Goal: Task Accomplishment & Management: Manage account settings

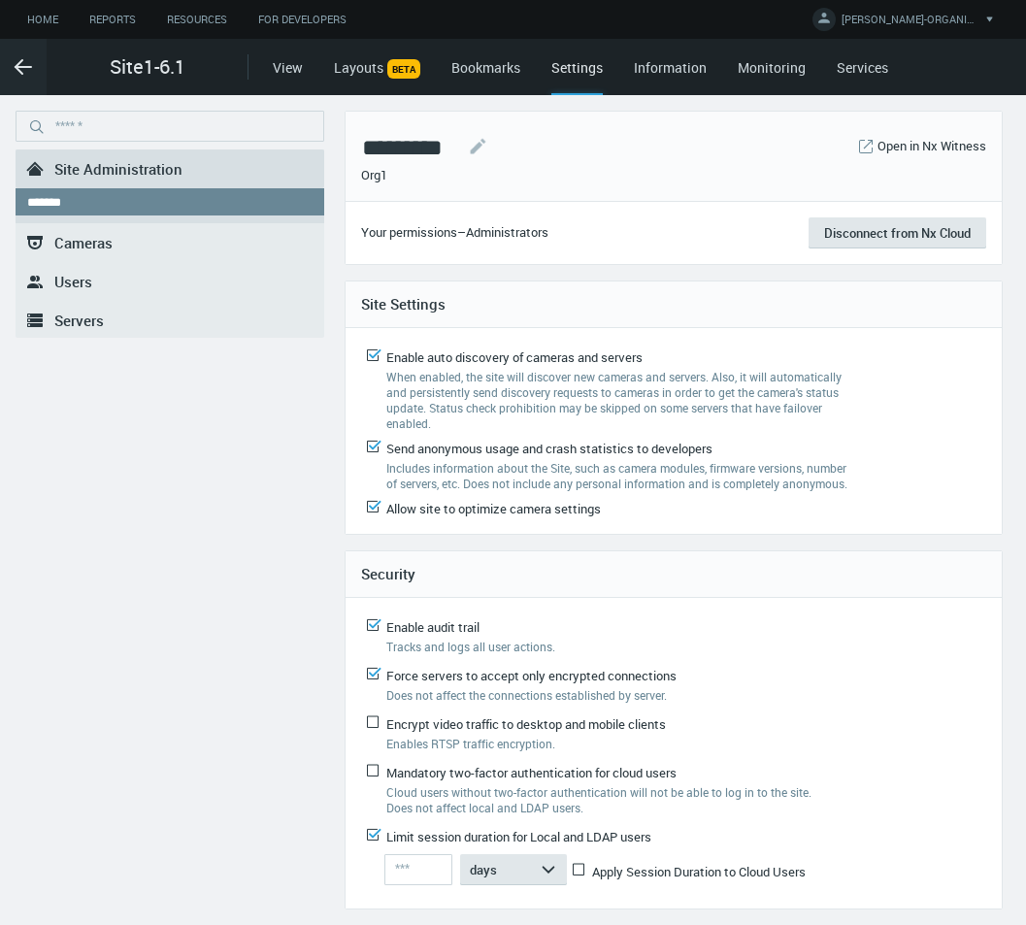
click at [93, 280] on link ".st0{fill-rule:evenodd;clip-rule:evenodd;fill:#2B383F;} Users" at bounding box center [170, 281] width 309 height 39
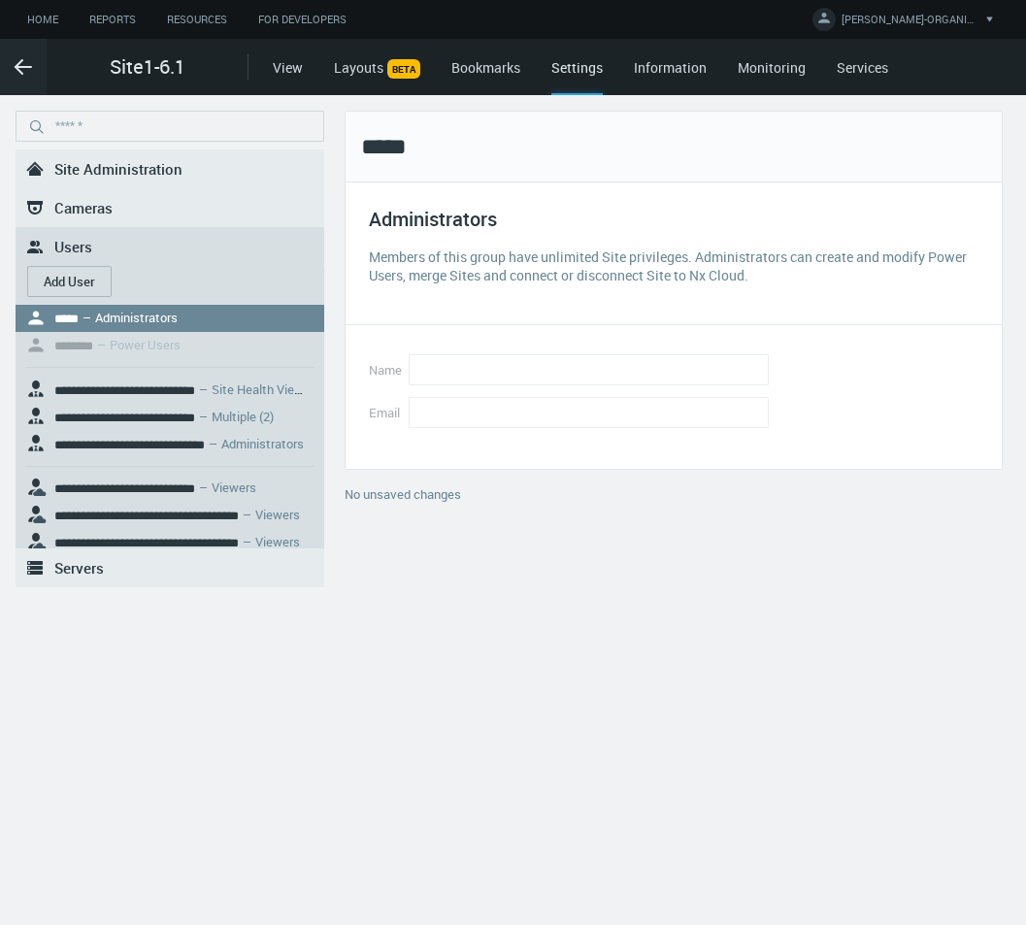
click at [71, 276] on button "Add User" at bounding box center [69, 281] width 84 height 31
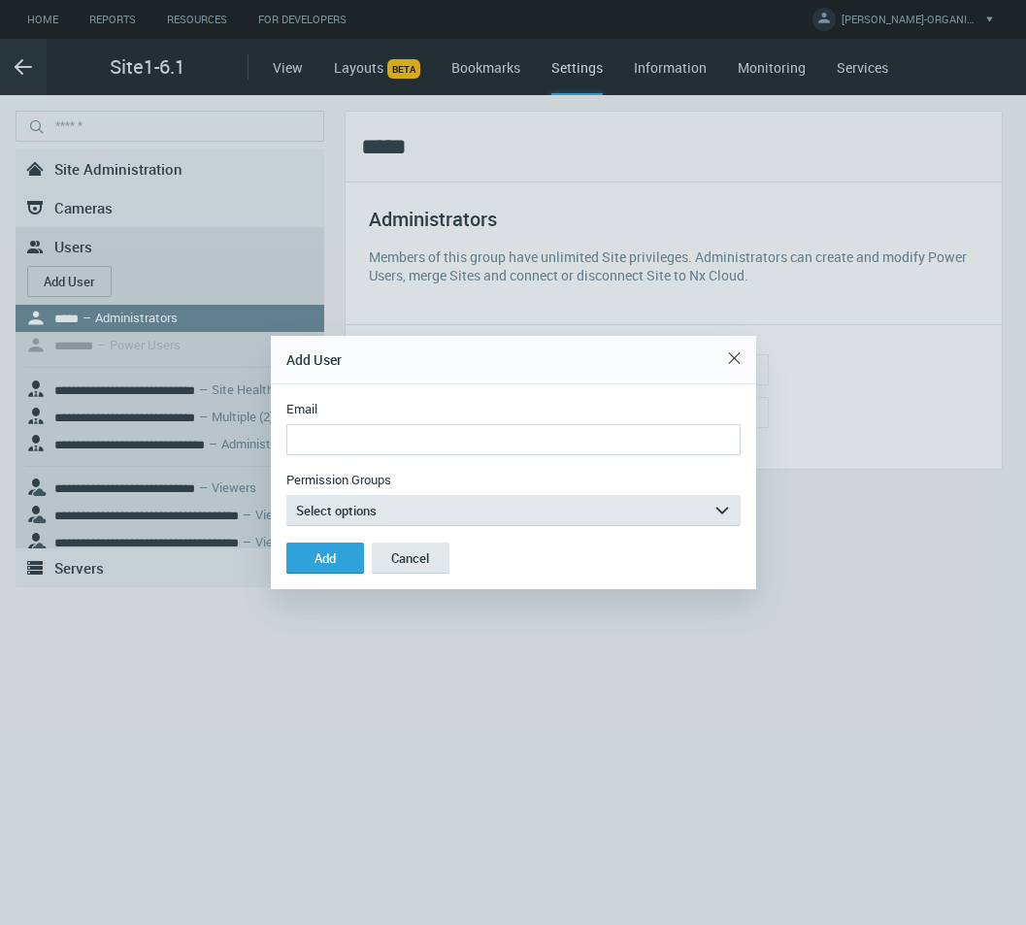
click at [468, 444] on input "Email" at bounding box center [513, 439] width 454 height 31
click at [379, 442] on input "**********" at bounding box center [513, 439] width 454 height 31
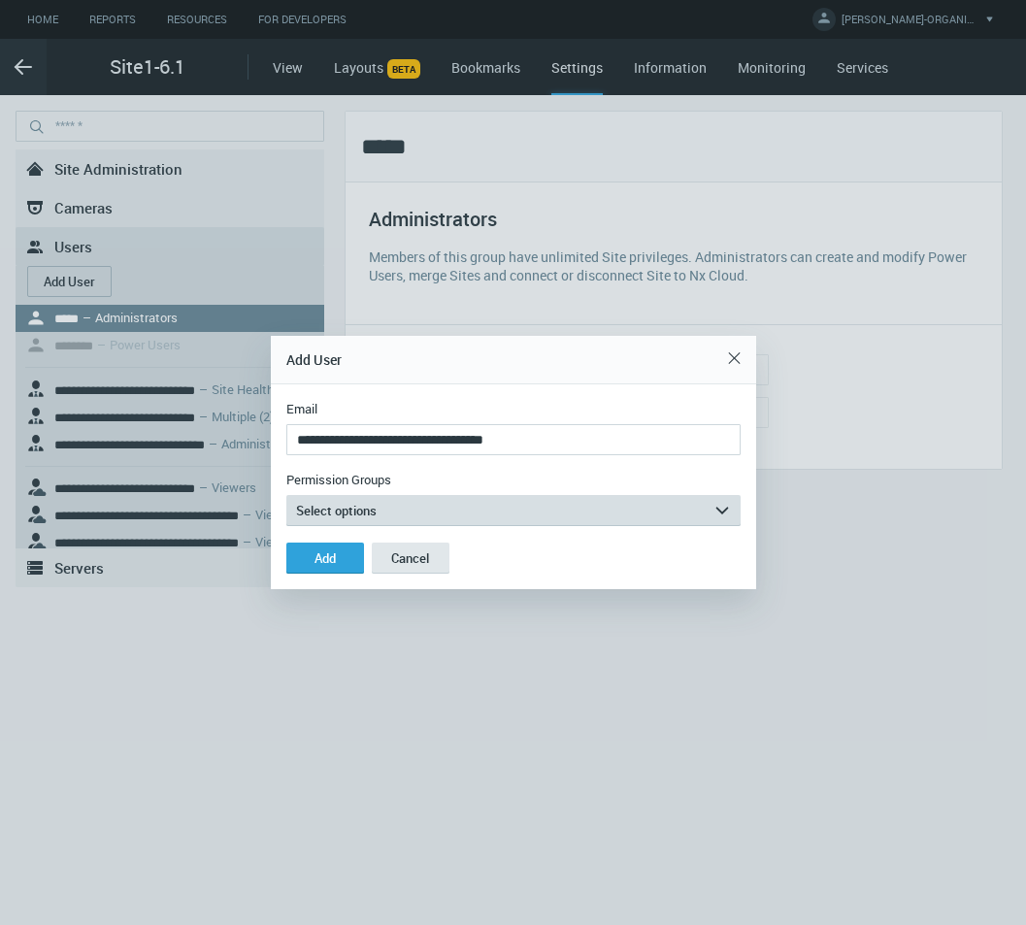
type input "**********"
click at [391, 509] on button "Select options arrow_expand" at bounding box center [513, 510] width 454 height 31
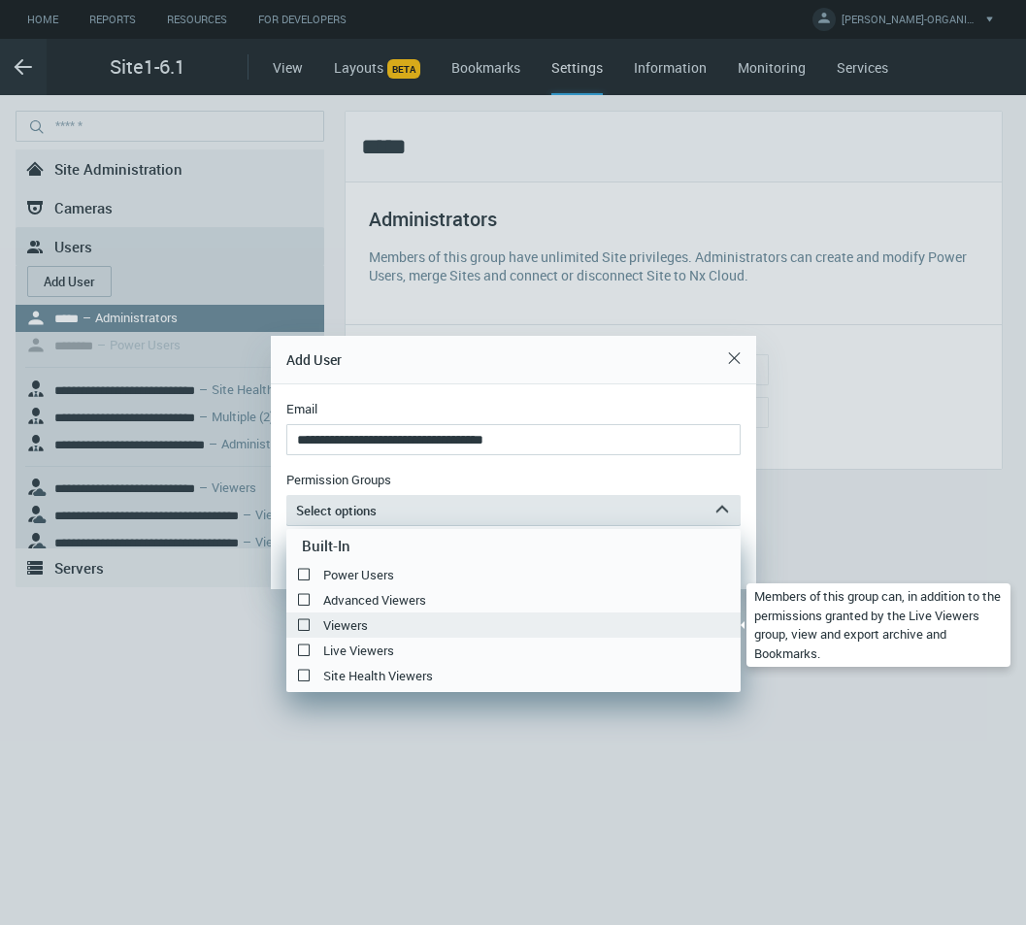
click at [353, 619] on label "Viewers" at bounding box center [513, 624] width 454 height 23
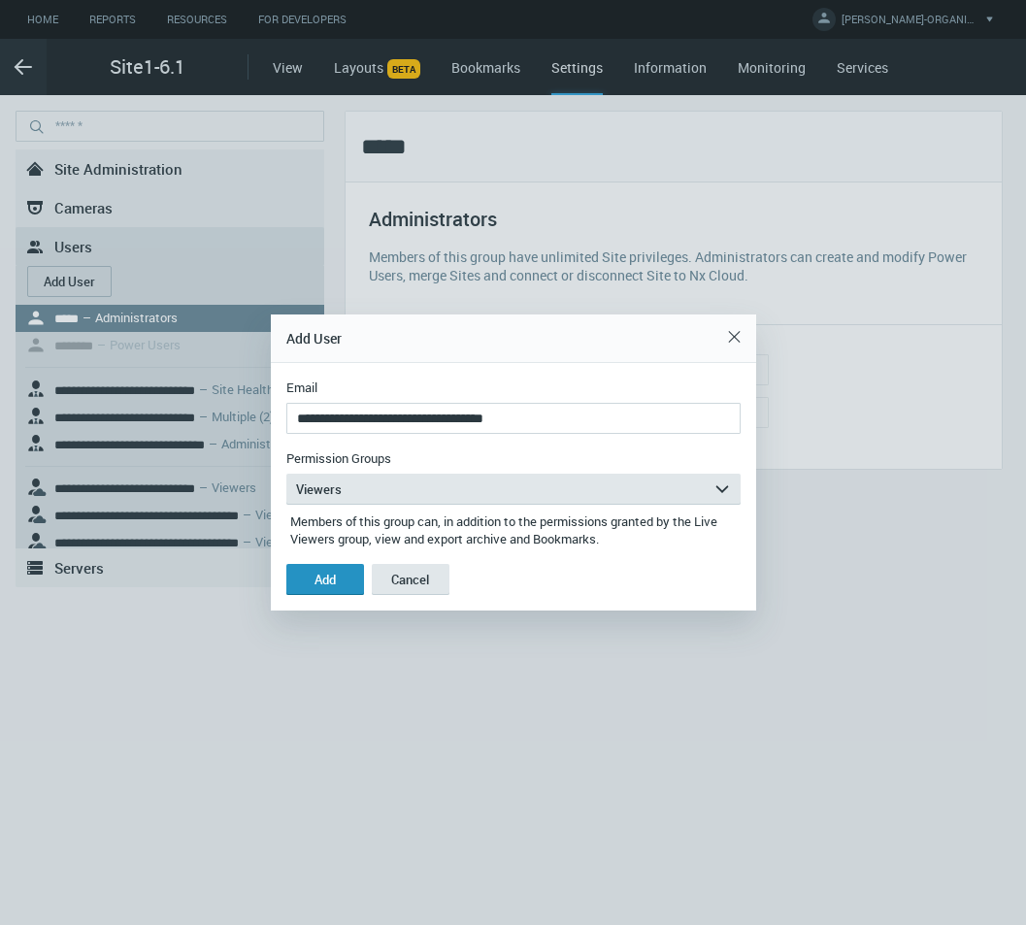
click at [341, 582] on button "Add" at bounding box center [325, 579] width 78 height 31
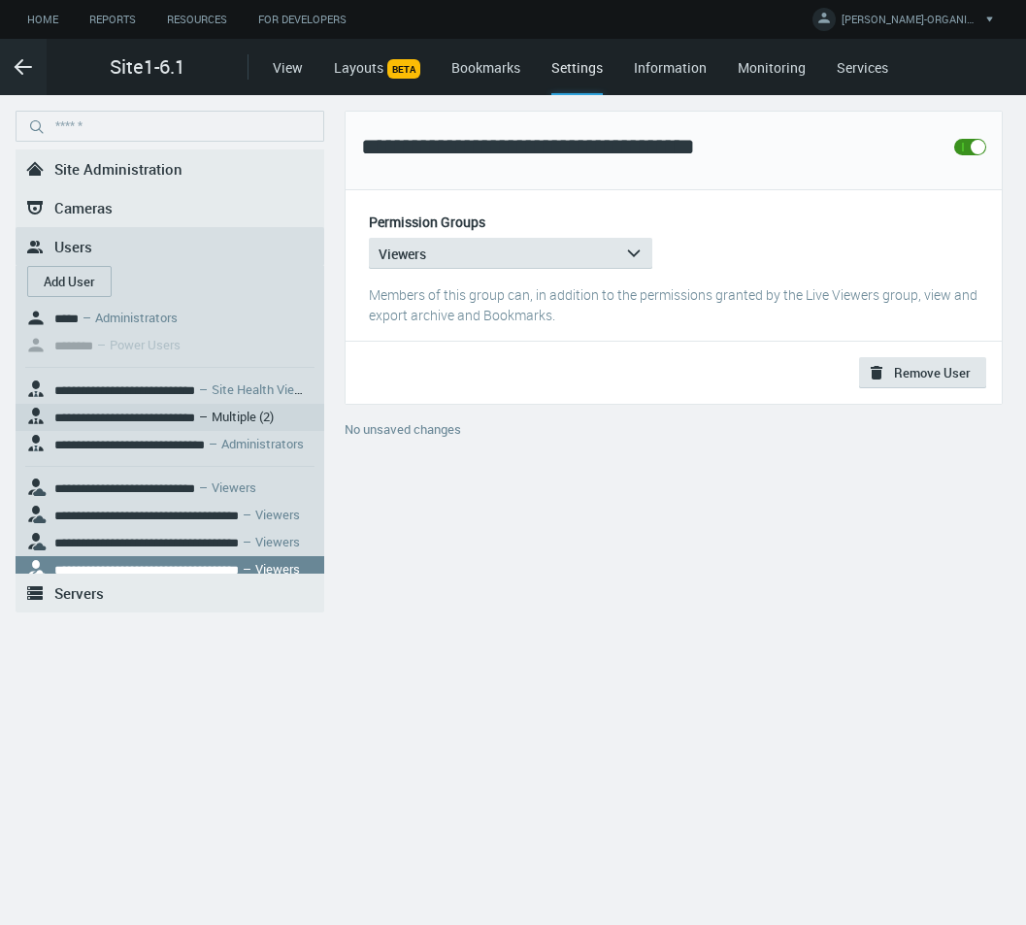
click at [195, 412] on nx-search-highlight "**********" at bounding box center [124, 418] width 141 height 13
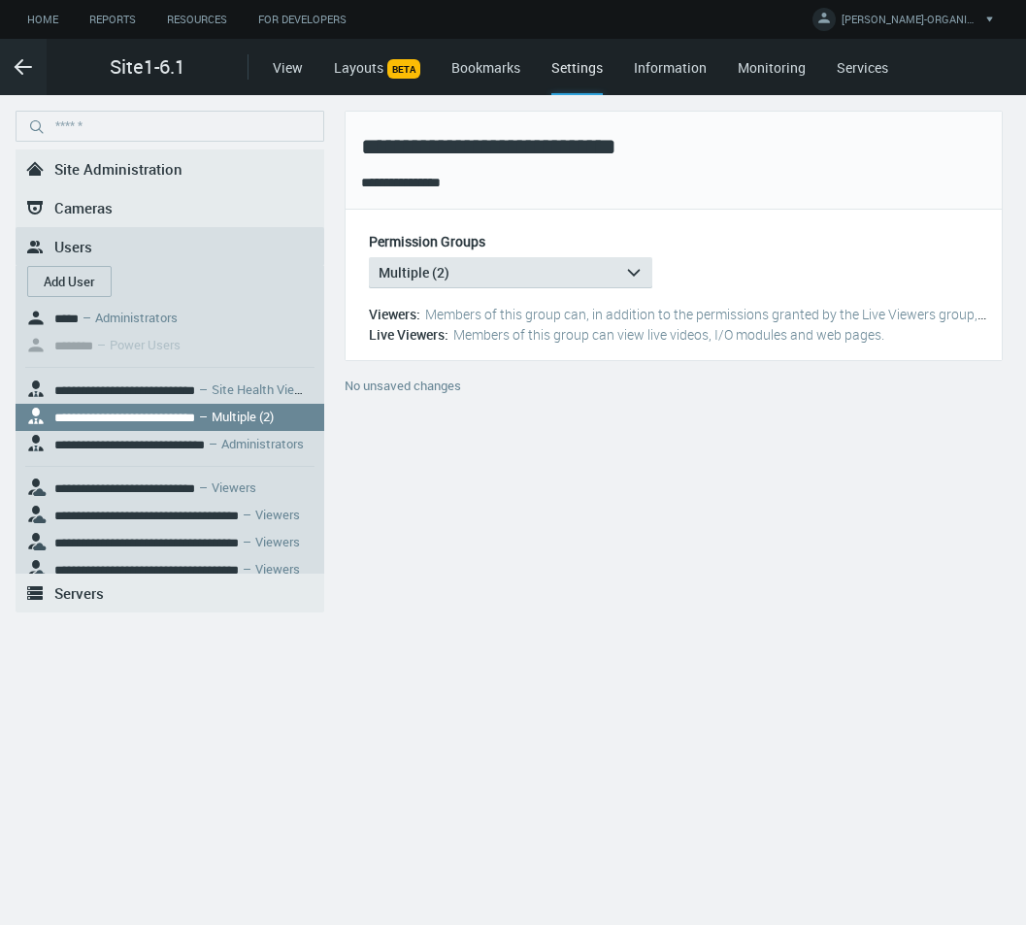
drag, startPoint x: 562, startPoint y: 276, endPoint x: 562, endPoint y: 290, distance: 14.6
click at [562, 275] on button "Multiple (2) arrow_expand" at bounding box center [510, 272] width 283 height 31
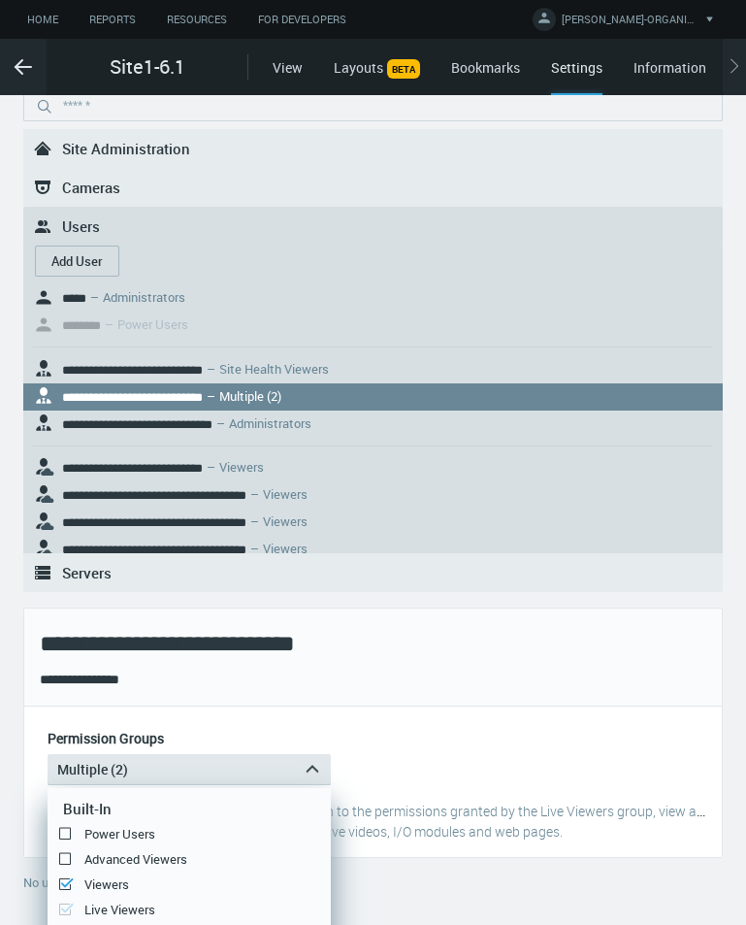
scroll to position [48, 0]
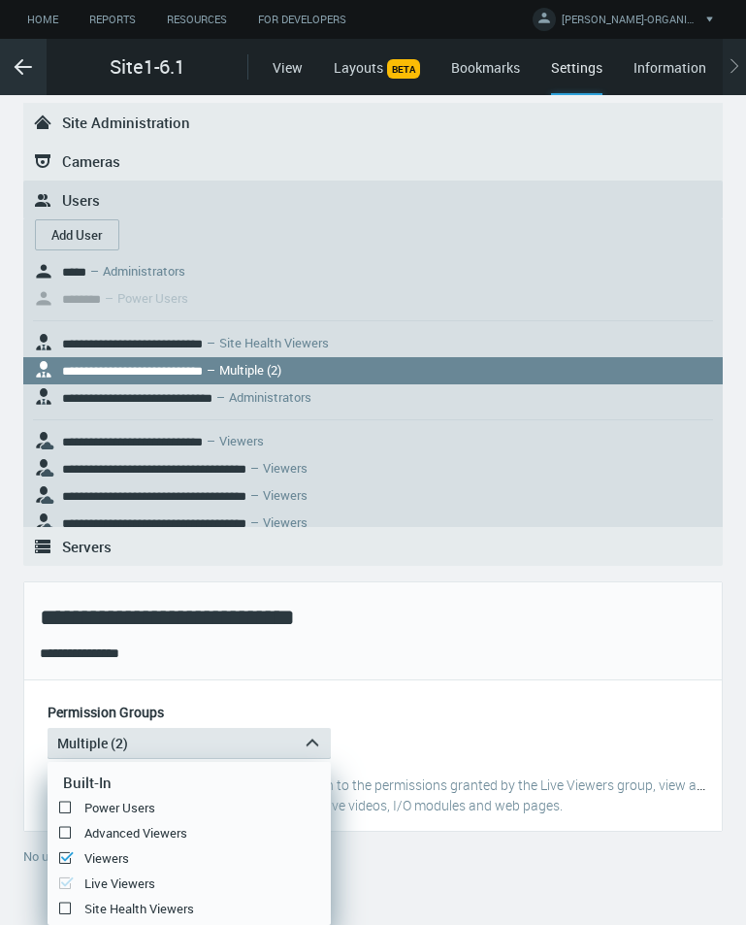
click at [17, 62] on icon ".arrow {fill-rule:evenodd;clip-rule:evenodd;fill:none;stroke:var(--btn-arrow-co…" at bounding box center [23, 66] width 23 height 23
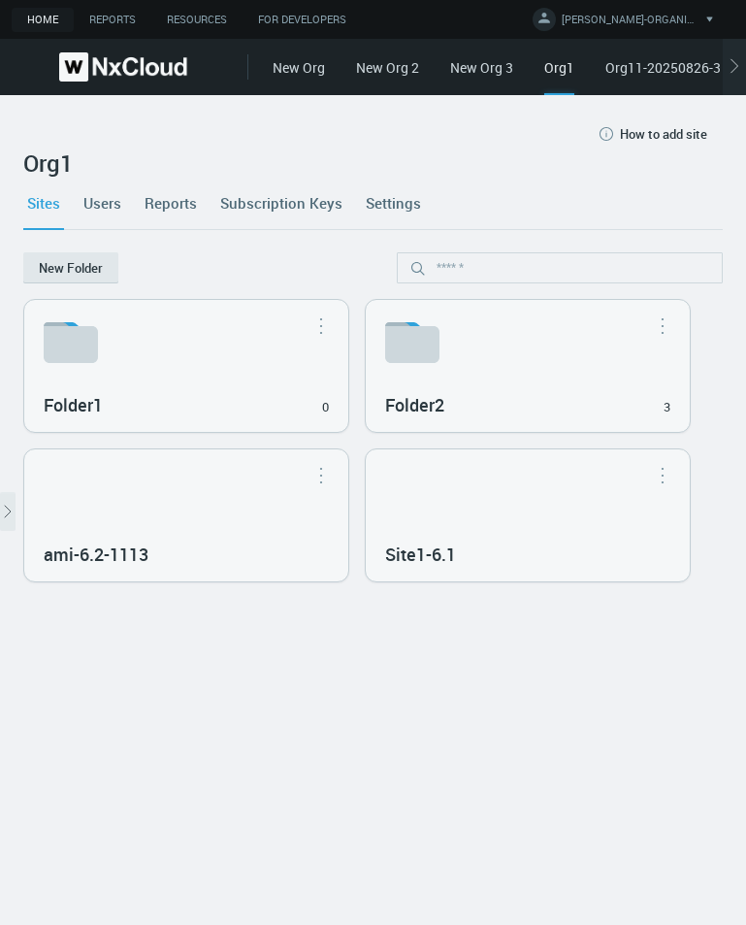
click at [91, 199] on link "Users" at bounding box center [103, 203] width 46 height 52
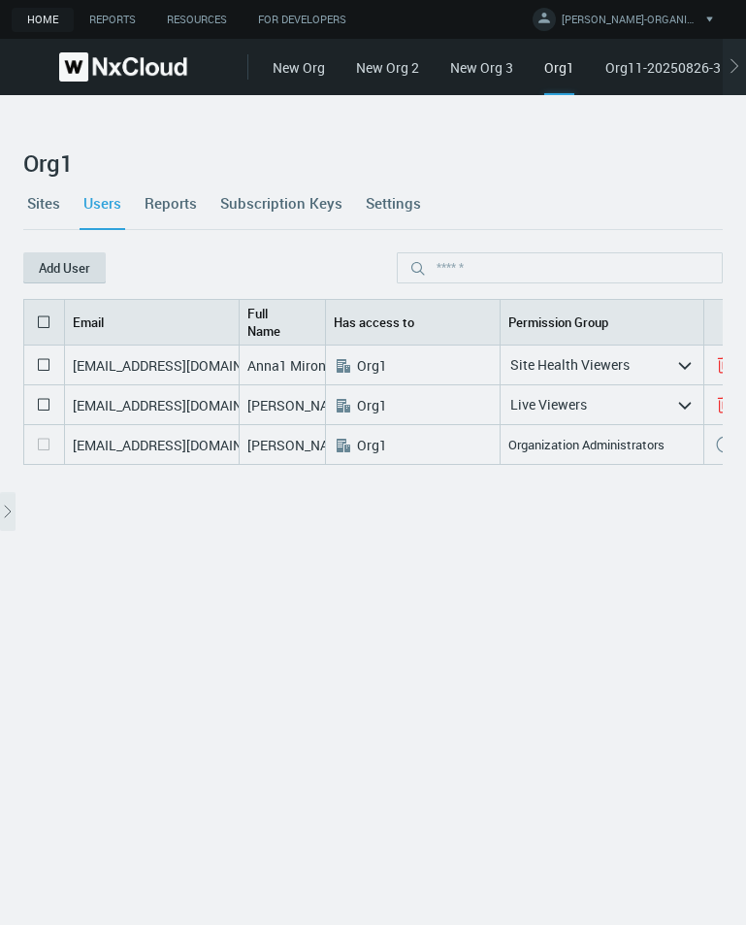
click at [96, 276] on button "Add User" at bounding box center [64, 267] width 83 height 31
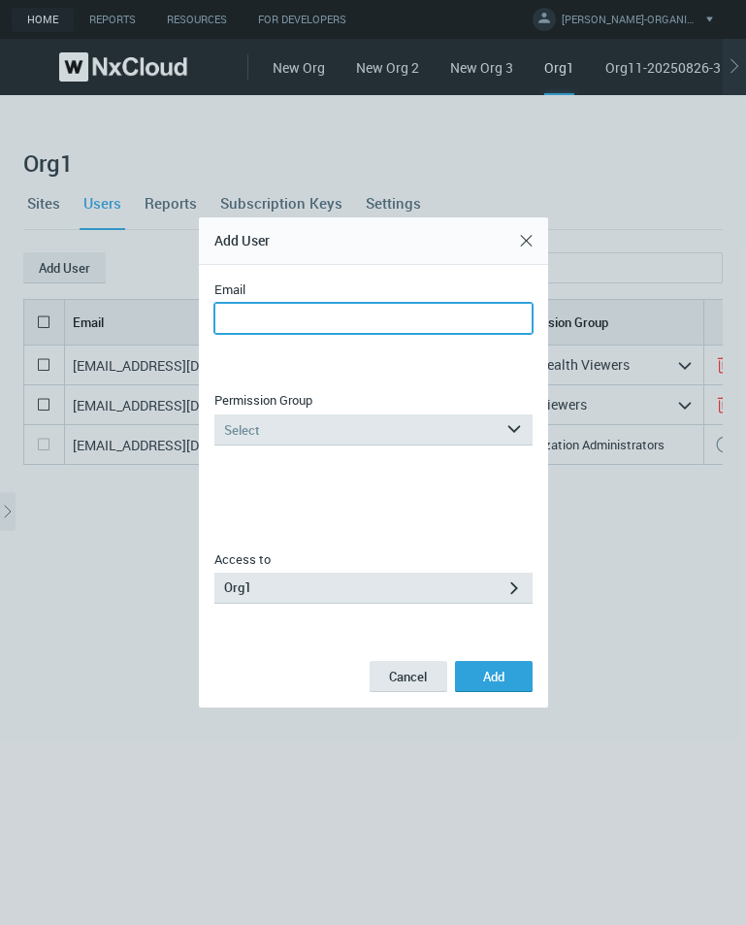
click at [237, 311] on input "Email" at bounding box center [374, 318] width 318 height 31
type input "**********"
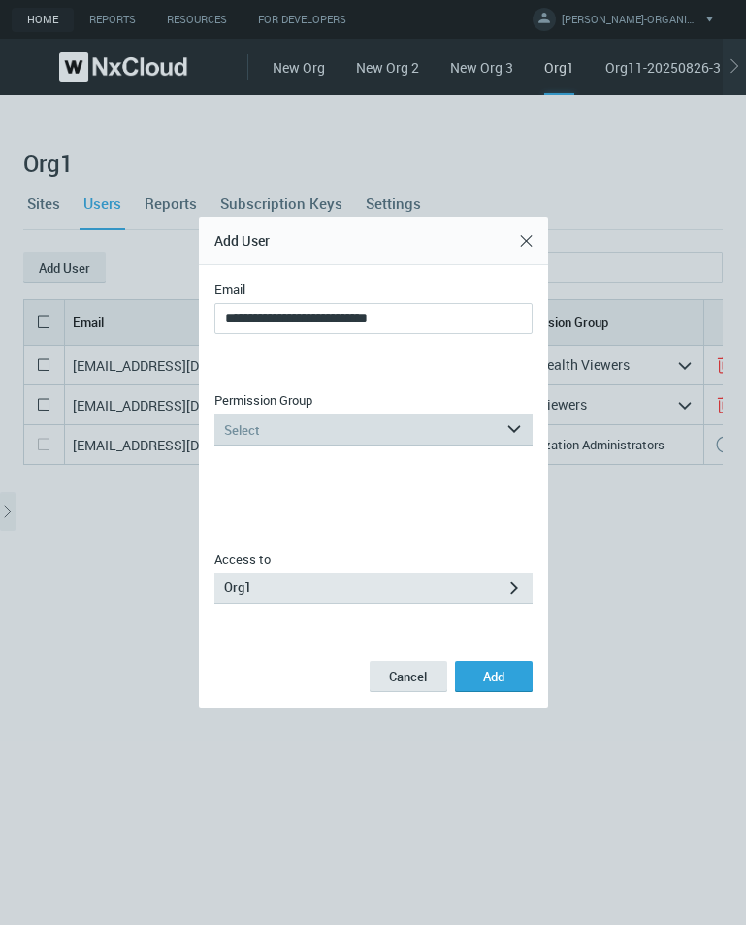
click at [318, 418] on div "Select" at bounding box center [360, 429] width 291 height 31
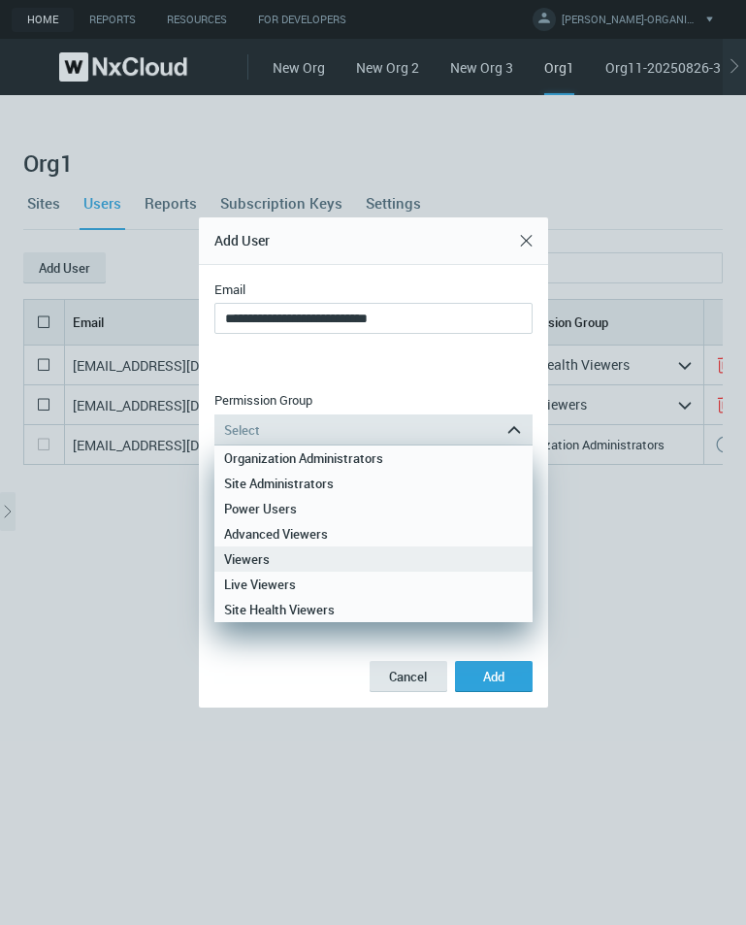
click at [287, 551] on div "Viewers" at bounding box center [373, 559] width 299 height 25
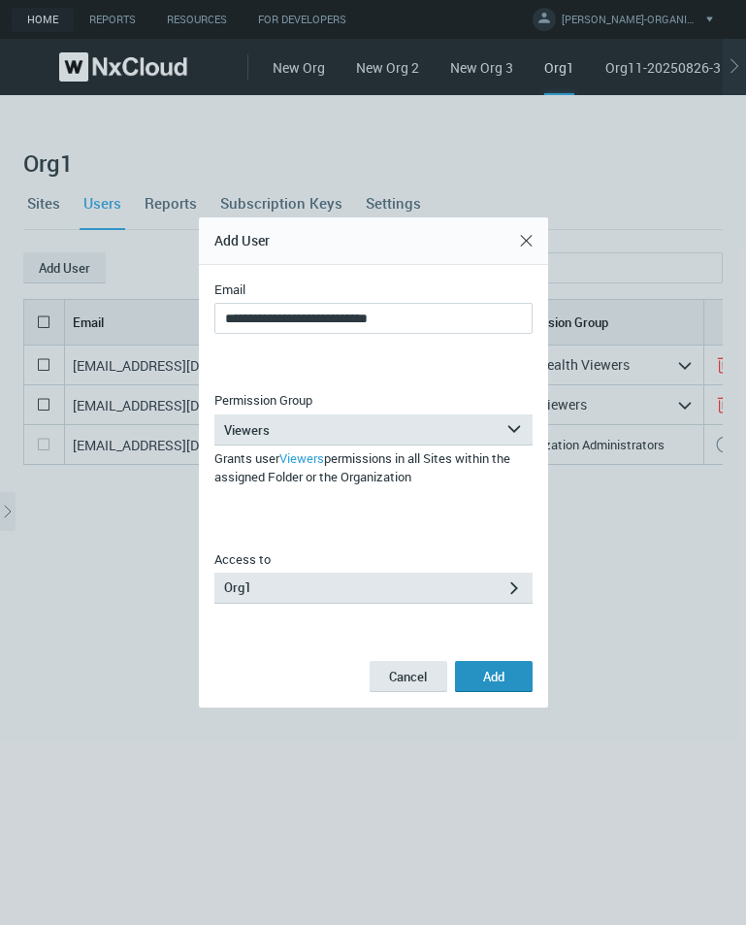
click at [487, 681] on span "Add" at bounding box center [493, 676] width 21 height 17
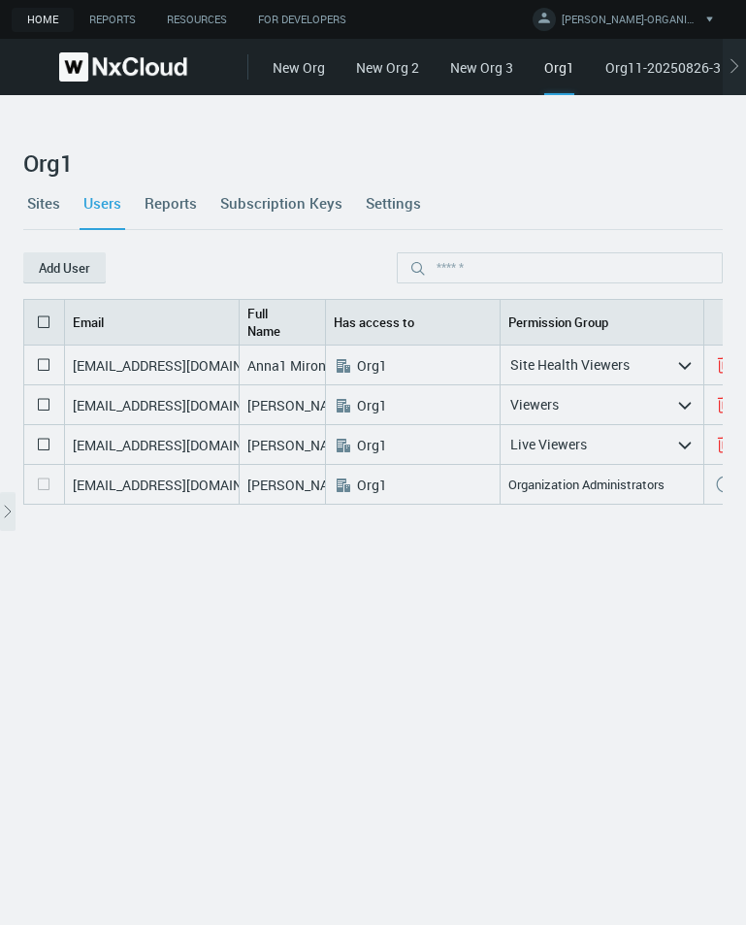
click at [128, 650] on div "amironenko+1@networkoptix.com Anna1 Mironenko .st0{fill:#A3B8C2;fill-rule:eveno…" at bounding box center [405, 608] width 764 height 525
click at [55, 202] on link "Sites" at bounding box center [43, 203] width 41 height 52
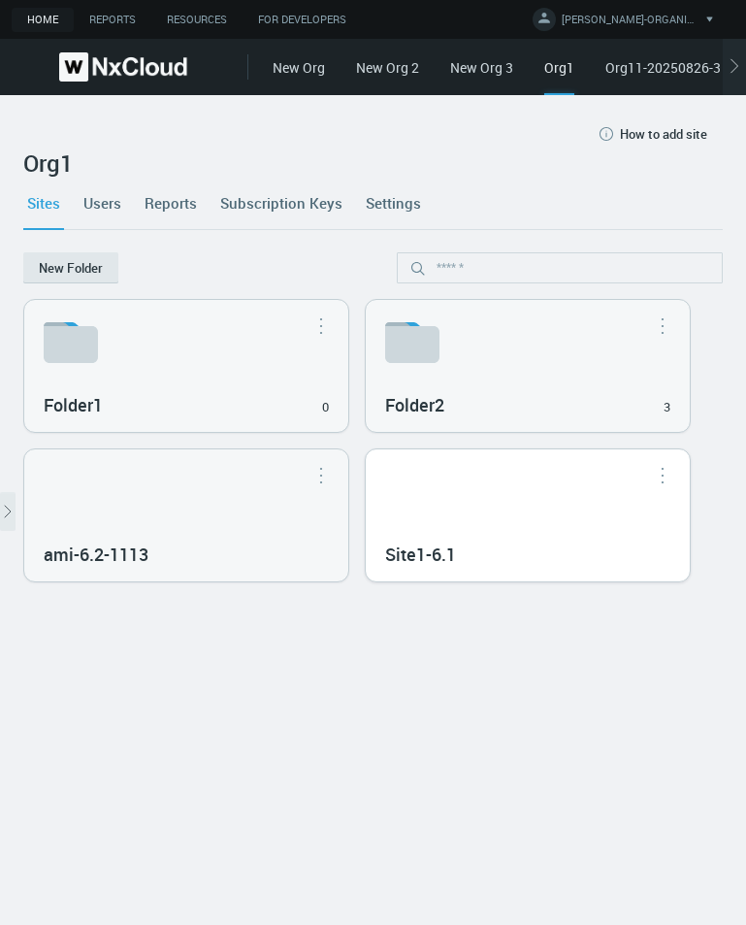
click at [466, 507] on div "Site1-6.1" at bounding box center [528, 515] width 324 height 132
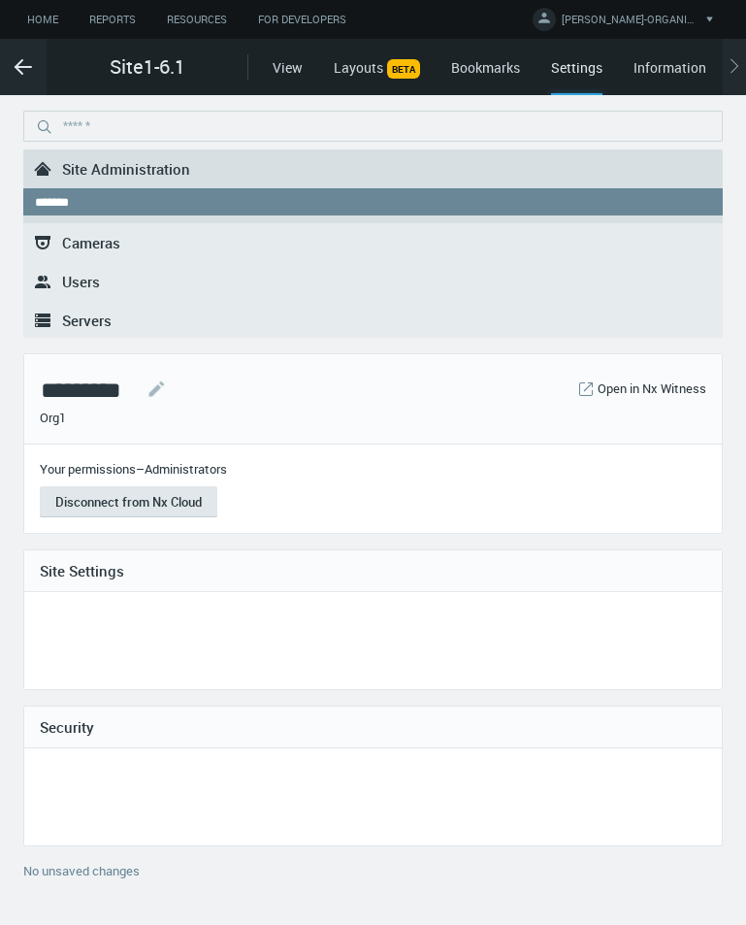
click at [85, 282] on span "Users" at bounding box center [81, 281] width 38 height 19
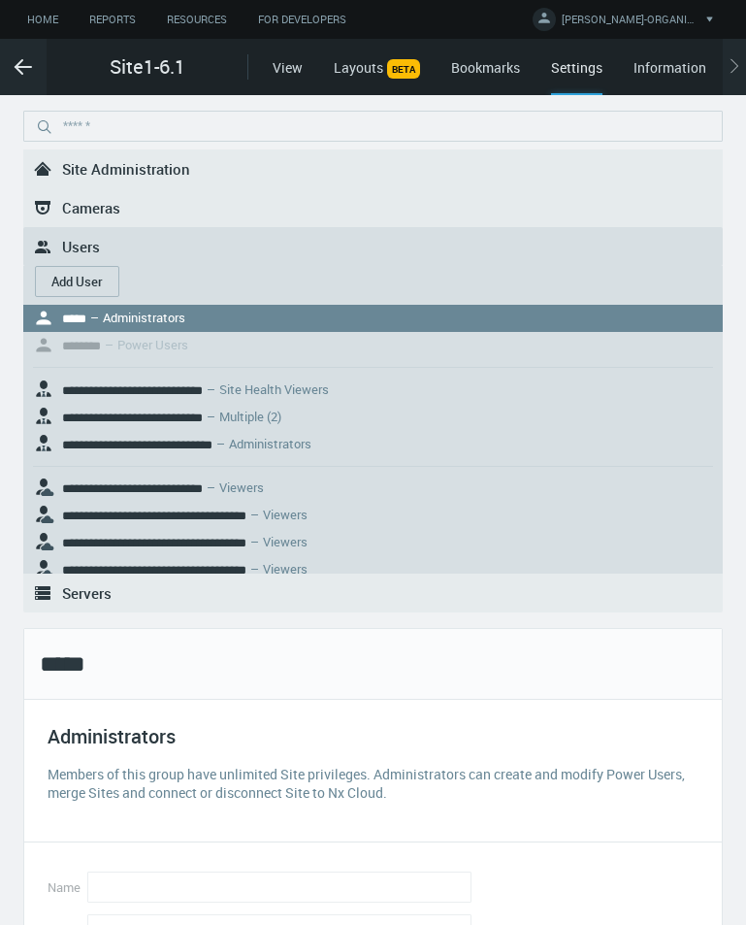
click at [72, 282] on button "Add User" at bounding box center [77, 281] width 84 height 31
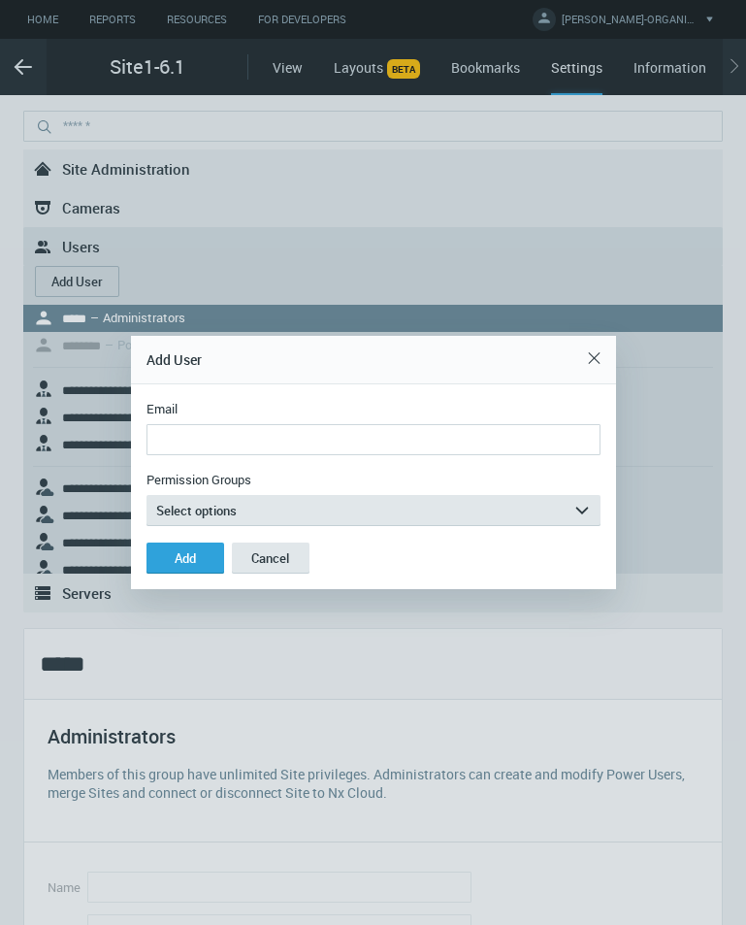
click at [343, 434] on input "Email" at bounding box center [374, 439] width 454 height 31
click at [261, 440] on input "**********" at bounding box center [374, 439] width 454 height 31
type input "**********"
click at [147, 543] on button "Add" at bounding box center [186, 558] width 78 height 31
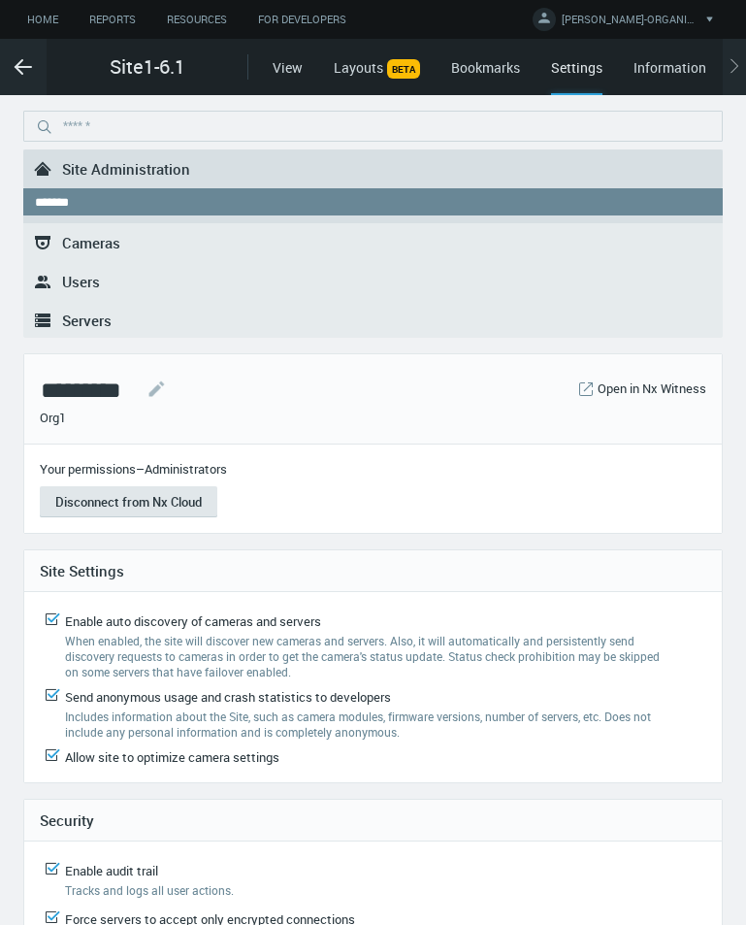
click at [95, 278] on span "Users" at bounding box center [81, 281] width 38 height 19
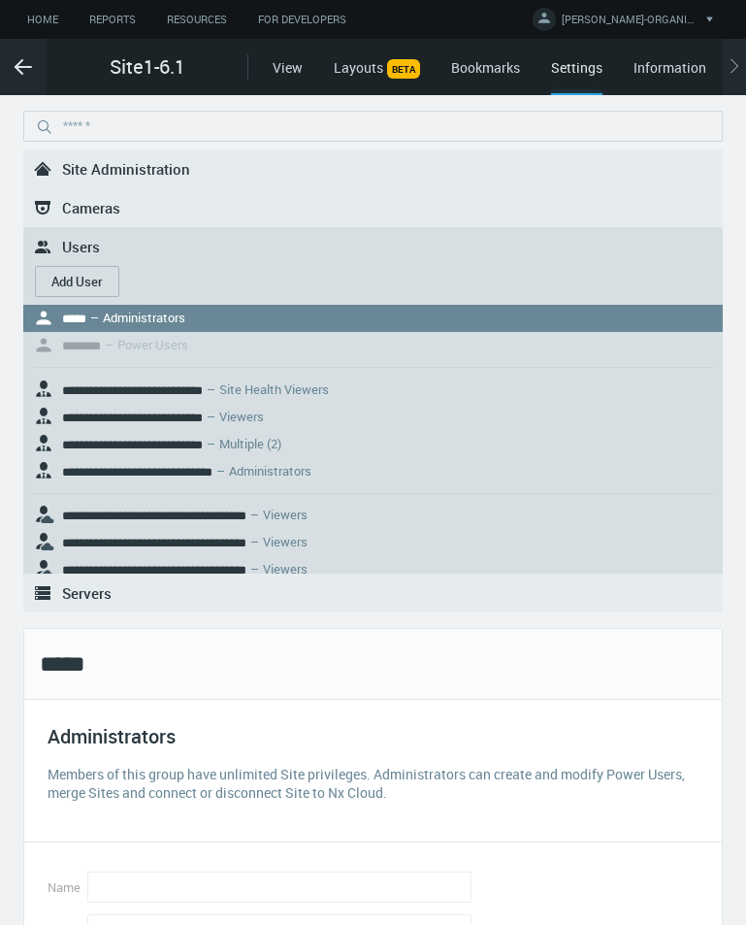
click at [93, 269] on button "Add User" at bounding box center [77, 281] width 84 height 31
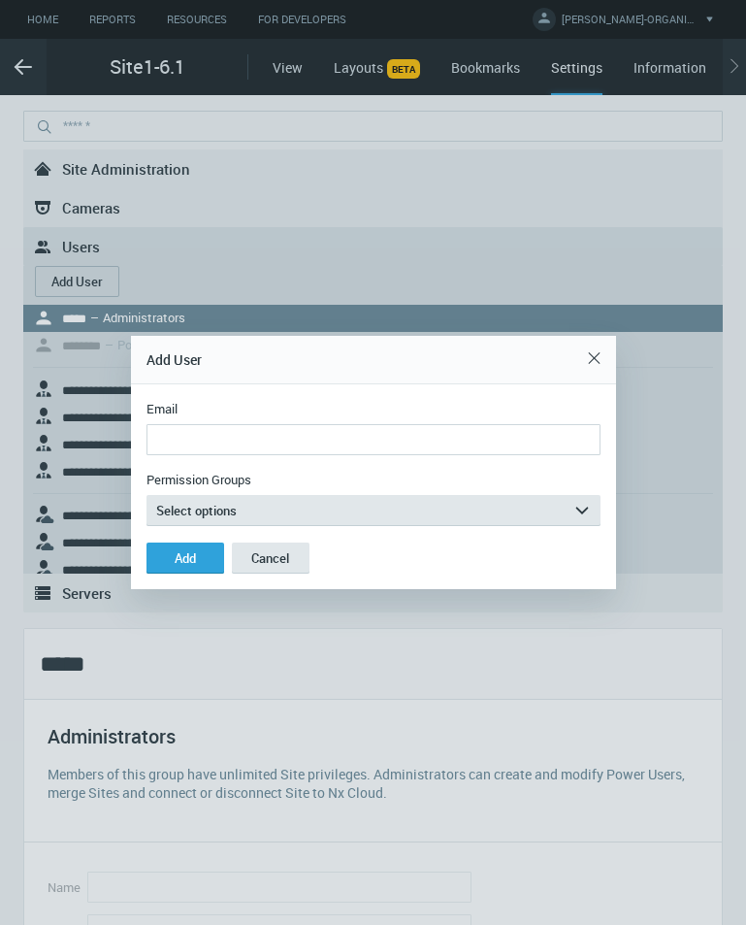
click at [364, 433] on input "Email" at bounding box center [374, 439] width 454 height 31
click at [261, 433] on input "**********" at bounding box center [374, 439] width 454 height 31
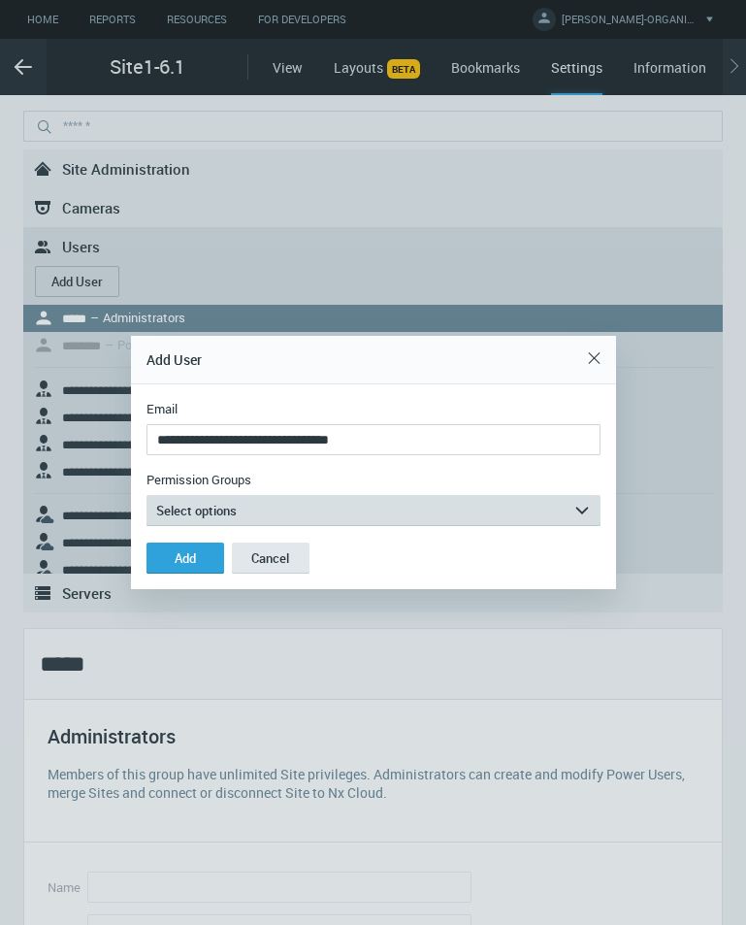
type input "**********"
click at [282, 511] on button "Select options arrow_expand" at bounding box center [374, 510] width 454 height 31
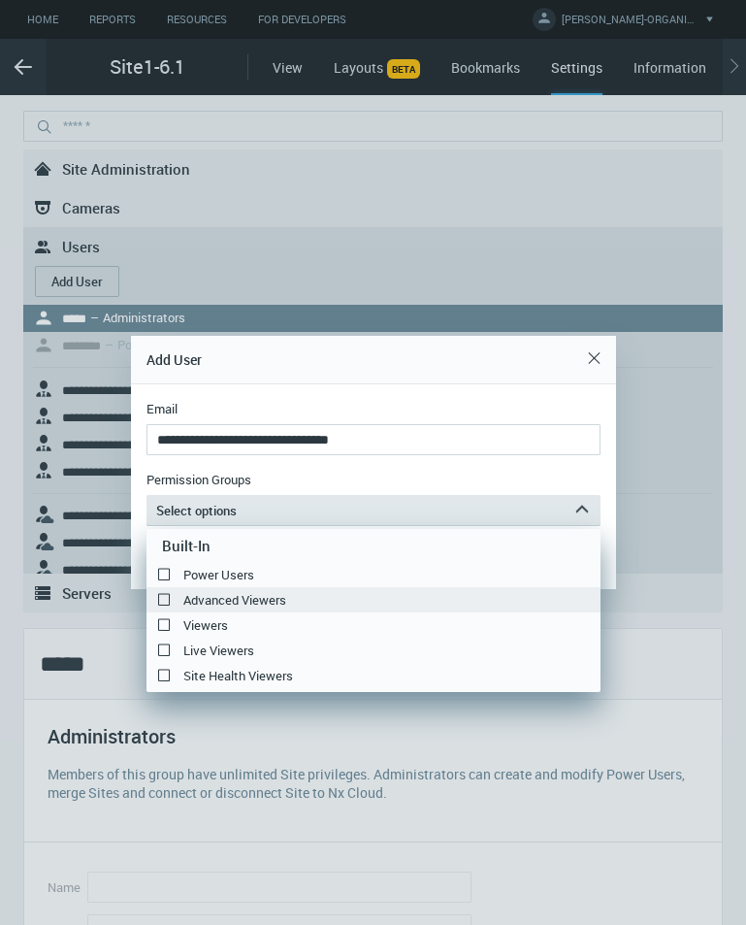
click at [240, 595] on label "Advanced Viewers" at bounding box center [374, 599] width 454 height 23
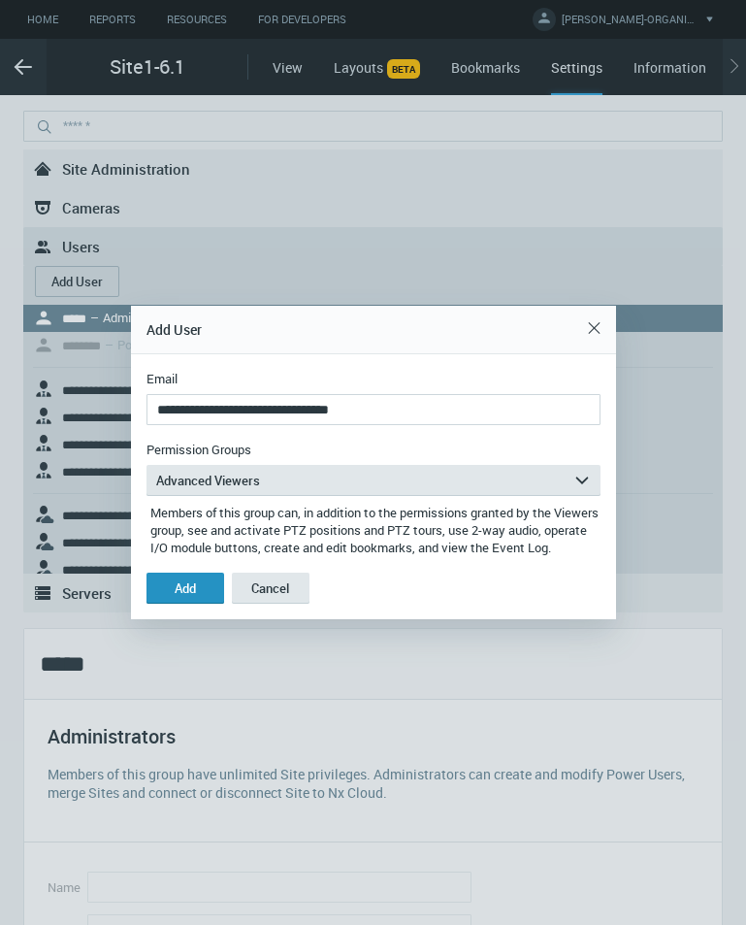
click at [211, 592] on button "Add" at bounding box center [186, 588] width 78 height 31
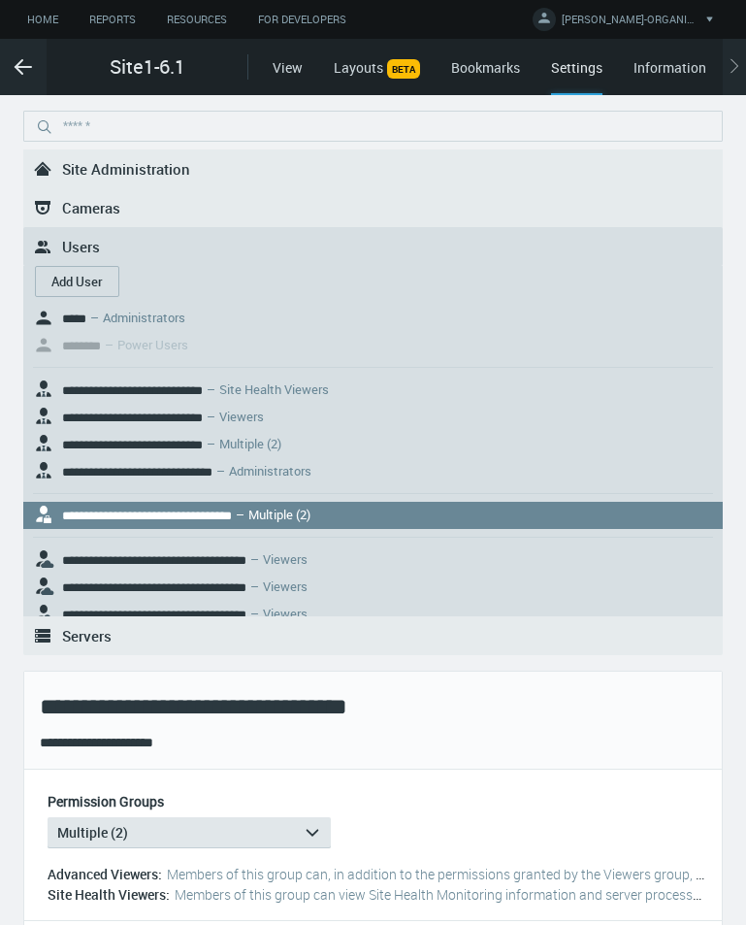
click at [172, 510] on nx-search-highlight "**********" at bounding box center [147, 516] width 170 height 13
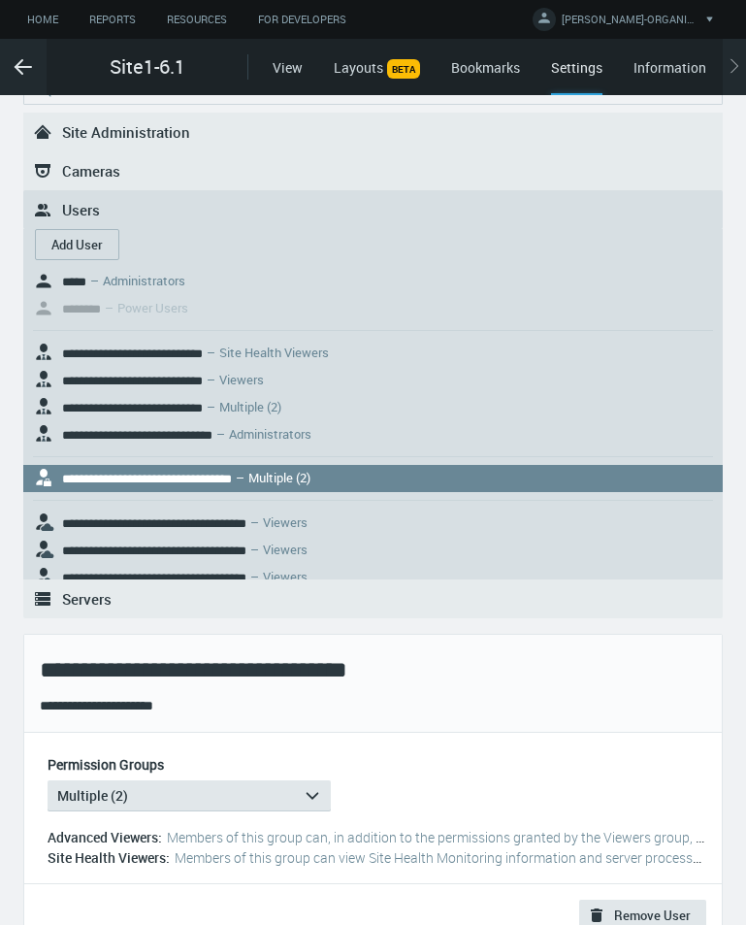
scroll to position [122, 0]
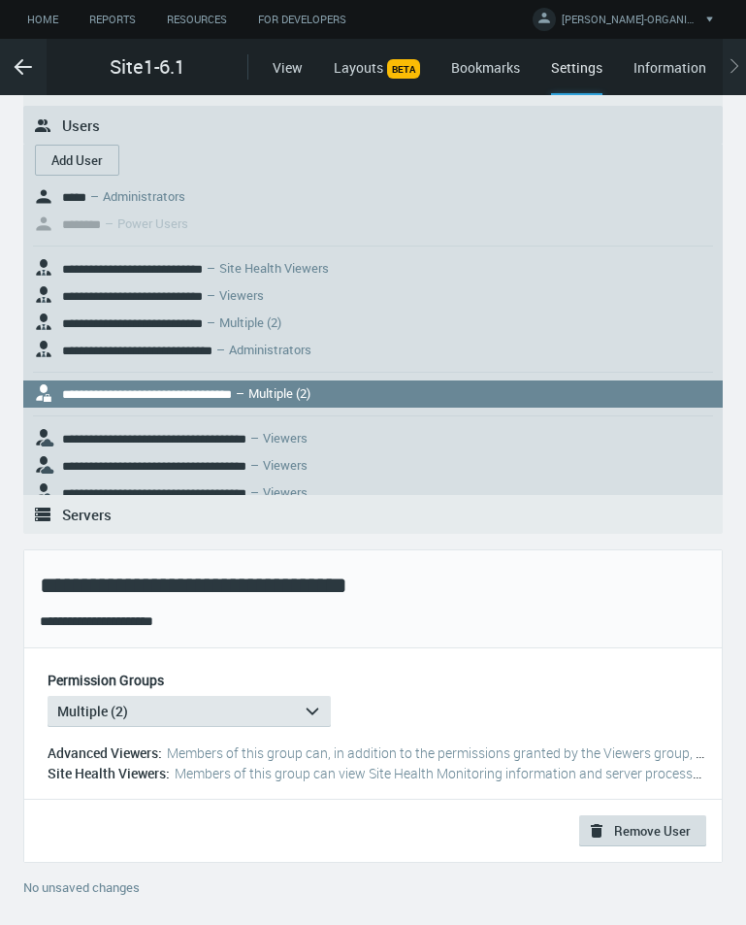
click at [612, 839] on button ".st0{fill:#2B383F;} Remove User" at bounding box center [643, 830] width 127 height 31
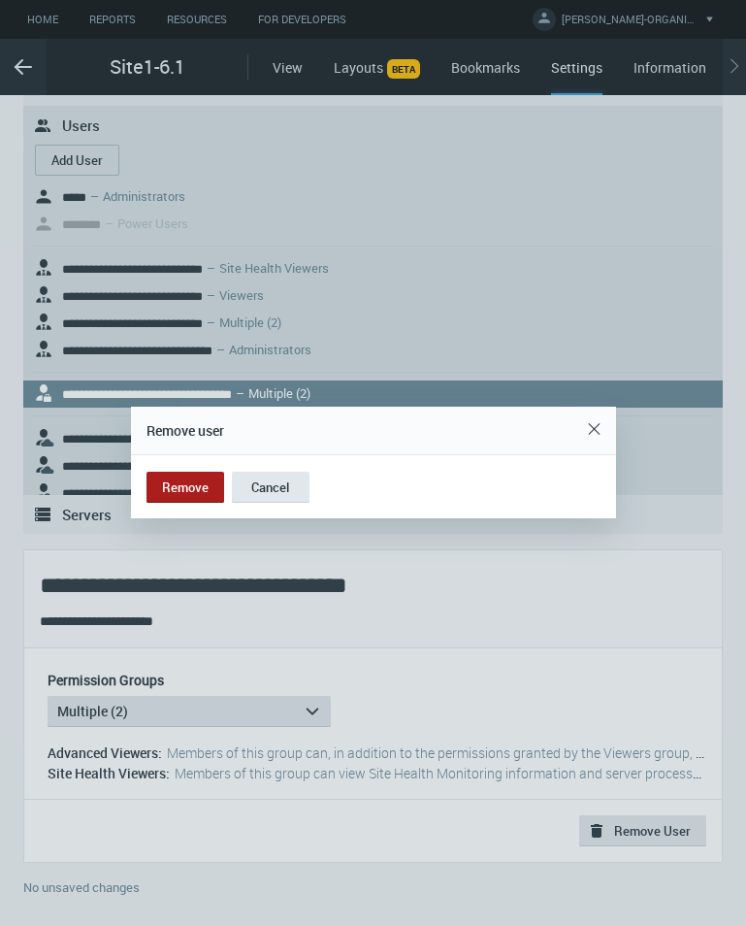
click at [174, 480] on button "Remove" at bounding box center [186, 487] width 78 height 31
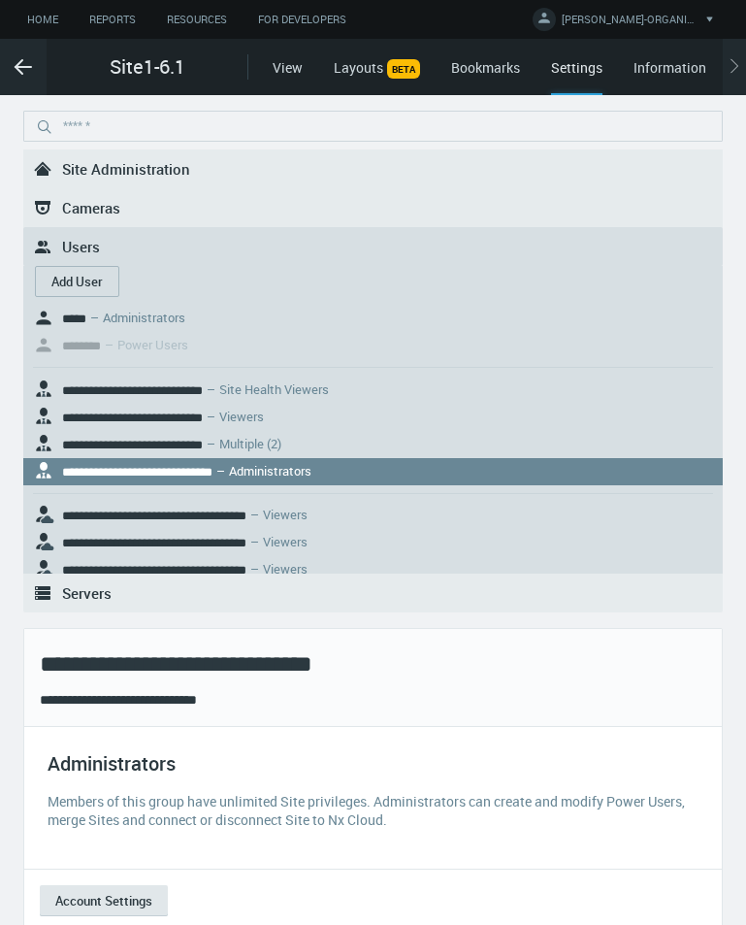
click at [78, 287] on button "Add User" at bounding box center [77, 281] width 84 height 31
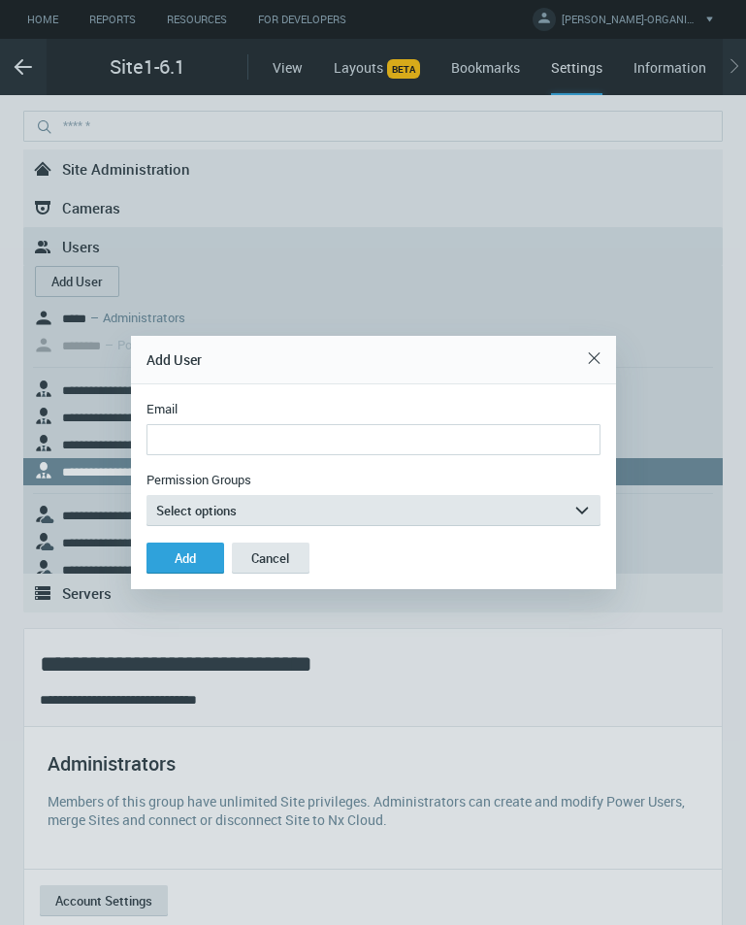
click at [336, 446] on input "Email" at bounding box center [374, 439] width 454 height 31
click at [260, 435] on input "**********" at bounding box center [374, 439] width 454 height 31
click at [260, 436] on input "**********" at bounding box center [374, 439] width 454 height 31
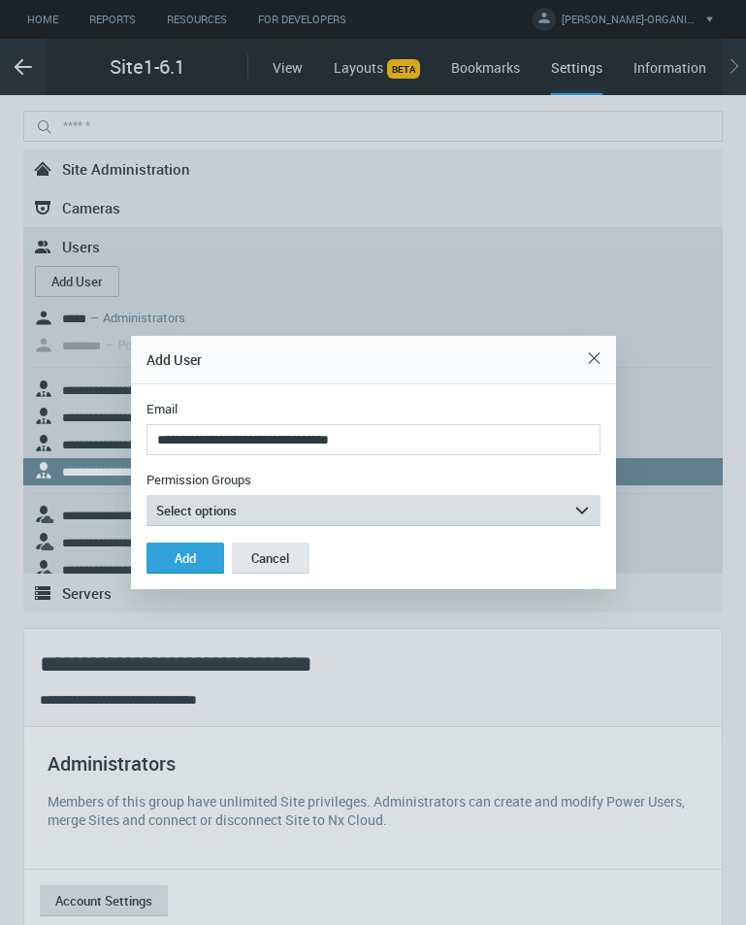
type input "**********"
click at [244, 515] on button "Select options arrow_expand" at bounding box center [374, 510] width 454 height 31
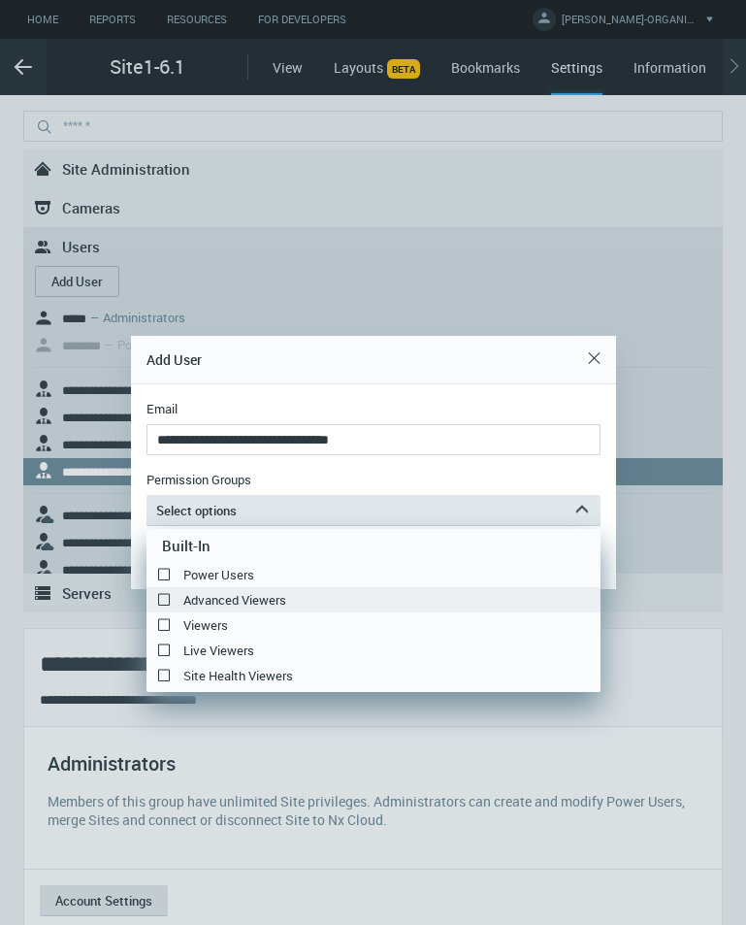
click at [199, 596] on label "Advanced Viewers" at bounding box center [374, 599] width 454 height 23
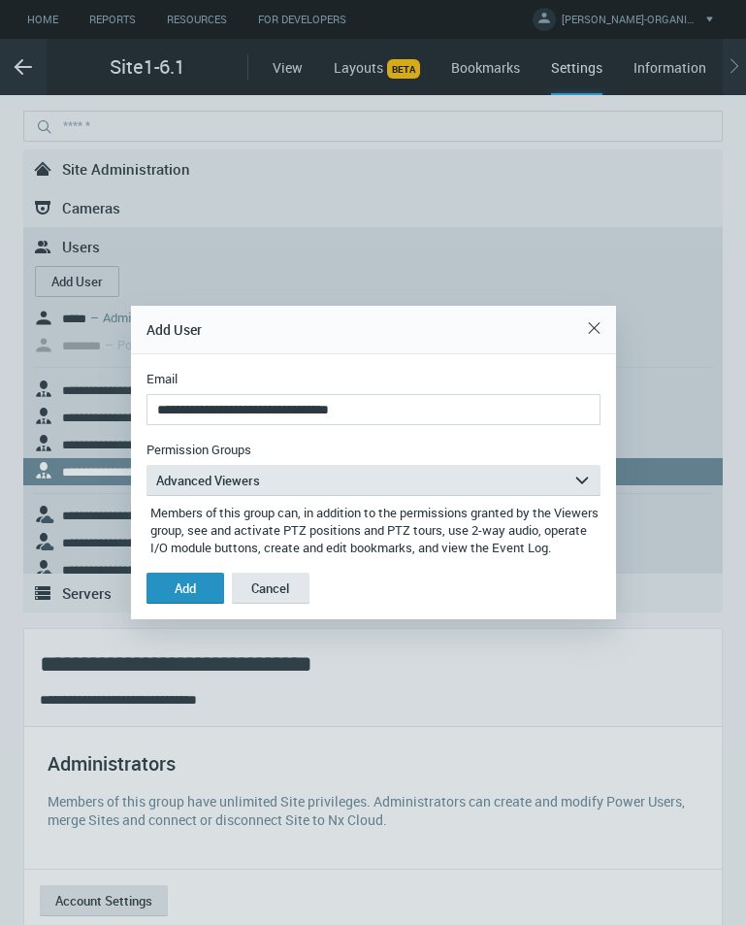
click at [186, 594] on div "Add" at bounding box center [185, 588] width 21 height 16
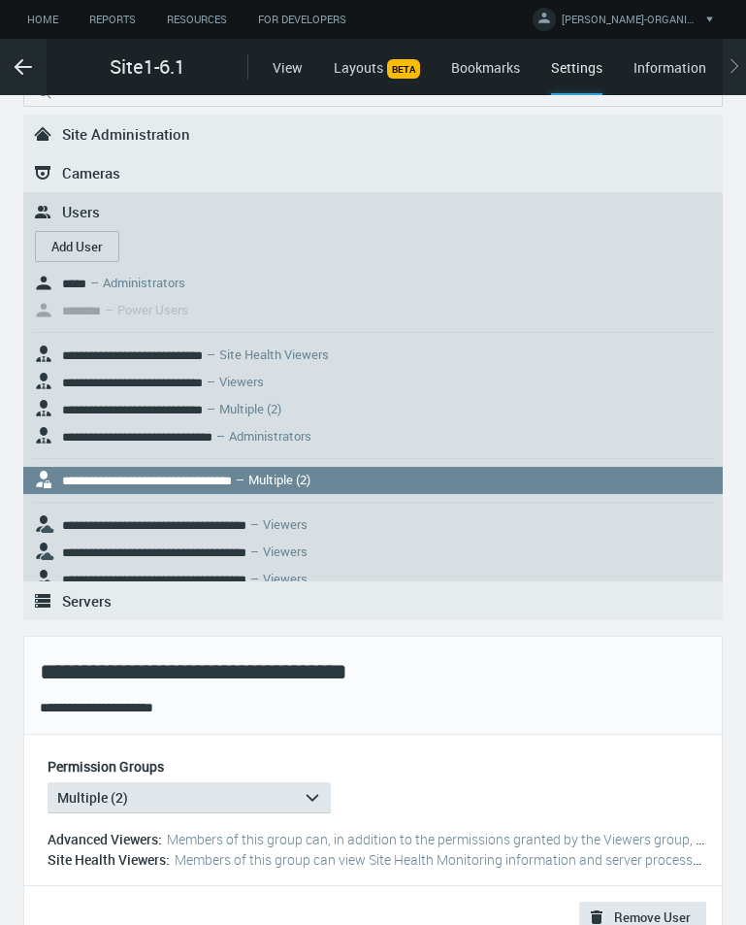
scroll to position [122, 0]
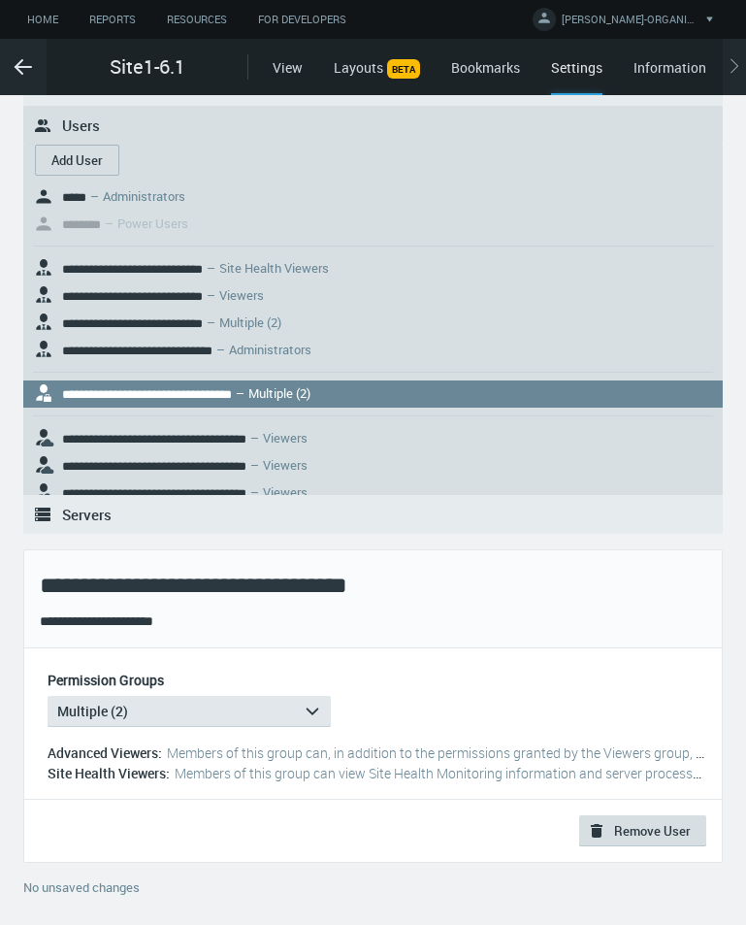
click at [644, 835] on button ".st0{fill:#2B383F;} Remove User" at bounding box center [643, 830] width 127 height 31
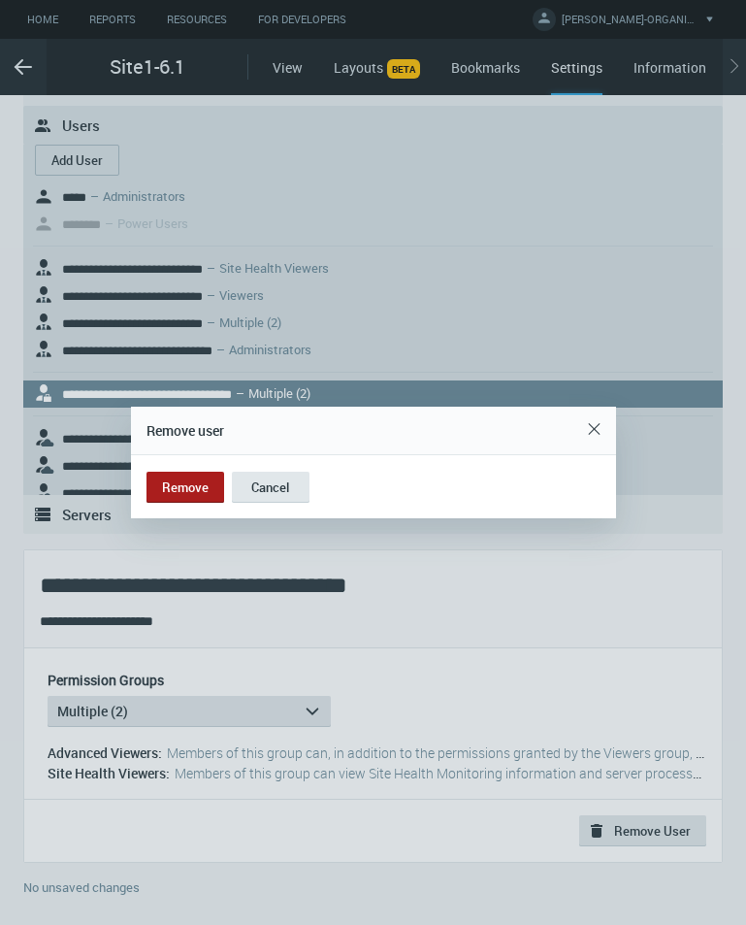
click at [194, 485] on button "Remove" at bounding box center [186, 487] width 78 height 31
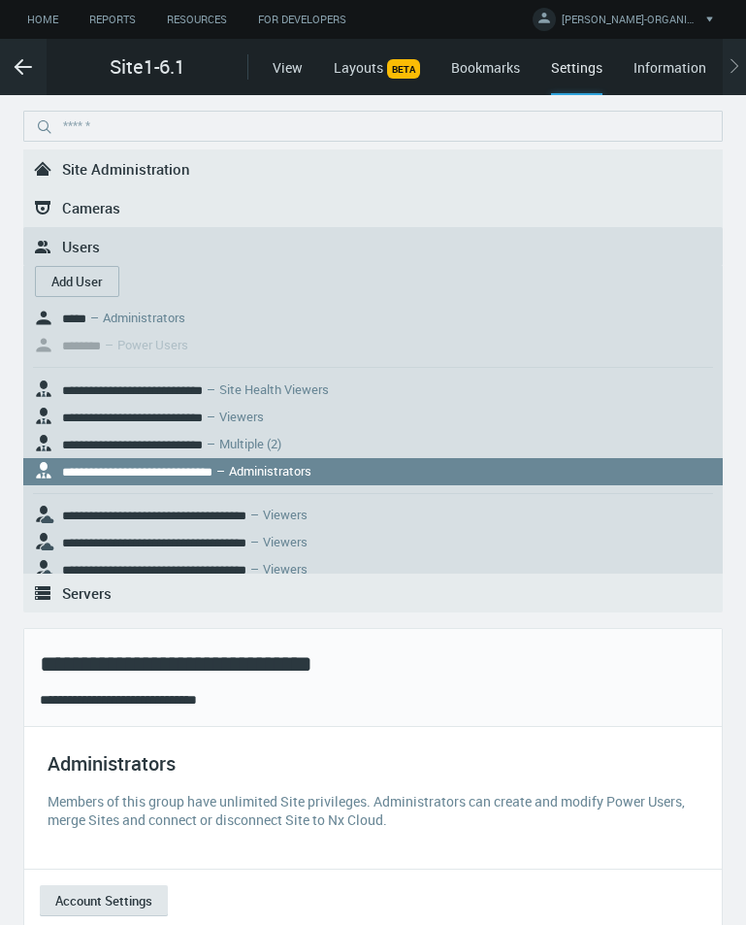
click at [59, 284] on button "Add User" at bounding box center [77, 281] width 84 height 31
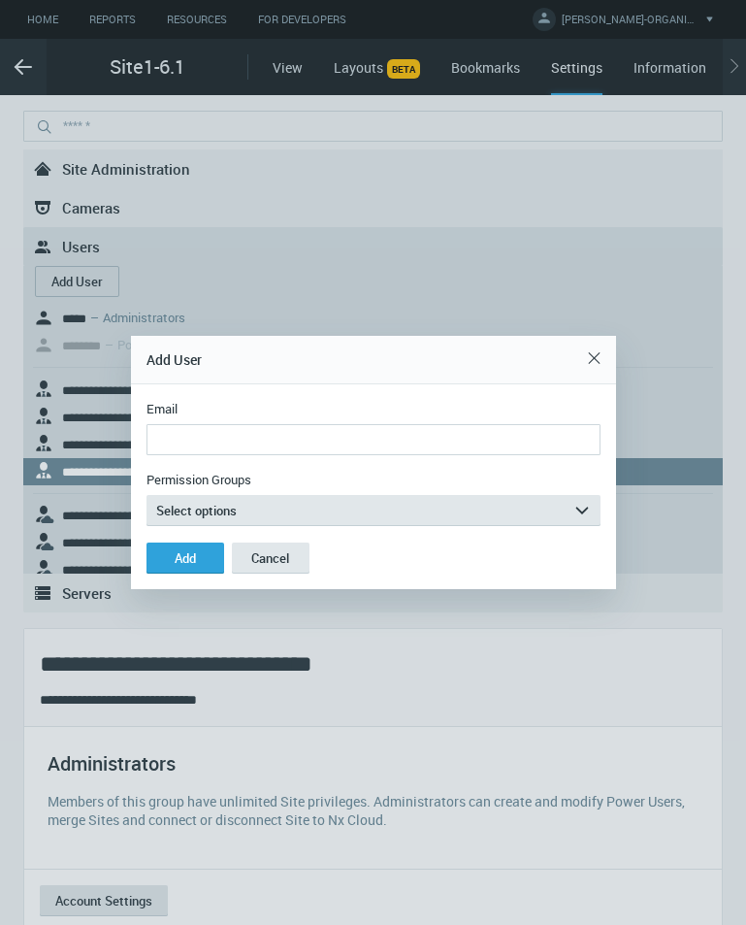
click at [435, 445] on input "Email" at bounding box center [374, 439] width 454 height 31
click at [260, 436] on input "**********" at bounding box center [374, 439] width 454 height 31
click at [260, 434] on input "**********" at bounding box center [374, 439] width 454 height 31
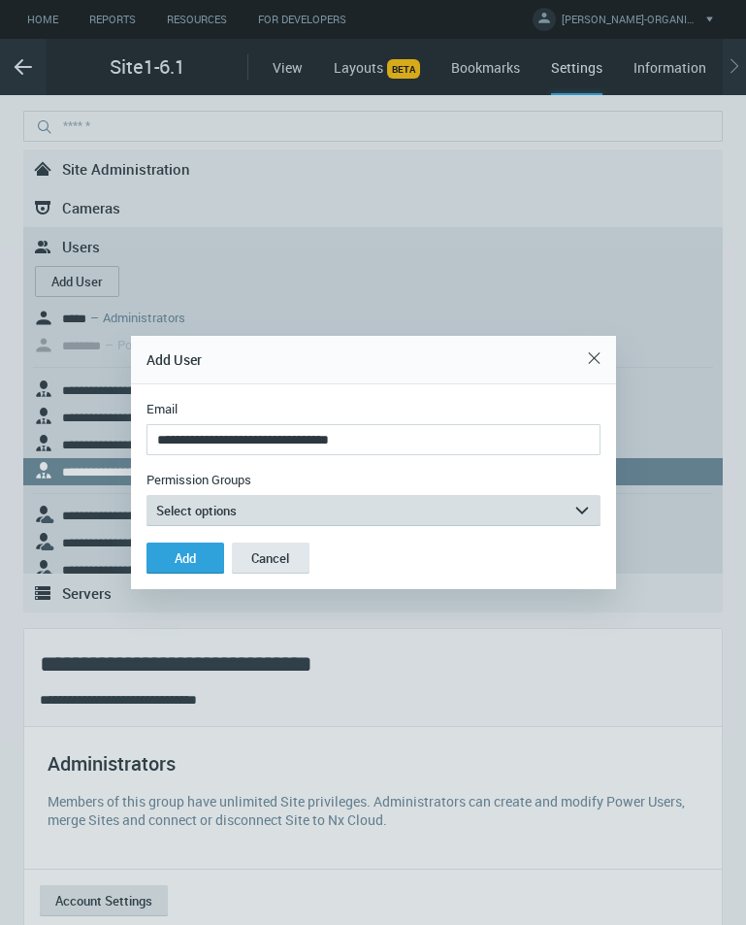
type input "**********"
click at [331, 502] on button "Select options arrow_expand" at bounding box center [374, 510] width 454 height 31
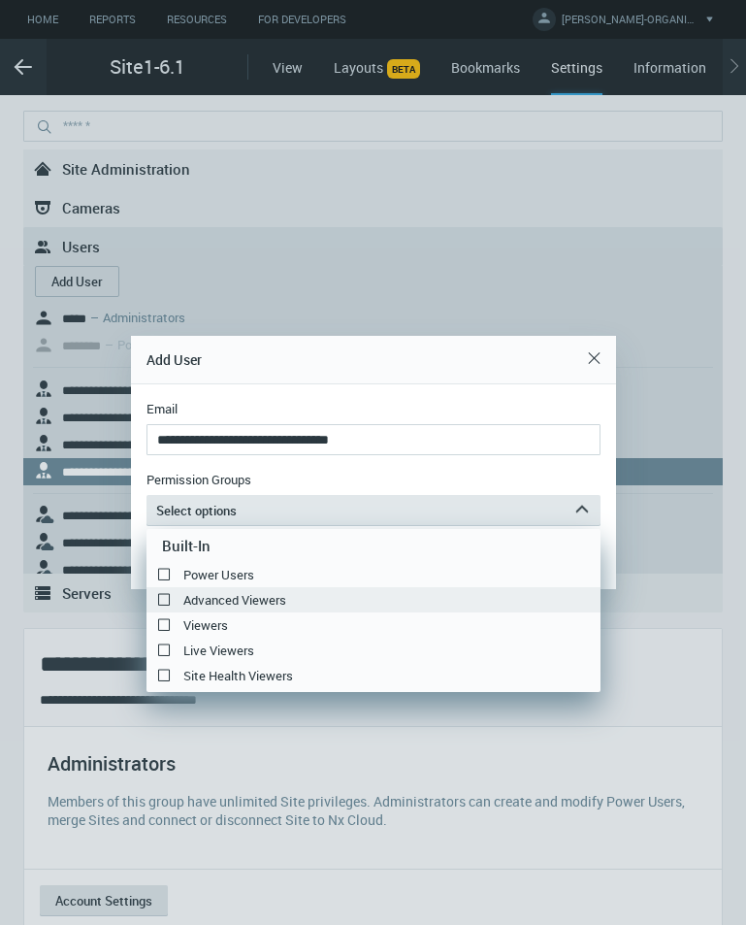
click at [231, 601] on label "Advanced Viewers" at bounding box center [374, 599] width 454 height 23
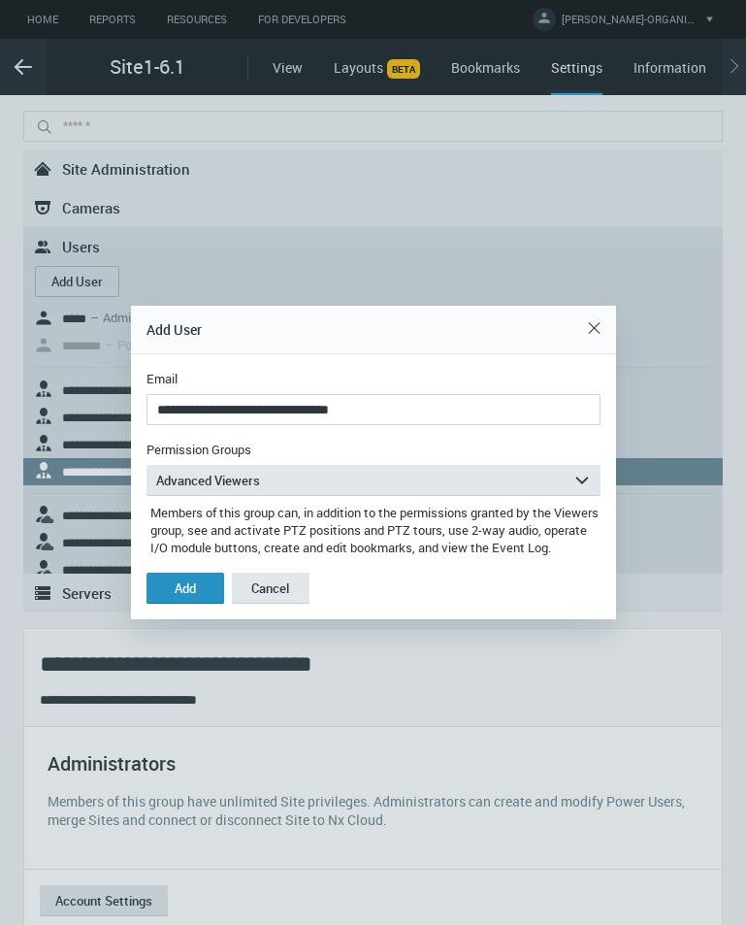
click at [196, 600] on button "Add" at bounding box center [186, 588] width 78 height 31
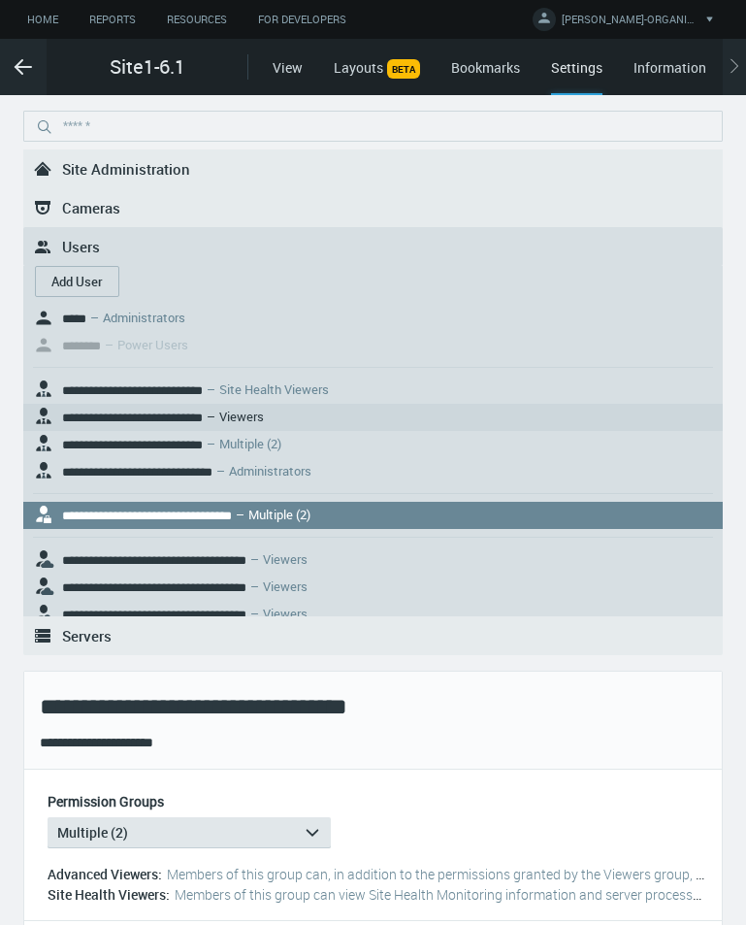
click at [190, 412] on nx-search-highlight "**********" at bounding box center [132, 418] width 141 height 13
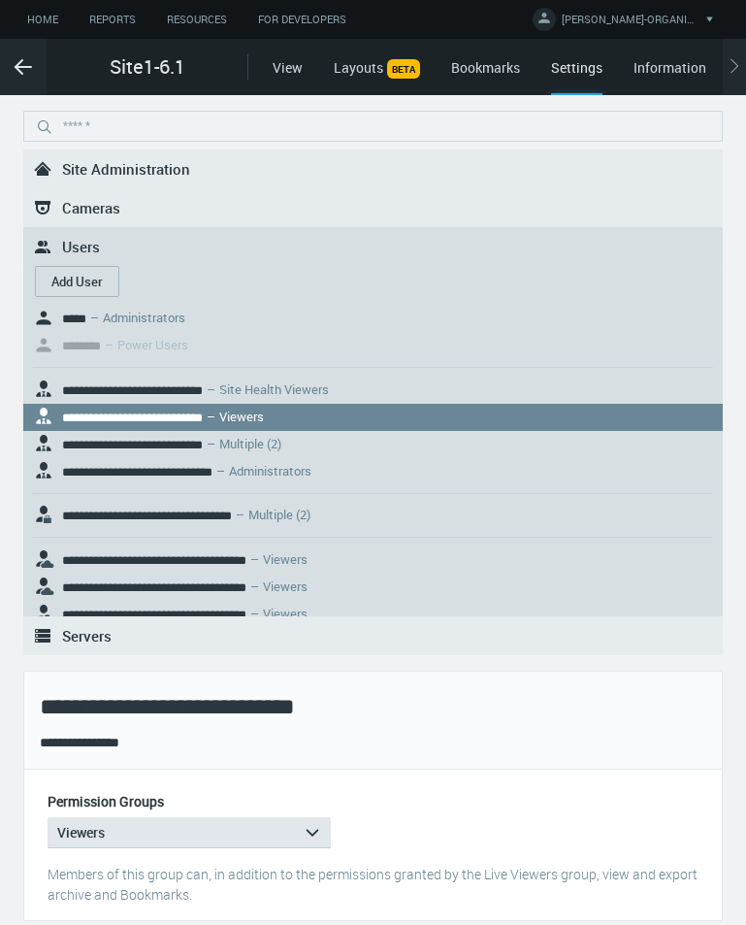
click at [228, 234] on link ".st0{fill-rule:evenodd;clip-rule:evenodd;fill:#2B383F;} Users" at bounding box center [373, 246] width 700 height 39
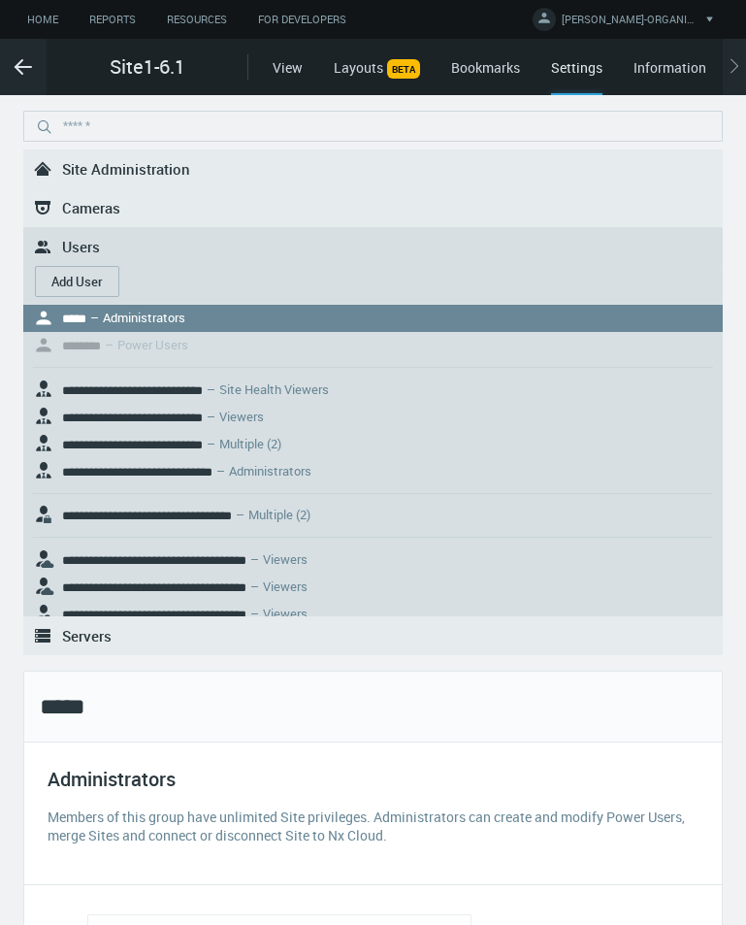
click at [90, 278] on button "Add User" at bounding box center [77, 281] width 84 height 31
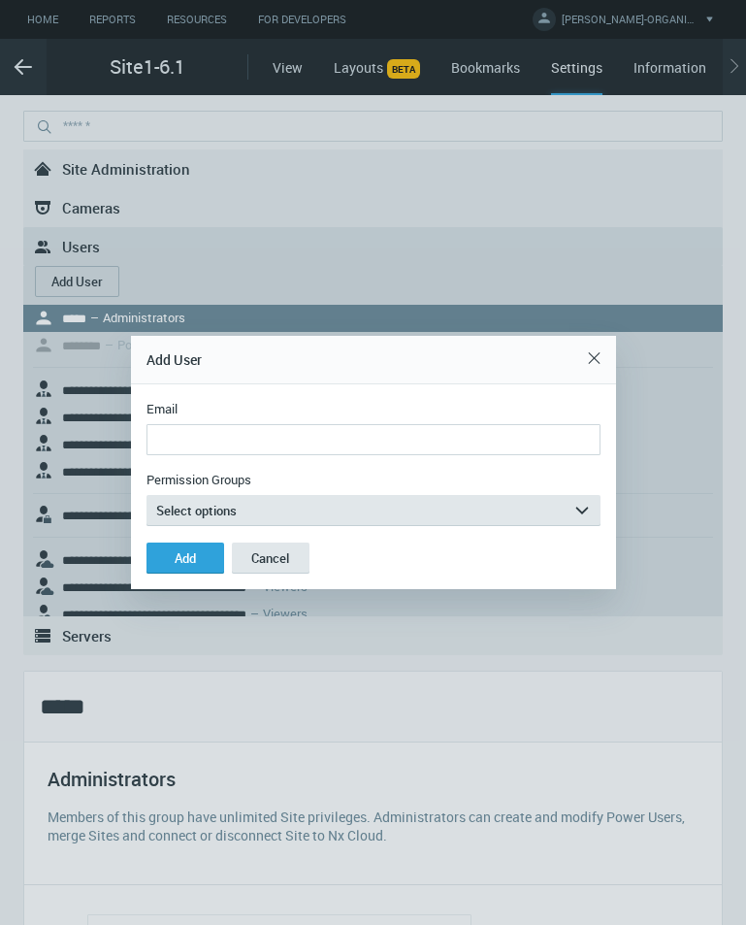
drag, startPoint x: 559, startPoint y: 426, endPoint x: 551, endPoint y: 436, distance: 12.4
click at [559, 426] on input "Email" at bounding box center [374, 439] width 454 height 31
click at [261, 442] on input "**********" at bounding box center [374, 439] width 454 height 31
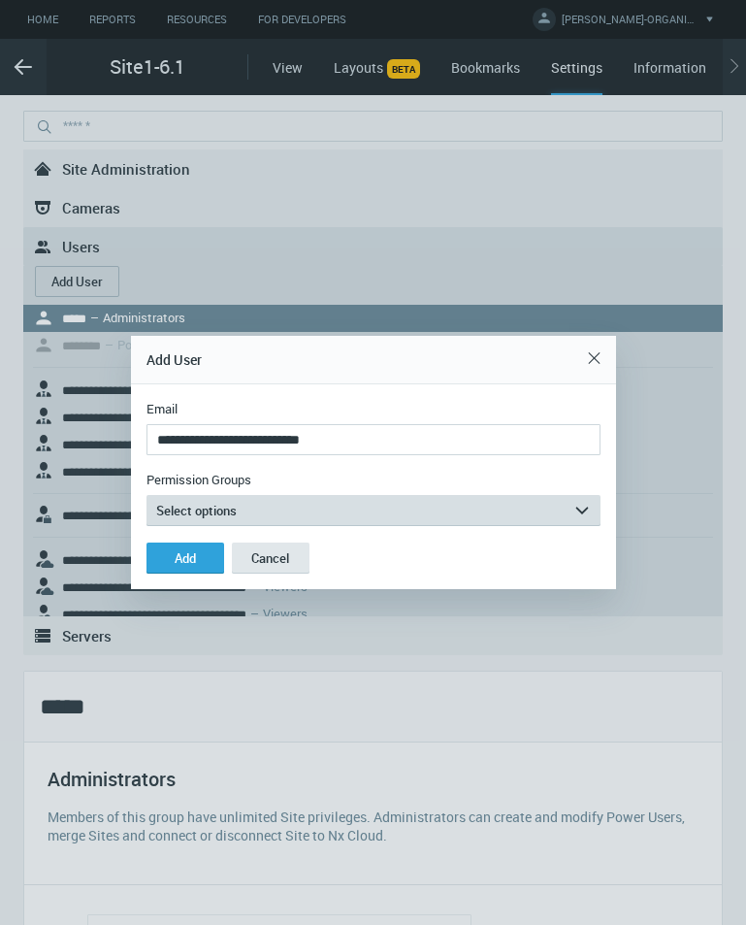
type input "**********"
click at [301, 511] on button "Select options arrow_expand" at bounding box center [374, 510] width 454 height 31
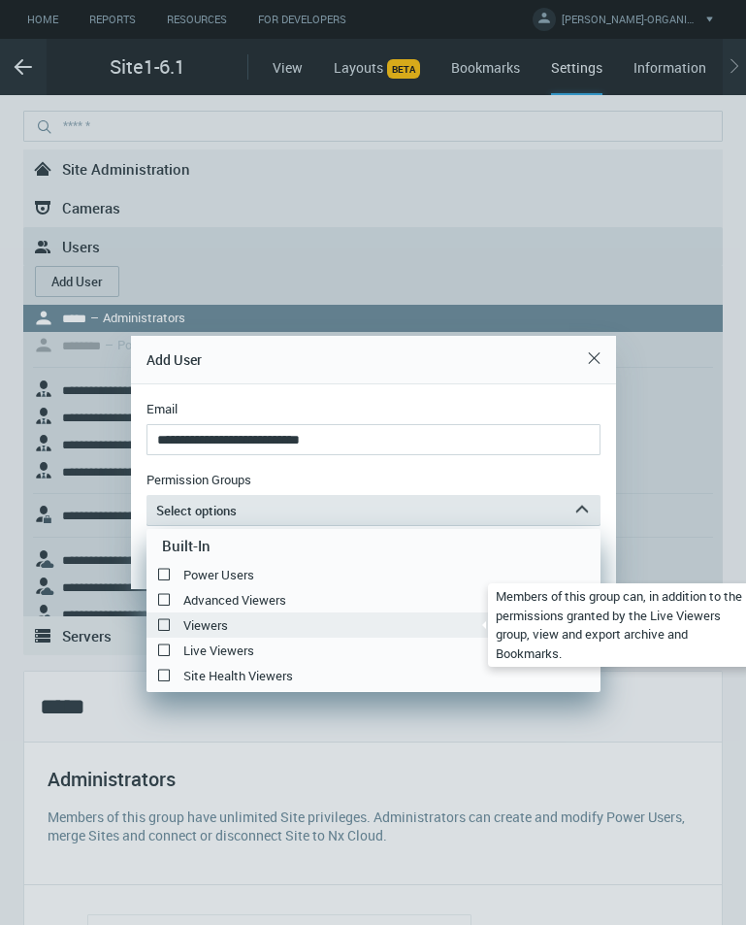
click at [245, 623] on label "Viewers" at bounding box center [374, 624] width 454 height 23
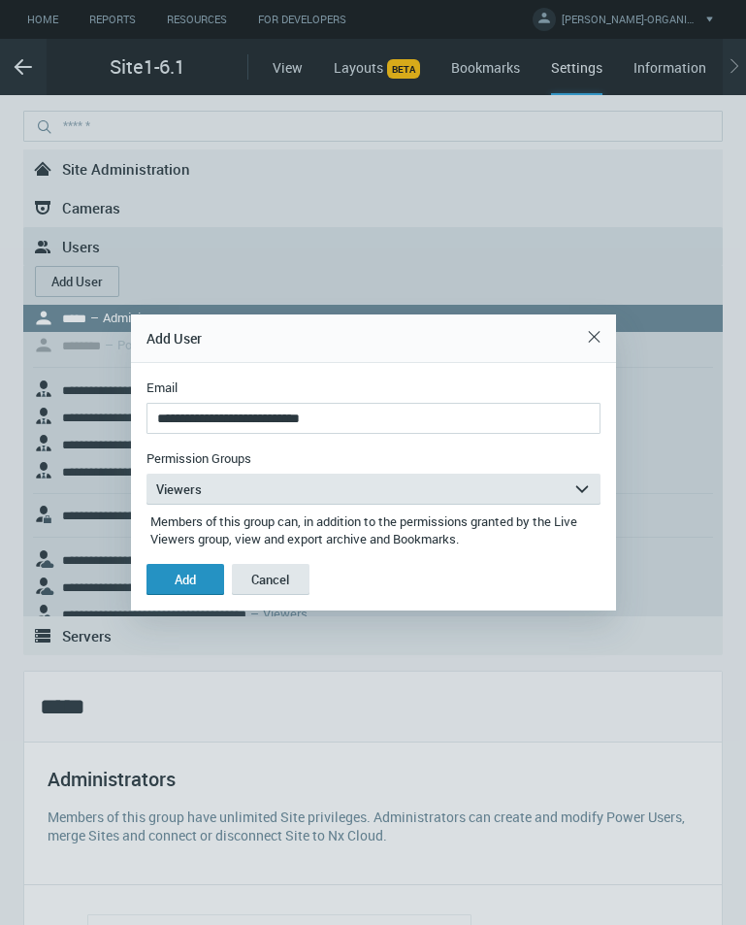
click at [191, 576] on div "Add" at bounding box center [185, 580] width 21 height 16
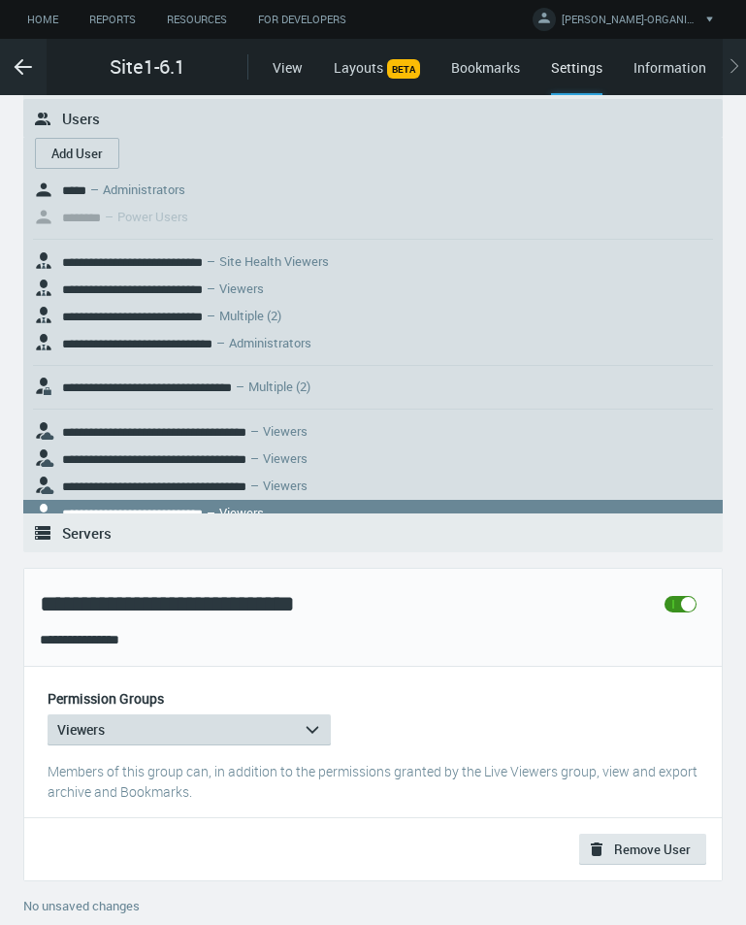
scroll to position [148, 0]
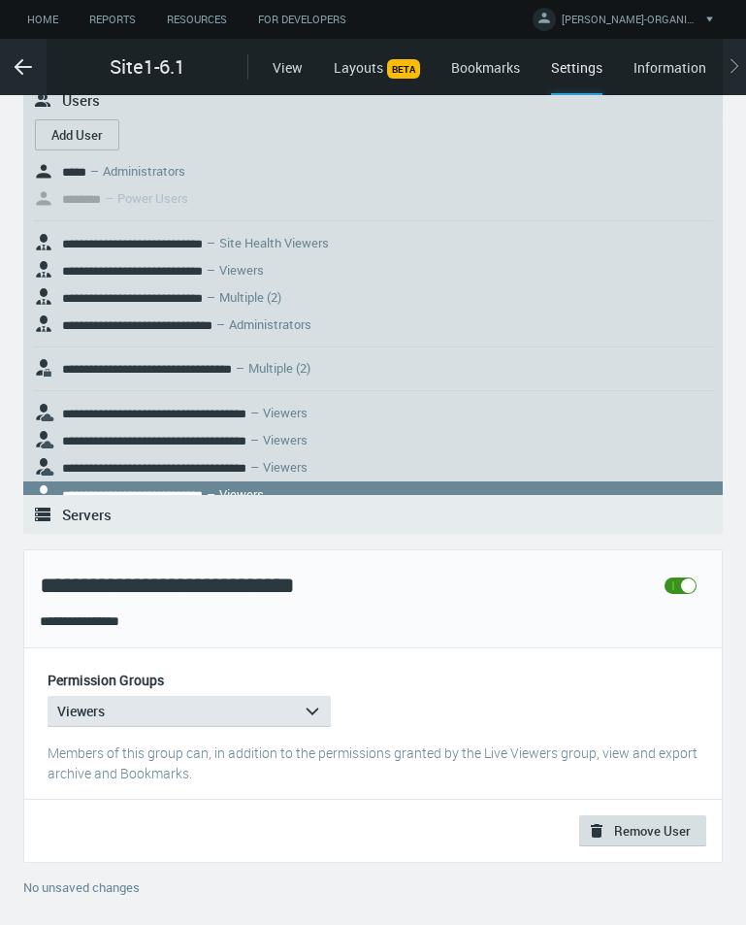
click at [596, 819] on svg-icon ".st0{fill:#2B383F;}" at bounding box center [596, 830] width 23 height 23
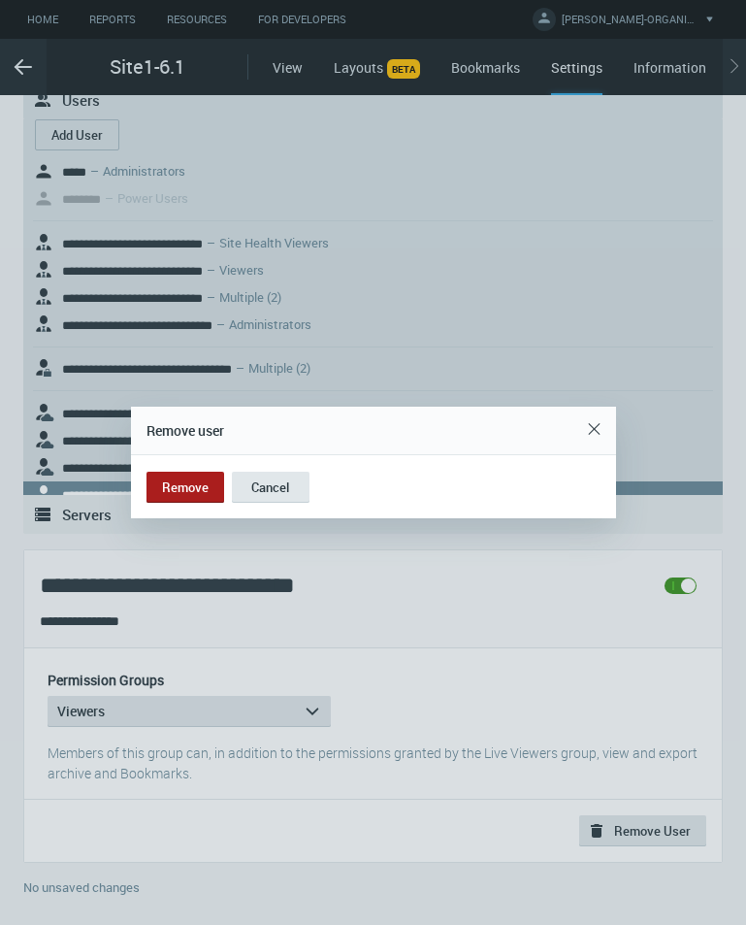
click at [202, 489] on button "Remove" at bounding box center [186, 487] width 78 height 31
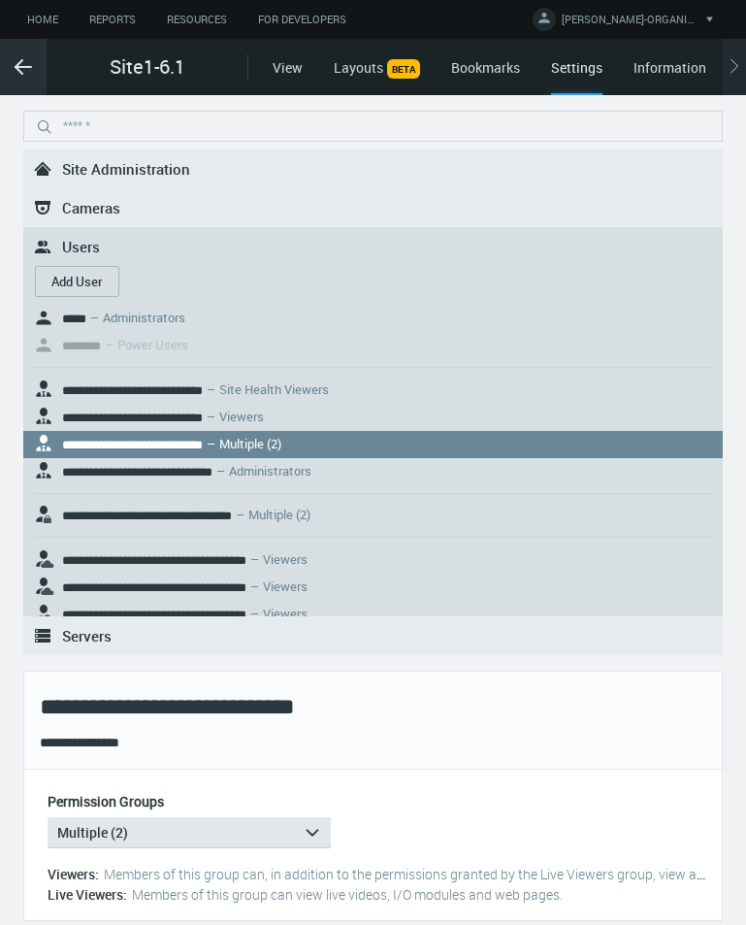
click at [27, 65] on icon ".arrow {fill-rule:evenodd;clip-rule:evenodd;fill:none;stroke:var(--btn-arrow-co…" at bounding box center [23, 66] width 23 height 23
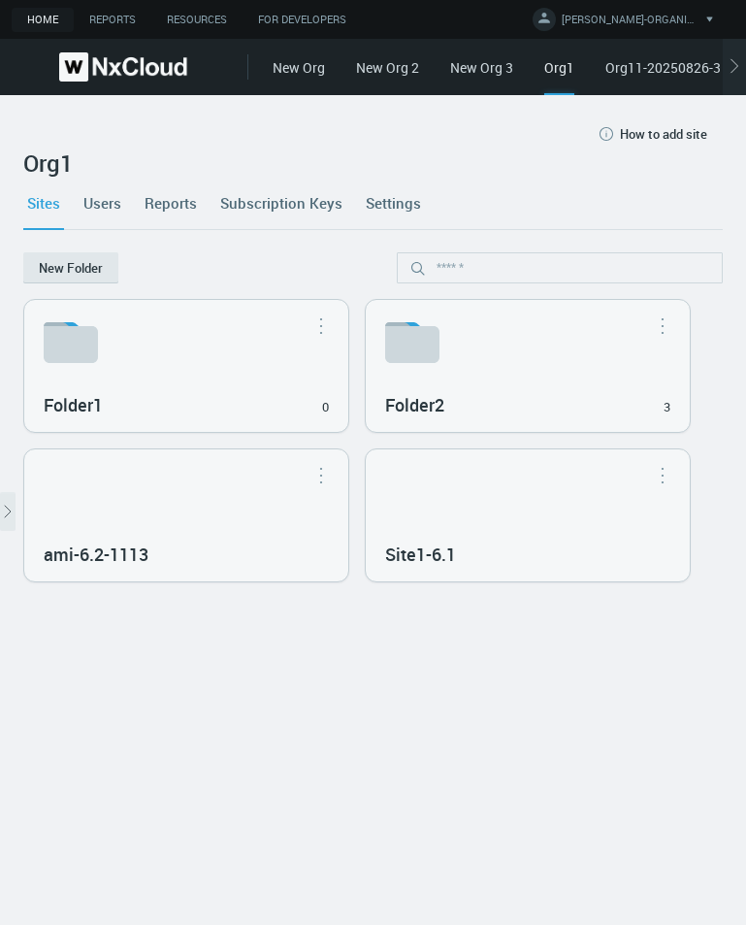
click at [126, 204] on div "Sites Users Reports Subscription Keys Settings" at bounding box center [373, 203] width 700 height 52
click at [107, 201] on link "Users" at bounding box center [103, 203] width 46 height 52
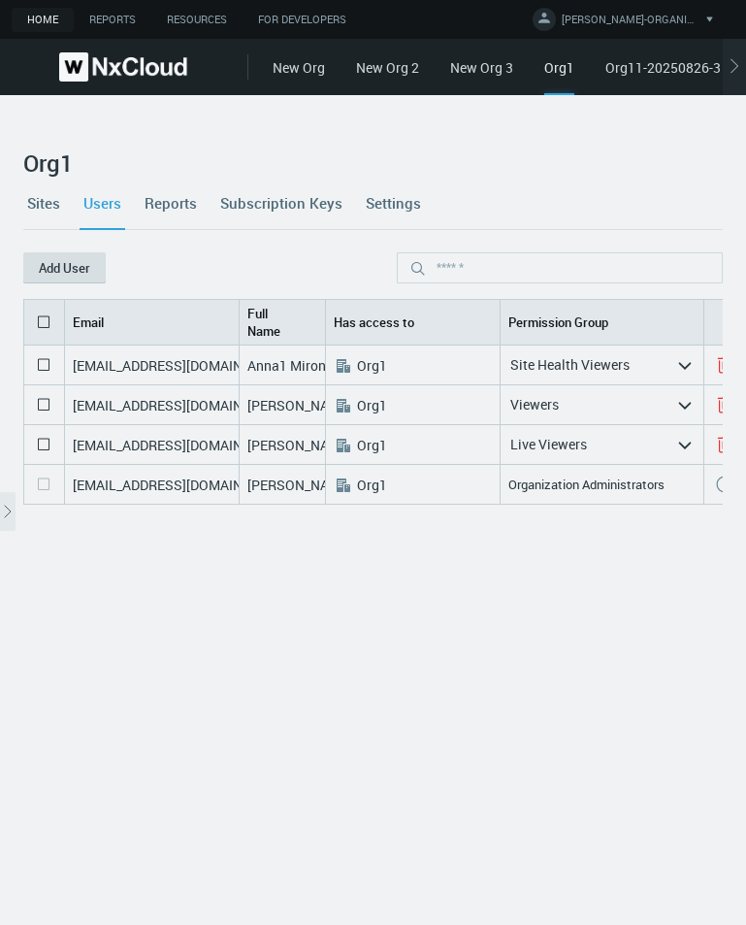
click at [78, 265] on button "Add User" at bounding box center [64, 267] width 83 height 31
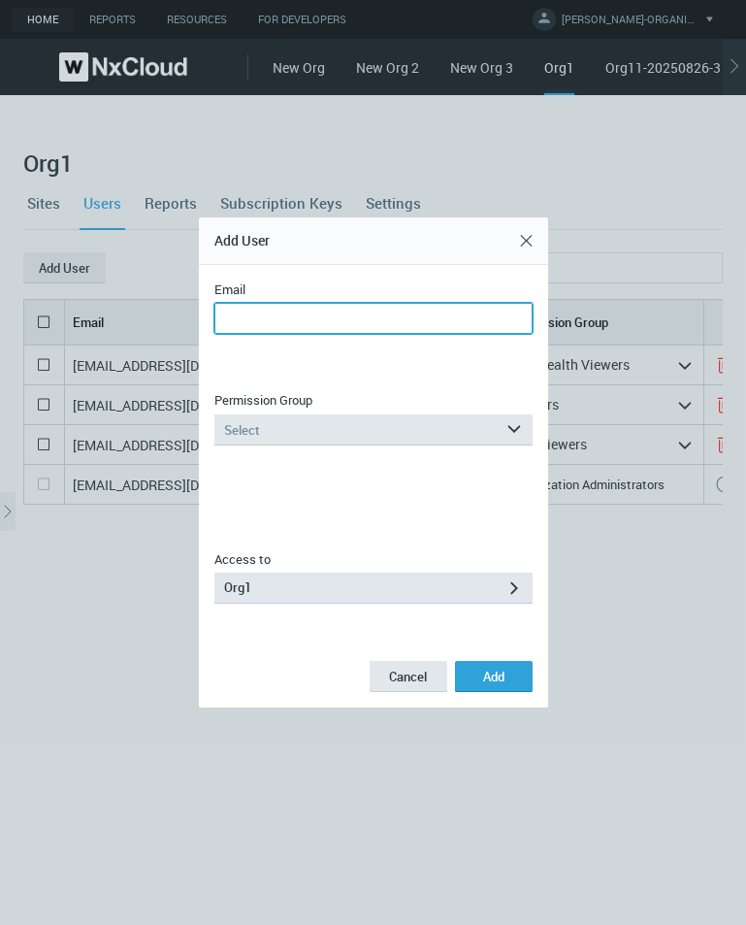
click at [349, 331] on input "Email" at bounding box center [374, 318] width 318 height 31
click at [343, 319] on input "**********" at bounding box center [374, 318] width 318 height 31
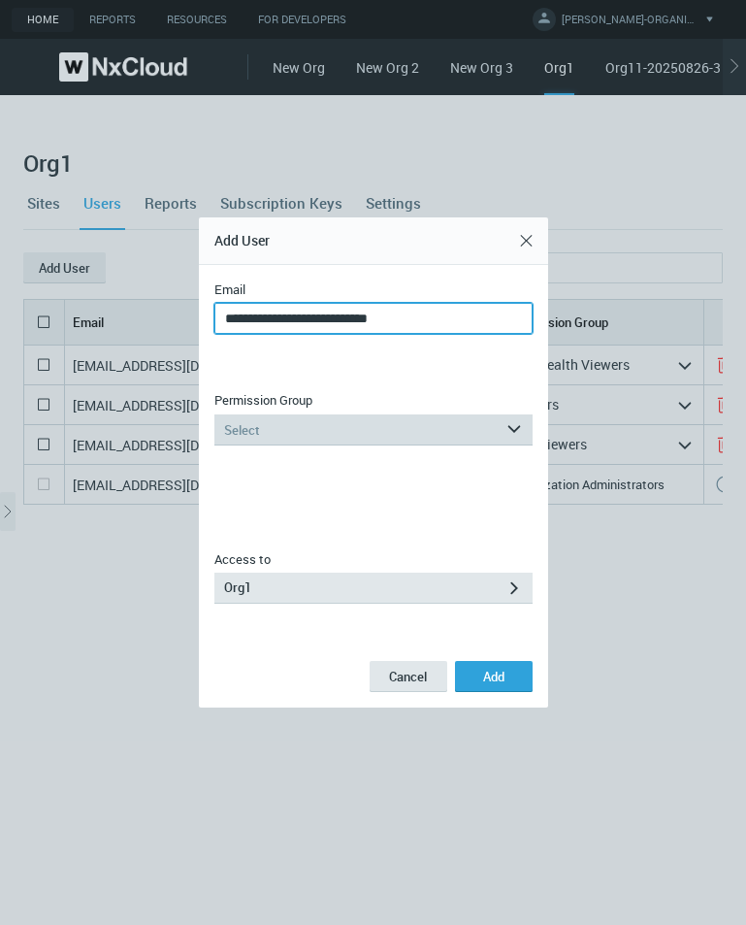
type input "**********"
click at [304, 425] on div "Select" at bounding box center [360, 429] width 291 height 31
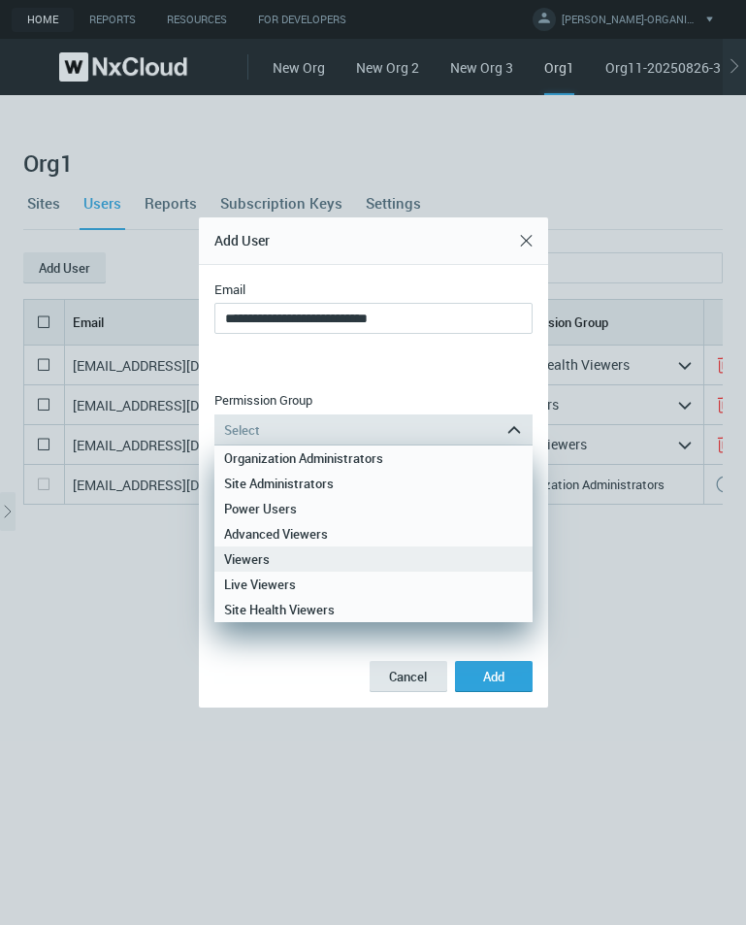
click at [300, 558] on div "Viewers" at bounding box center [373, 559] width 299 height 25
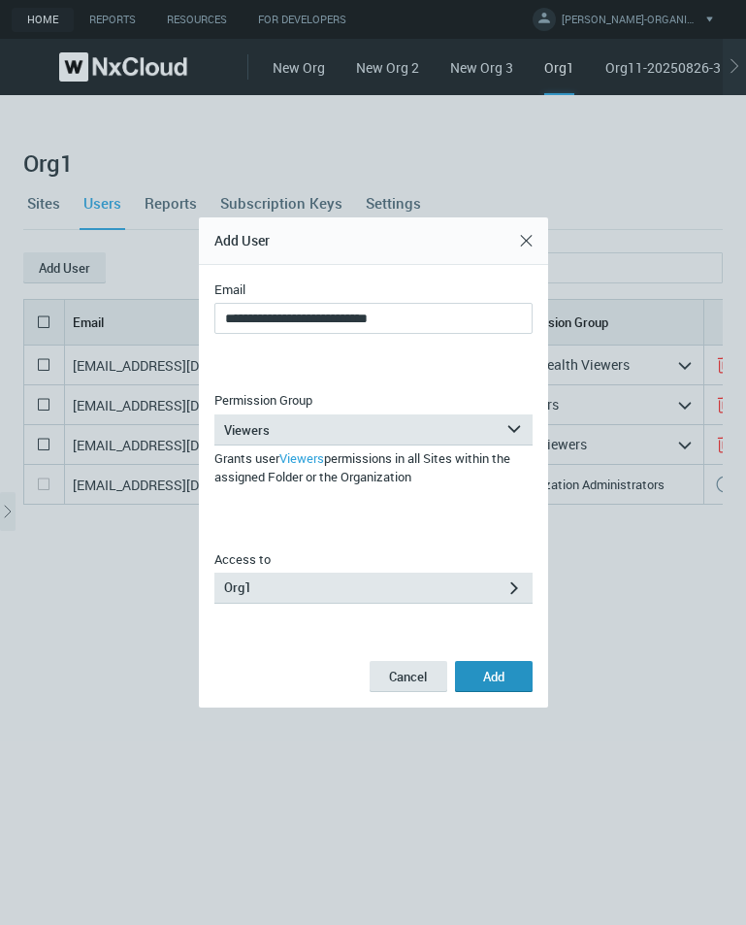
click at [475, 677] on button "Add" at bounding box center [494, 676] width 78 height 31
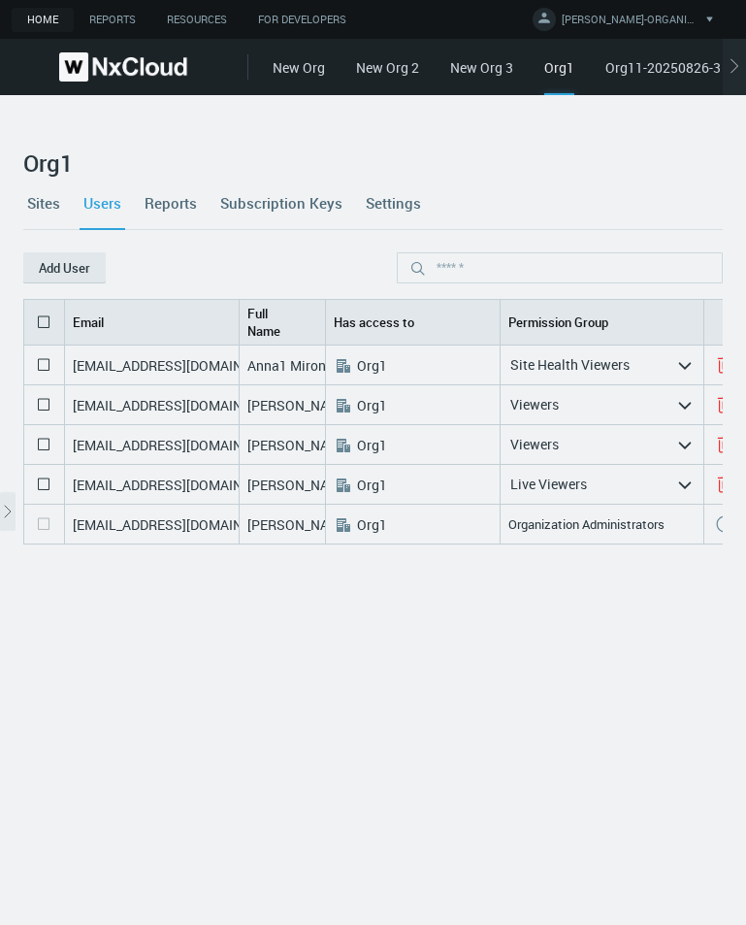
click at [41, 194] on link "Sites" at bounding box center [43, 203] width 41 height 52
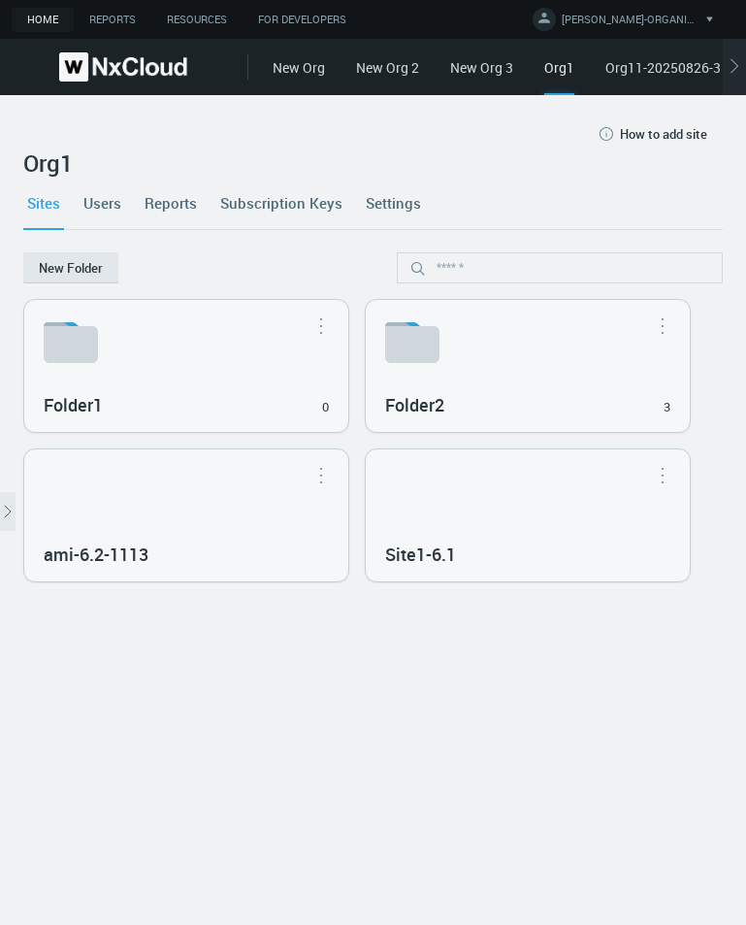
click at [483, 513] on div "Site1-6.1" at bounding box center [528, 515] width 324 height 132
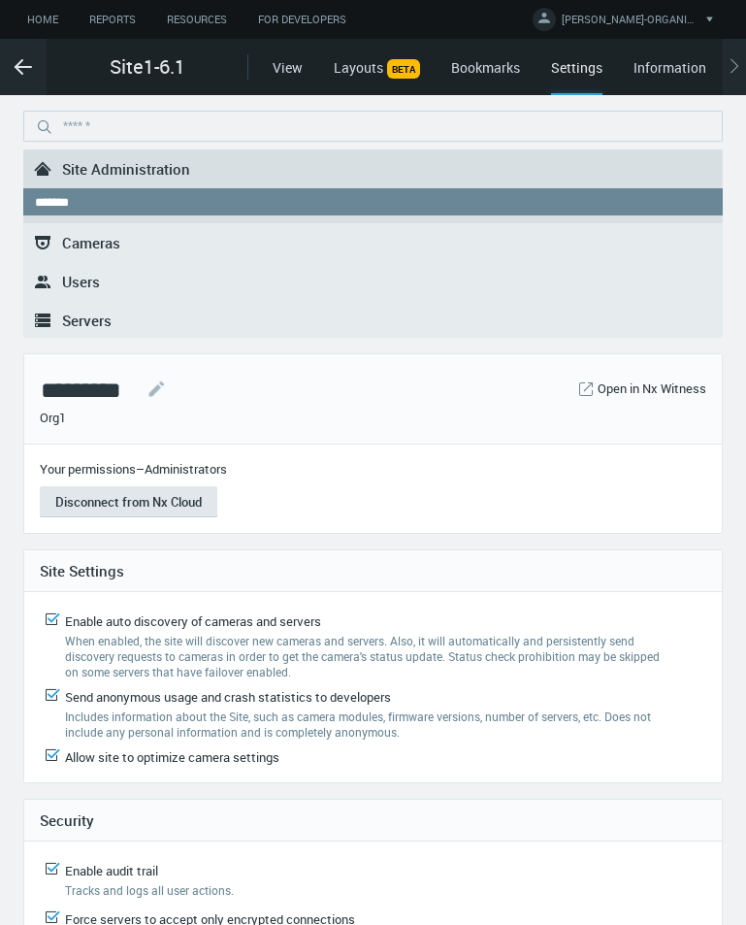
click at [78, 269] on link ".st0{fill-rule:evenodd;clip-rule:evenodd;fill:#2B383F;} Users" at bounding box center [373, 281] width 700 height 39
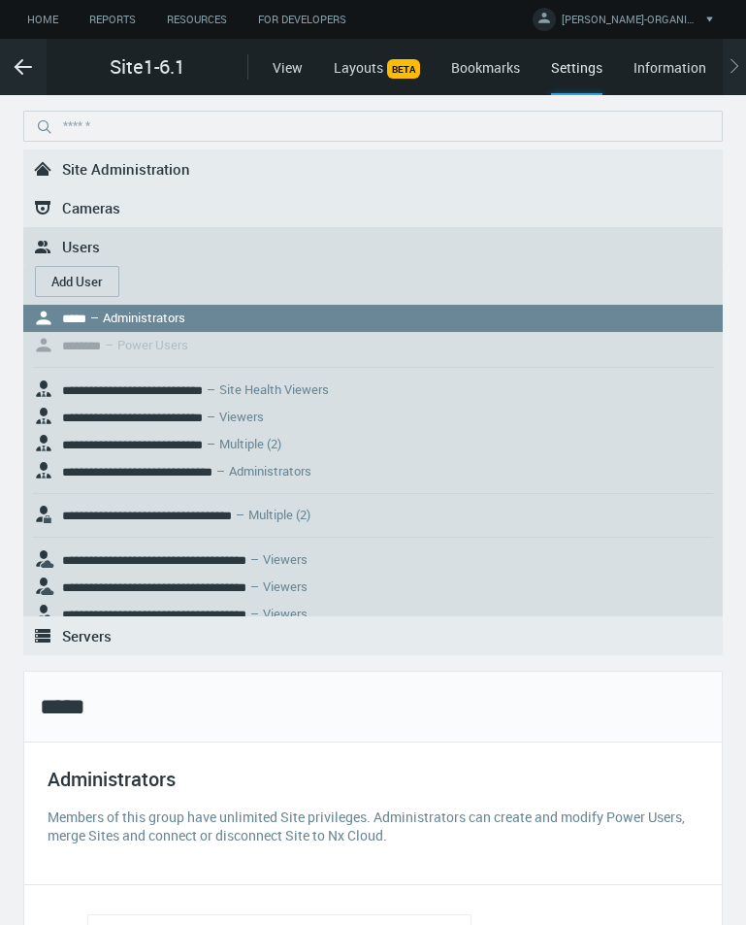
click at [39, 282] on button "Add User" at bounding box center [77, 281] width 84 height 31
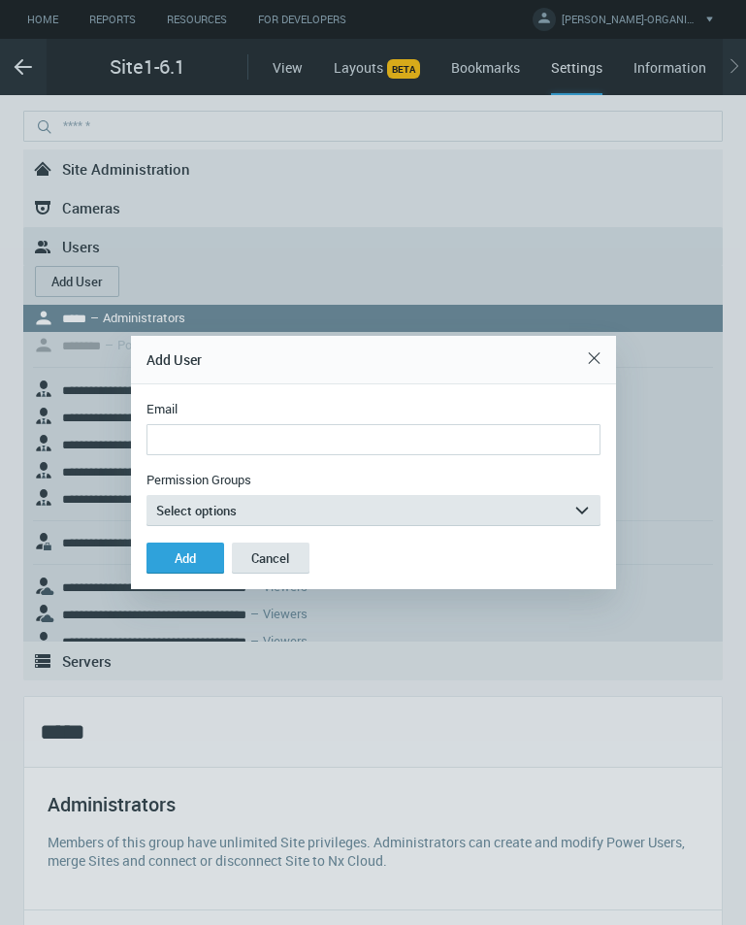
click at [329, 438] on input "Email" at bounding box center [374, 439] width 454 height 31
click at [247, 439] on input "**********" at bounding box center [374, 439] width 454 height 31
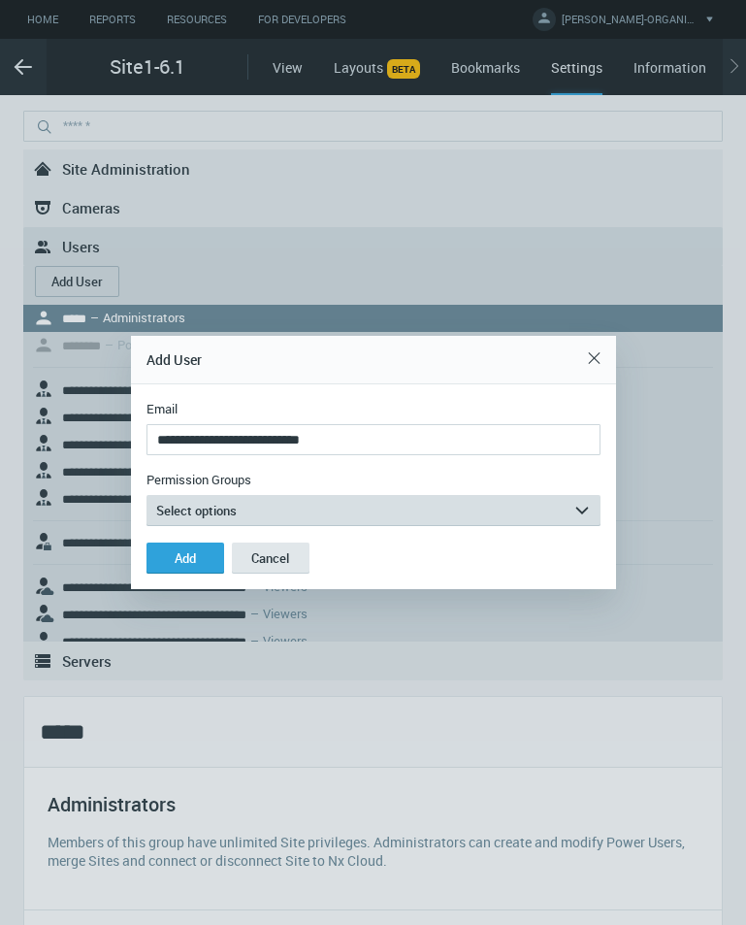
type input "**********"
click at [262, 511] on button "Select options arrow_expand" at bounding box center [374, 510] width 454 height 31
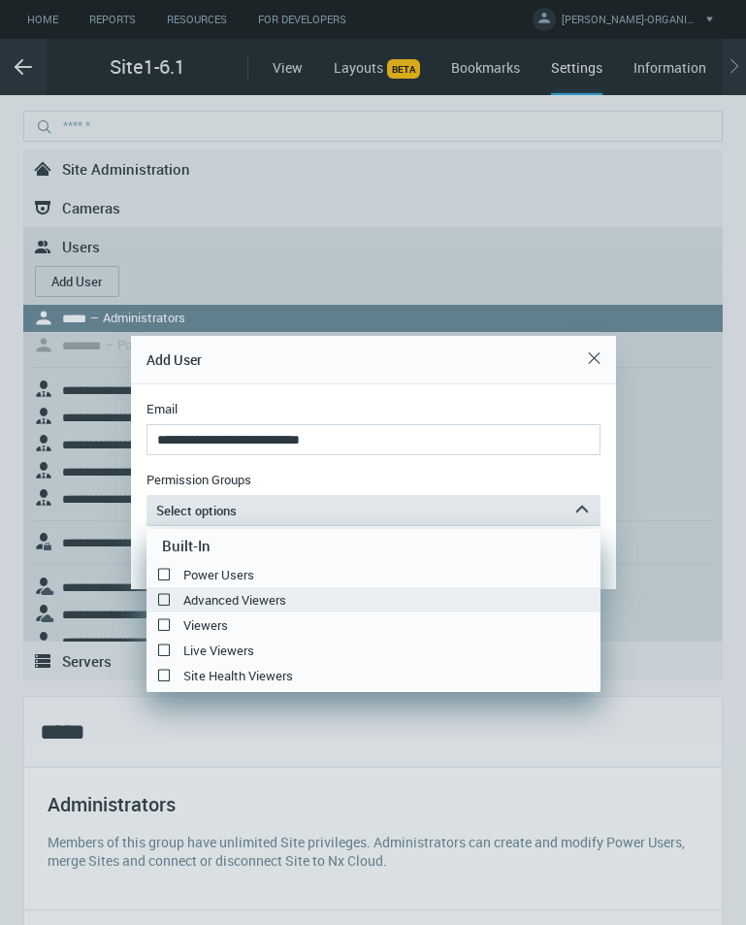
click at [238, 601] on label "Advanced Viewers" at bounding box center [374, 599] width 454 height 23
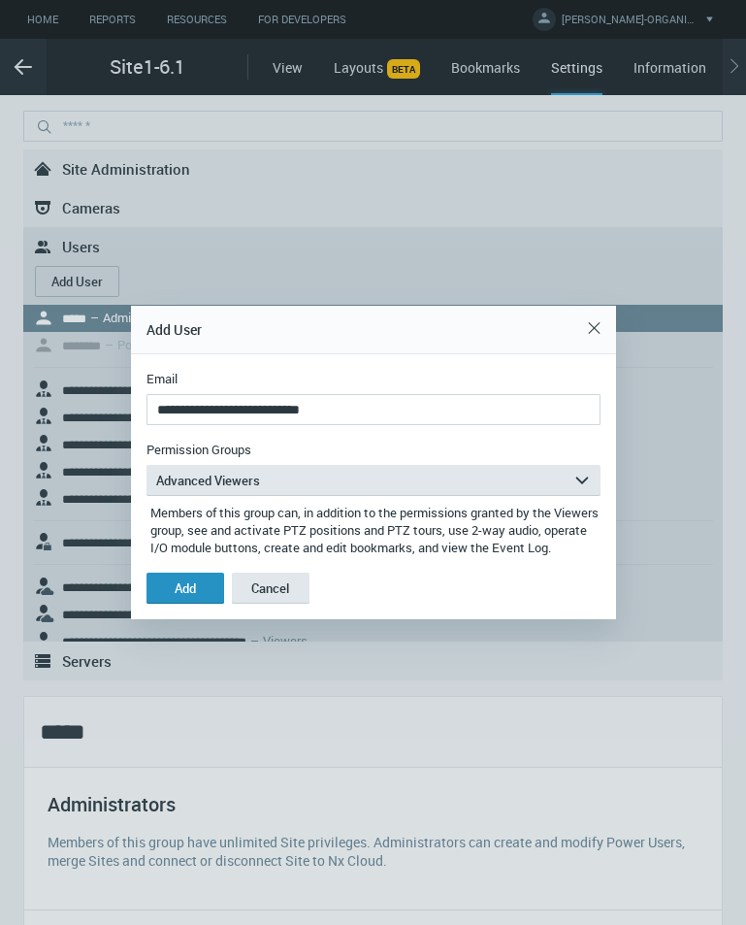
click at [216, 594] on button "Add" at bounding box center [186, 588] width 78 height 31
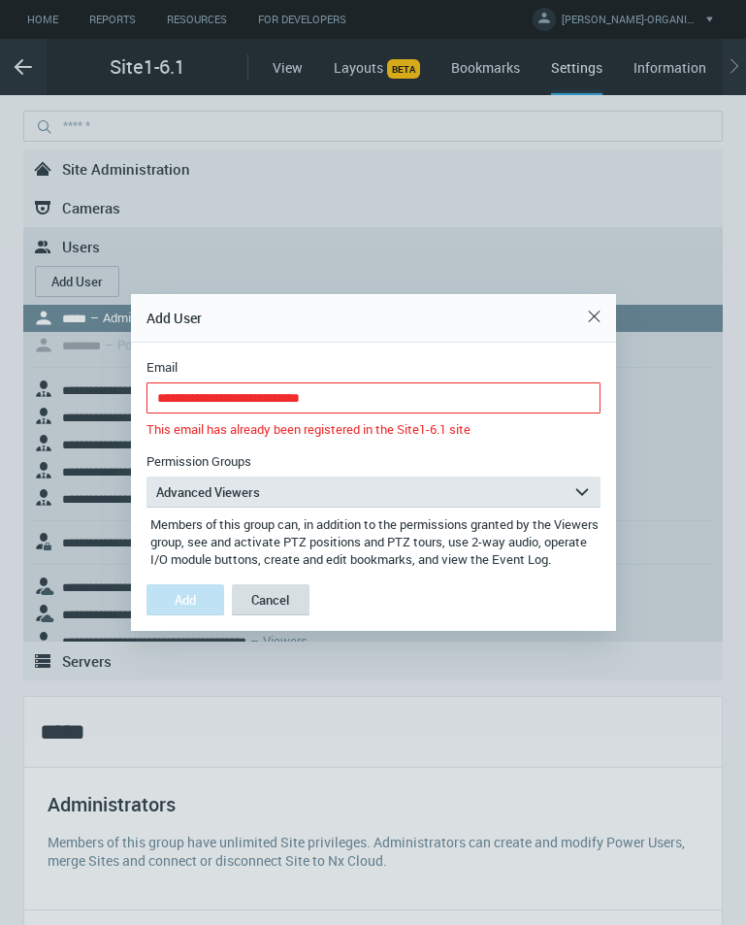
click at [278, 598] on button "Cancel" at bounding box center [271, 599] width 78 height 31
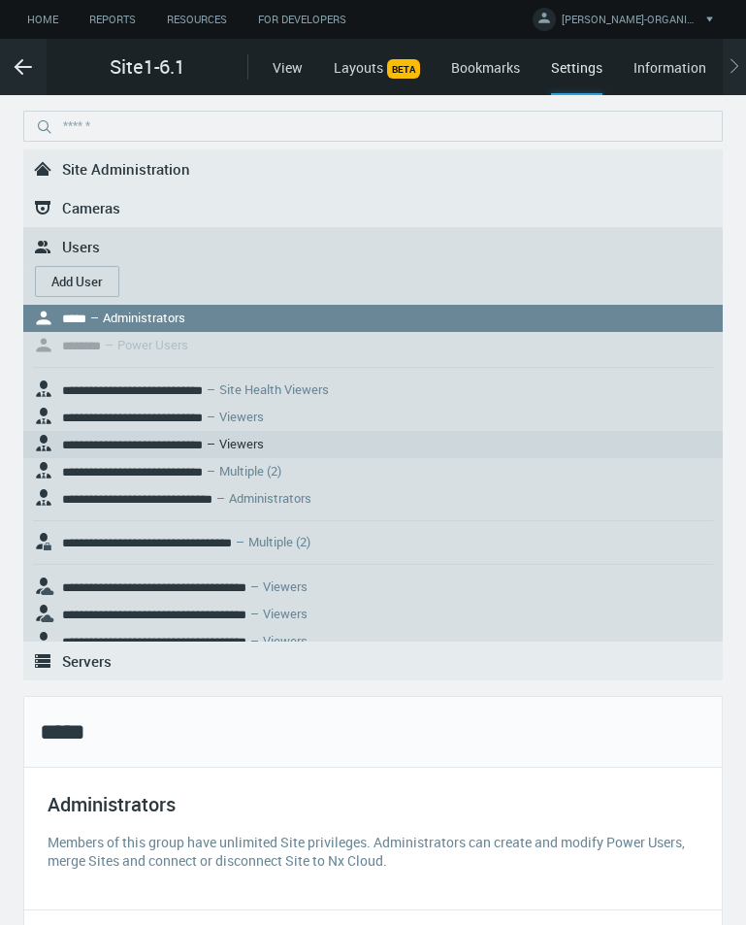
click at [203, 441] on nx-search-highlight "**********" at bounding box center [132, 445] width 141 height 13
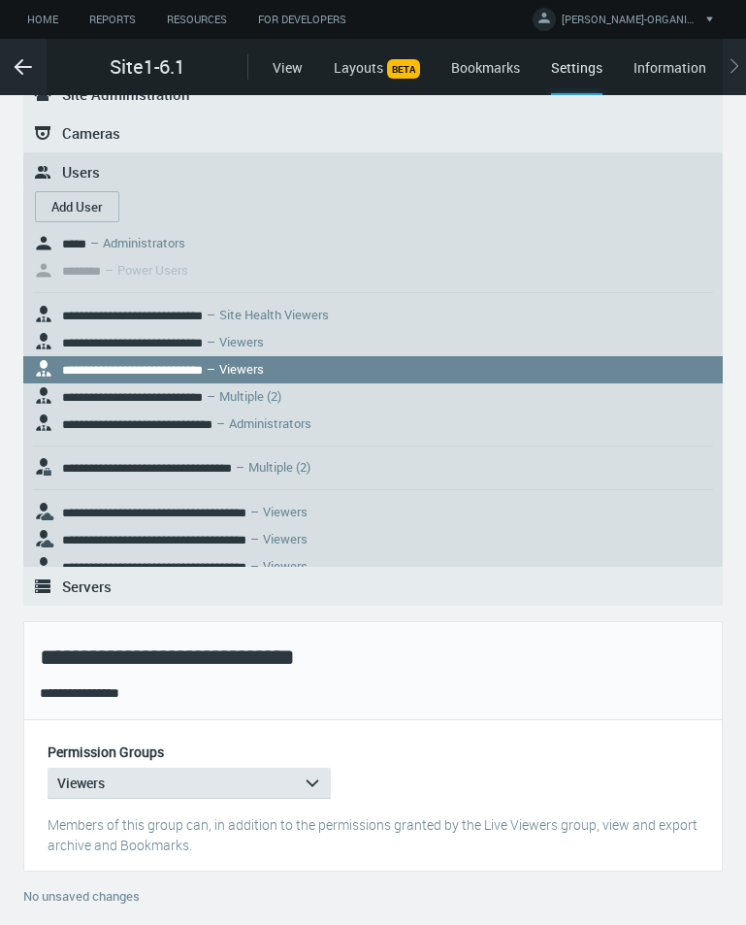
scroll to position [84, 0]
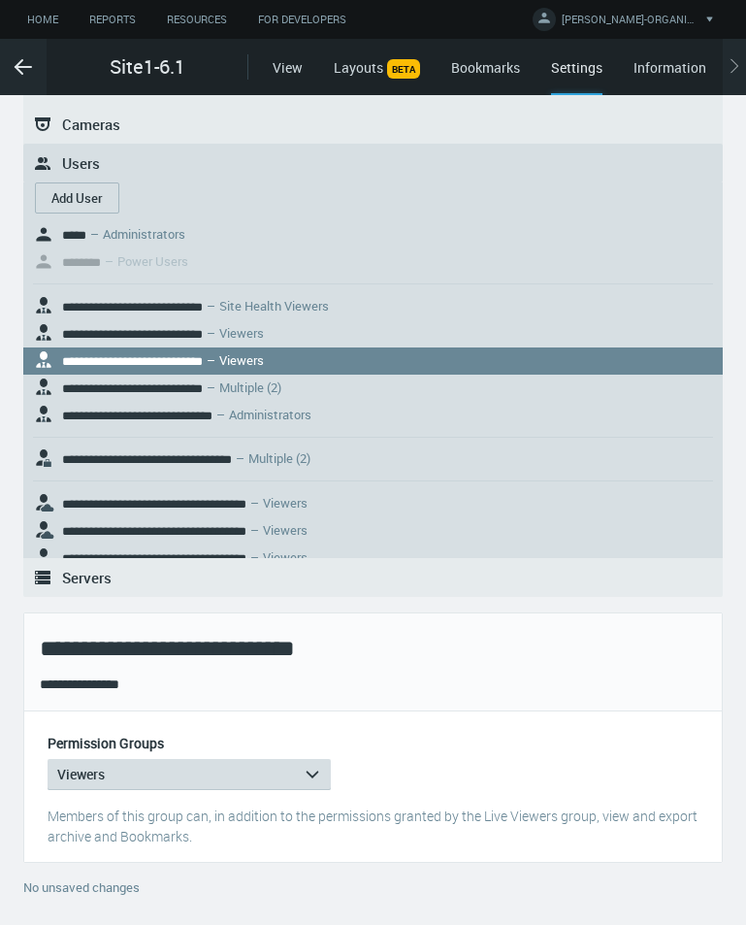
click at [241, 769] on button "Viewers arrow_expand" at bounding box center [189, 774] width 283 height 31
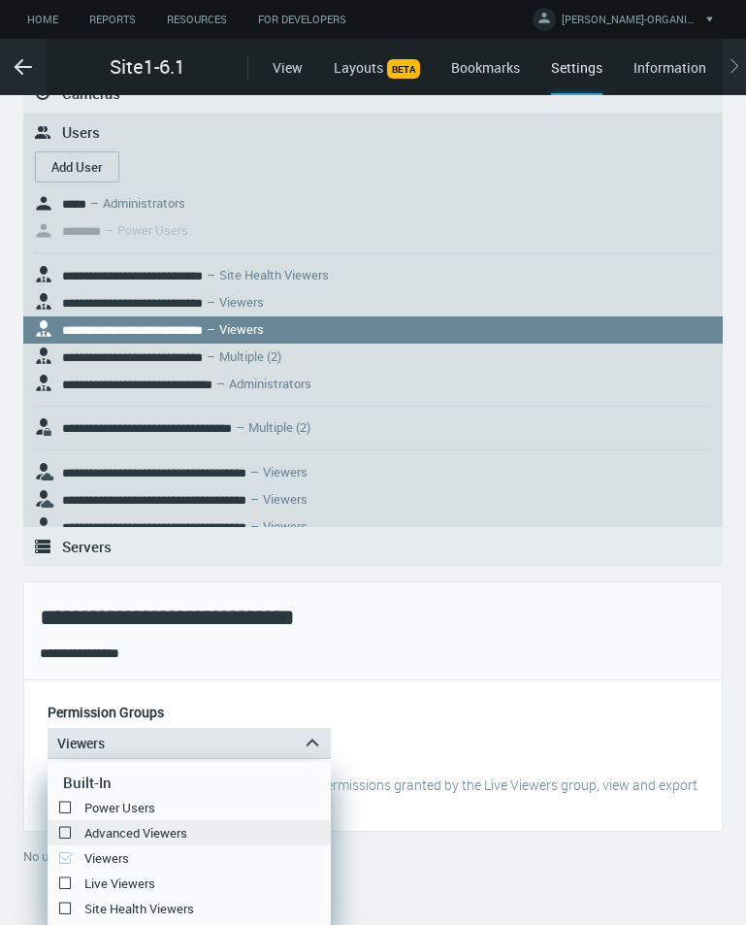
click at [148, 830] on label "Advanced Viewers" at bounding box center [189, 832] width 283 height 23
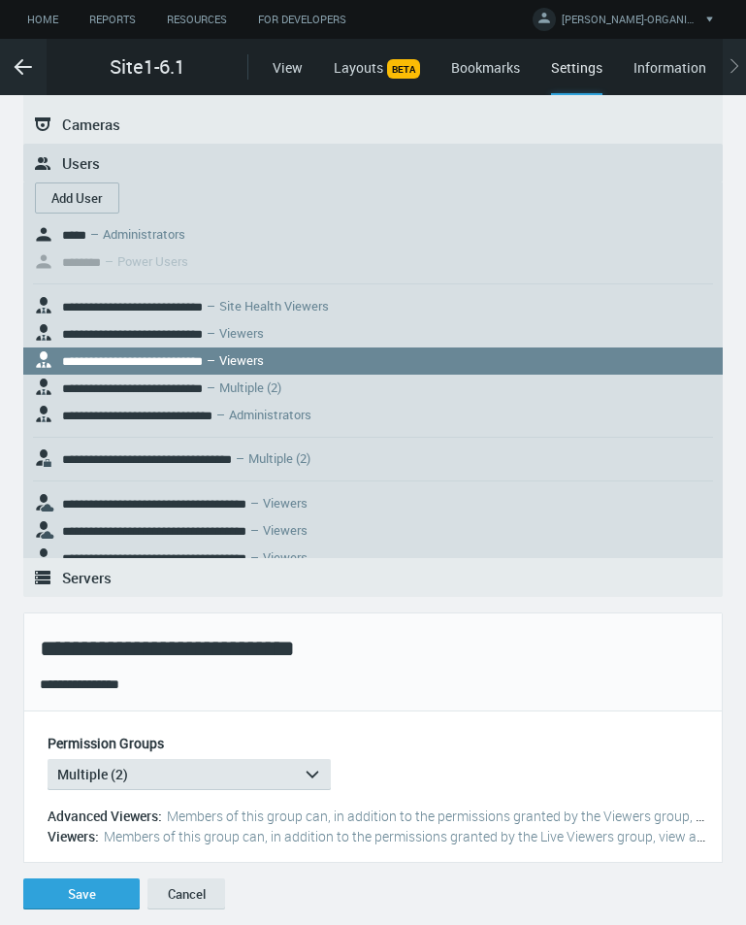
click at [421, 785] on div "Permission Groups Multiple (2) arrow_expand Built-In Power Users Advanced Viewe…" at bounding box center [373, 791] width 667 height 112
click at [92, 896] on button "Save" at bounding box center [81, 894] width 116 height 31
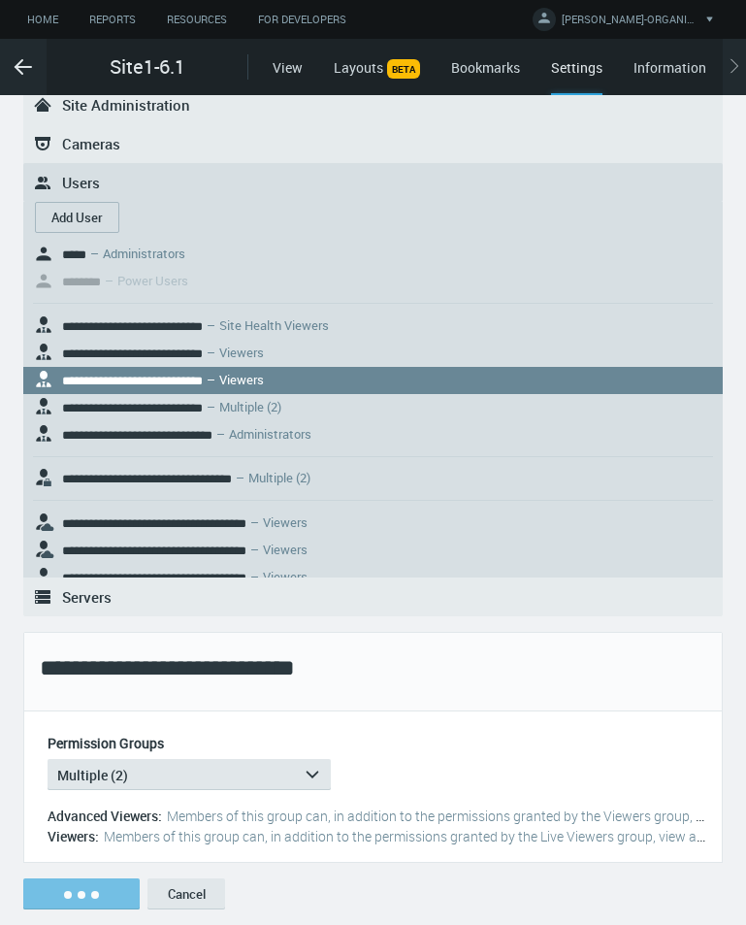
scroll to position [64, 0]
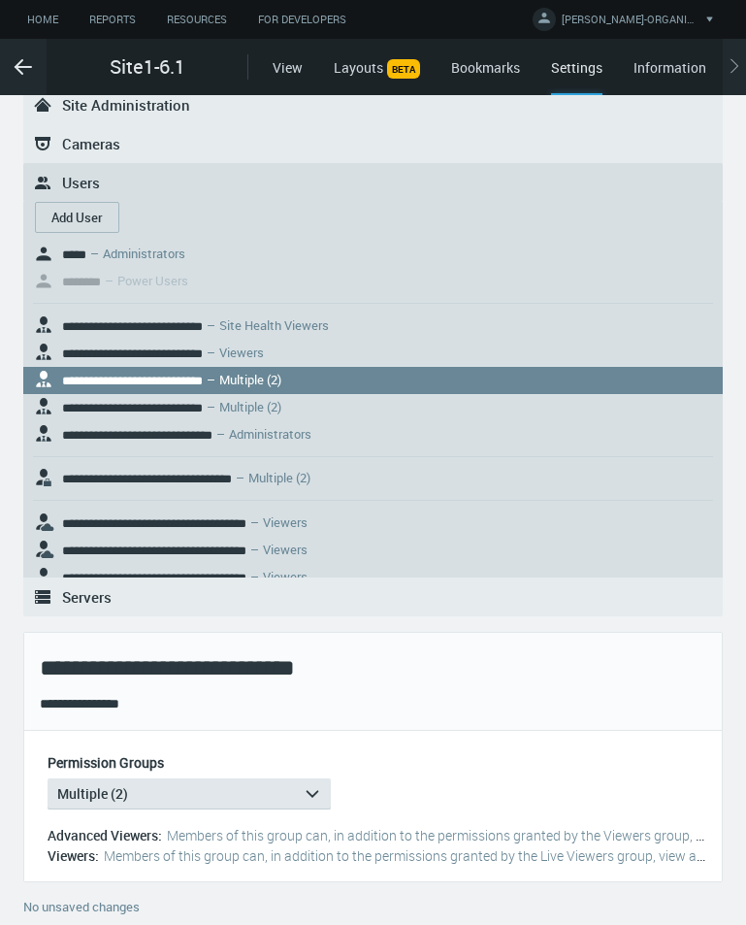
click at [174, 711] on div "**********" at bounding box center [373, 704] width 667 height 19
click at [239, 795] on button "Multiple (2) arrow_expand" at bounding box center [189, 794] width 283 height 31
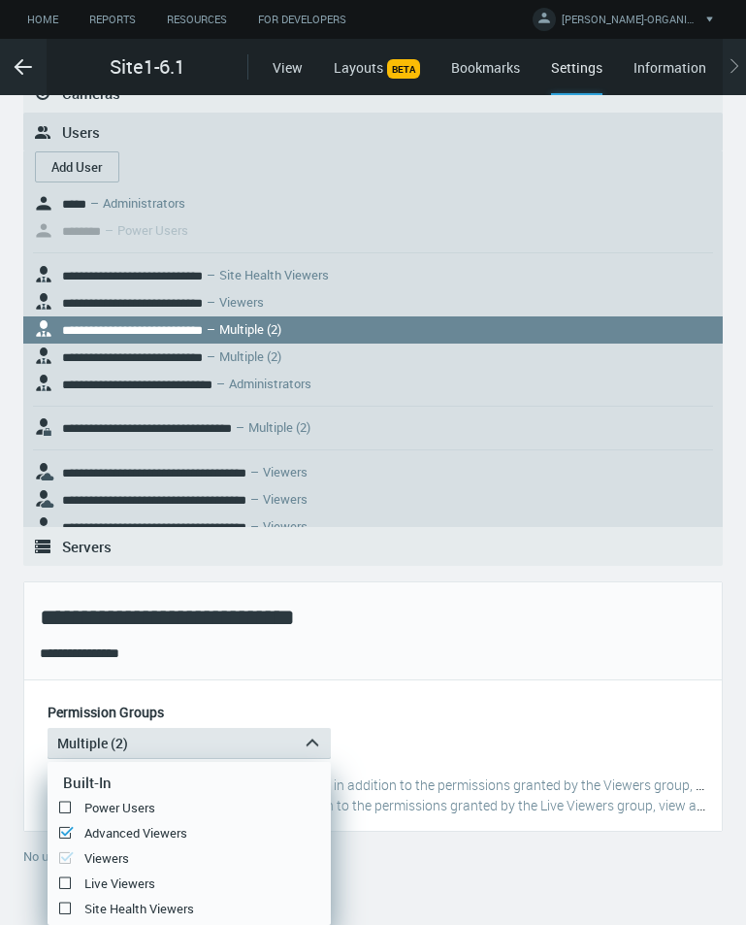
drag, startPoint x: 56, startPoint y: 825, endPoint x: 69, endPoint y: 834, distance: 15.3
click at [57, 825] on label "Advanced Viewers" at bounding box center [189, 832] width 283 height 23
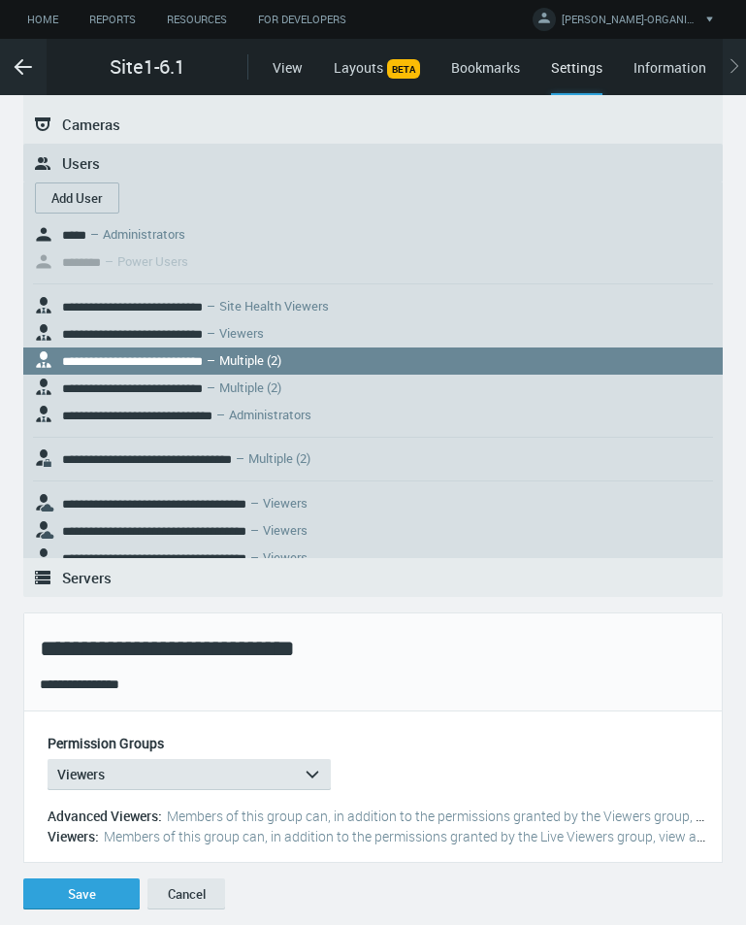
scroll to position [84, 0]
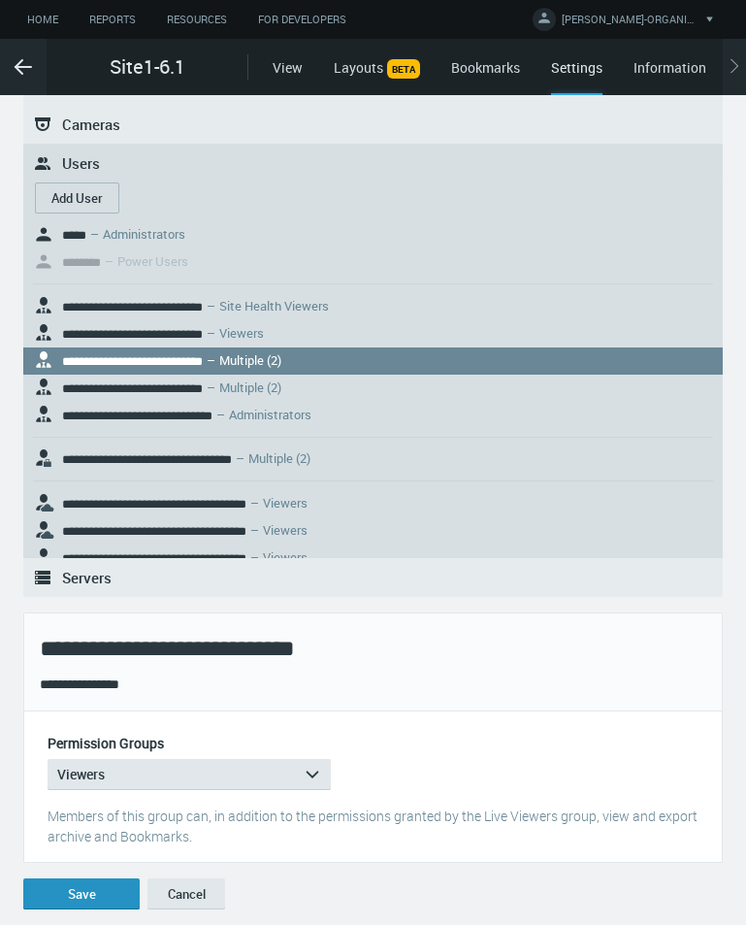
click at [108, 883] on button "Save" at bounding box center [81, 894] width 116 height 31
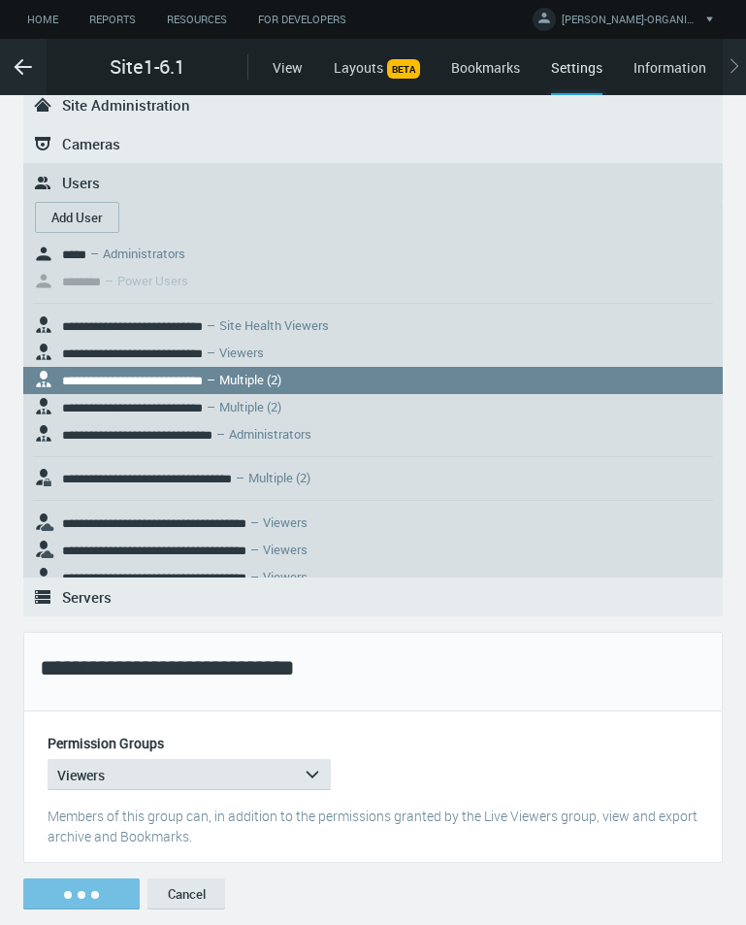
scroll to position [64, 0]
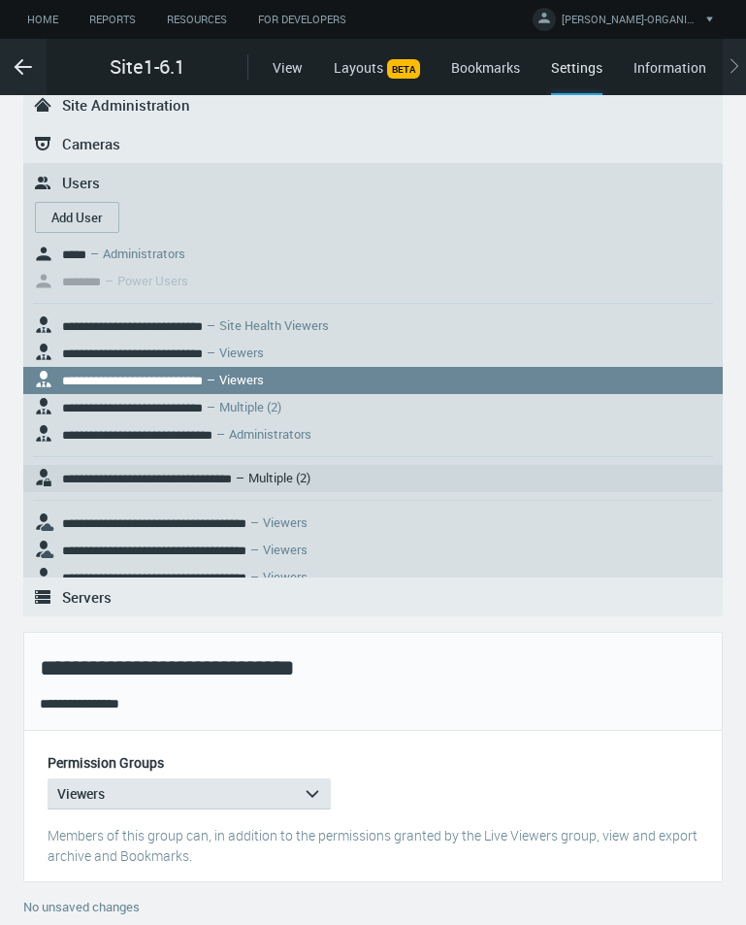
click at [121, 473] on nx-search-highlight "**********" at bounding box center [147, 479] width 170 height 13
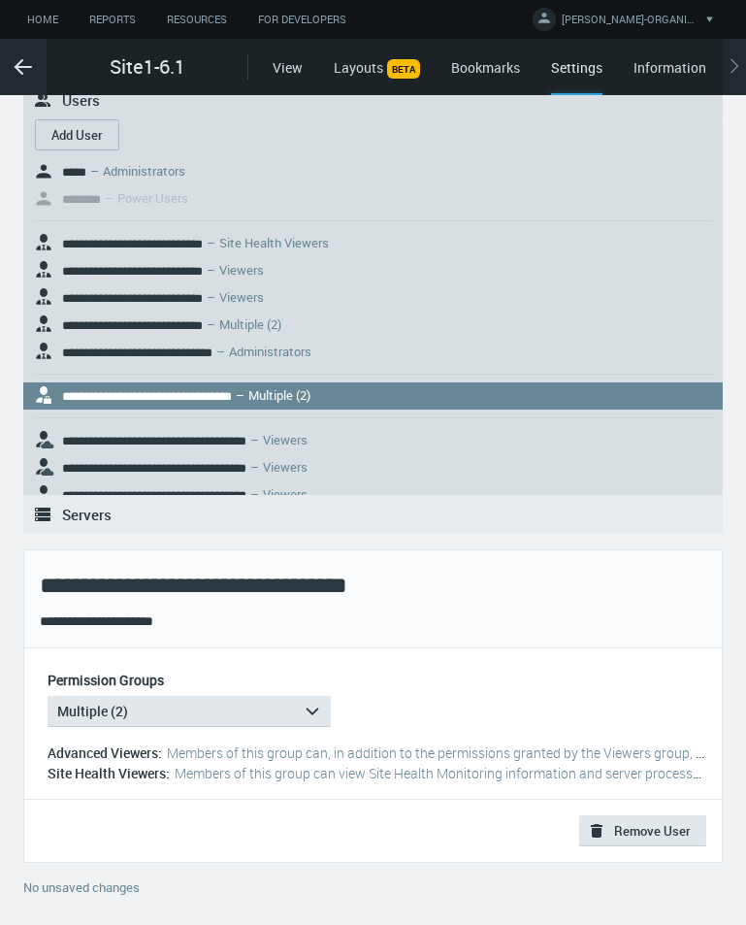
scroll to position [148, 0]
click at [628, 833] on button ".st0{fill:#2B383F;} Remove User" at bounding box center [643, 830] width 127 height 31
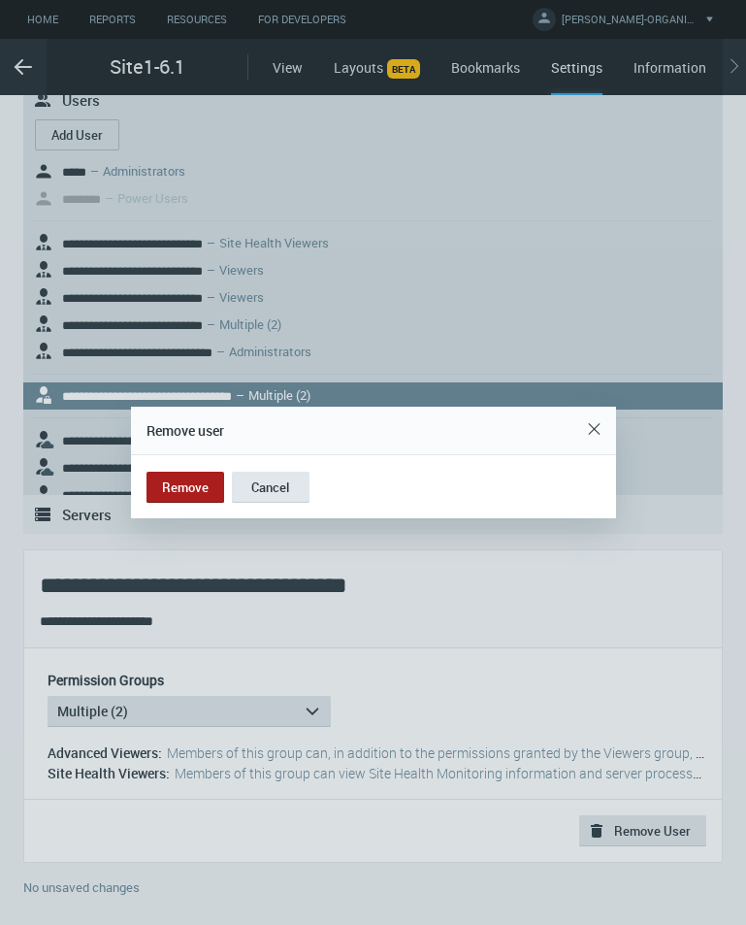
click at [182, 485] on button "Remove" at bounding box center [186, 487] width 78 height 31
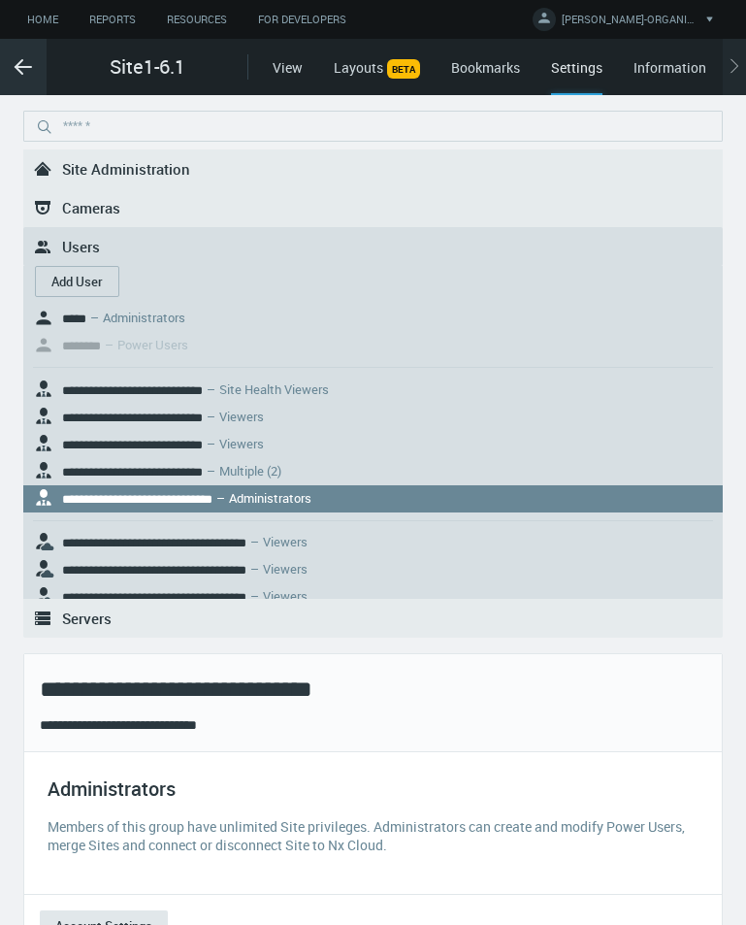
click at [16, 63] on icon ".arrow {fill-rule:evenodd;clip-rule:evenodd;fill:none;stroke:var(--btn-arrow-co…" at bounding box center [23, 66] width 23 height 23
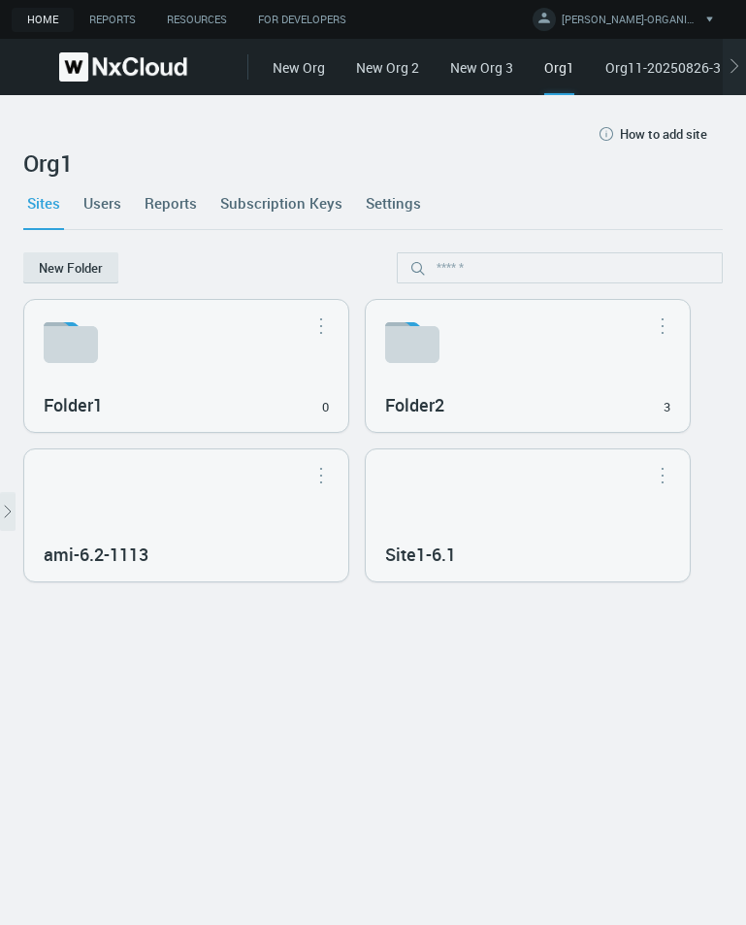
click at [112, 197] on link "Users" at bounding box center [103, 203] width 46 height 52
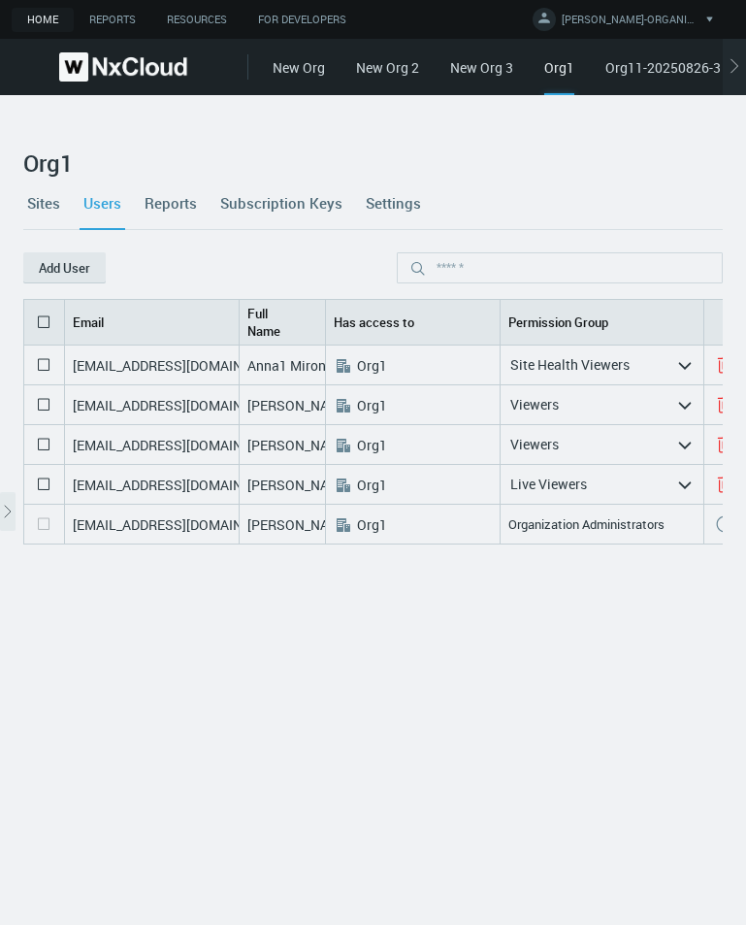
click at [45, 402] on icon at bounding box center [43, 404] width 23 height 23
click at [46, 437] on icon at bounding box center [43, 444] width 23 height 23
click at [161, 271] on button "Delete" at bounding box center [151, 267] width 91 height 31
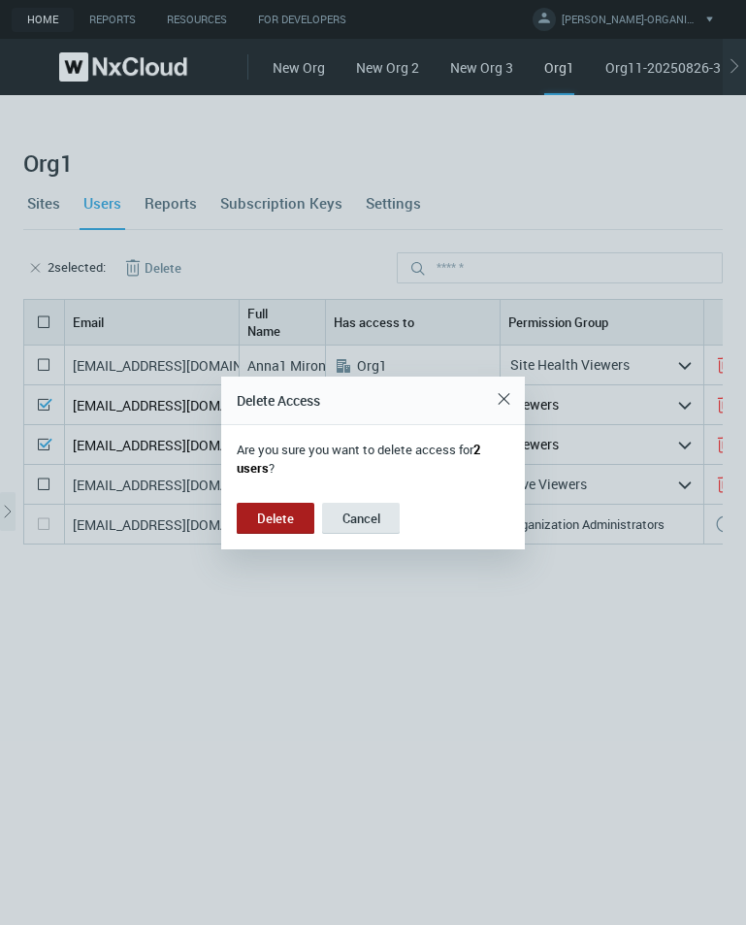
click at [273, 526] on button "Delete" at bounding box center [276, 518] width 78 height 31
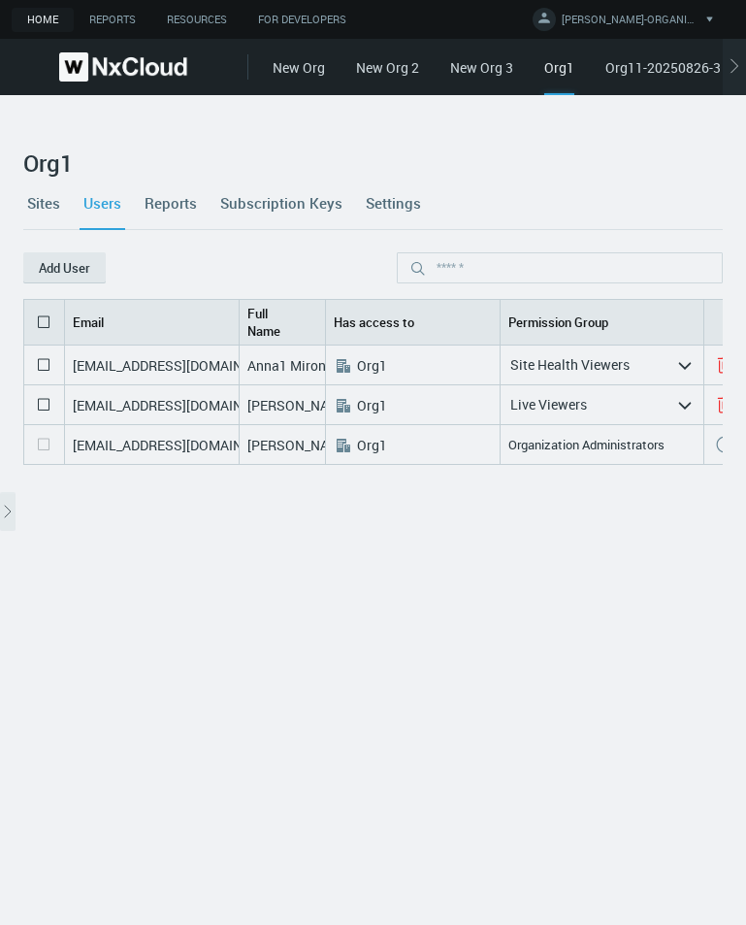
click at [40, 209] on link "Sites" at bounding box center [43, 203] width 41 height 52
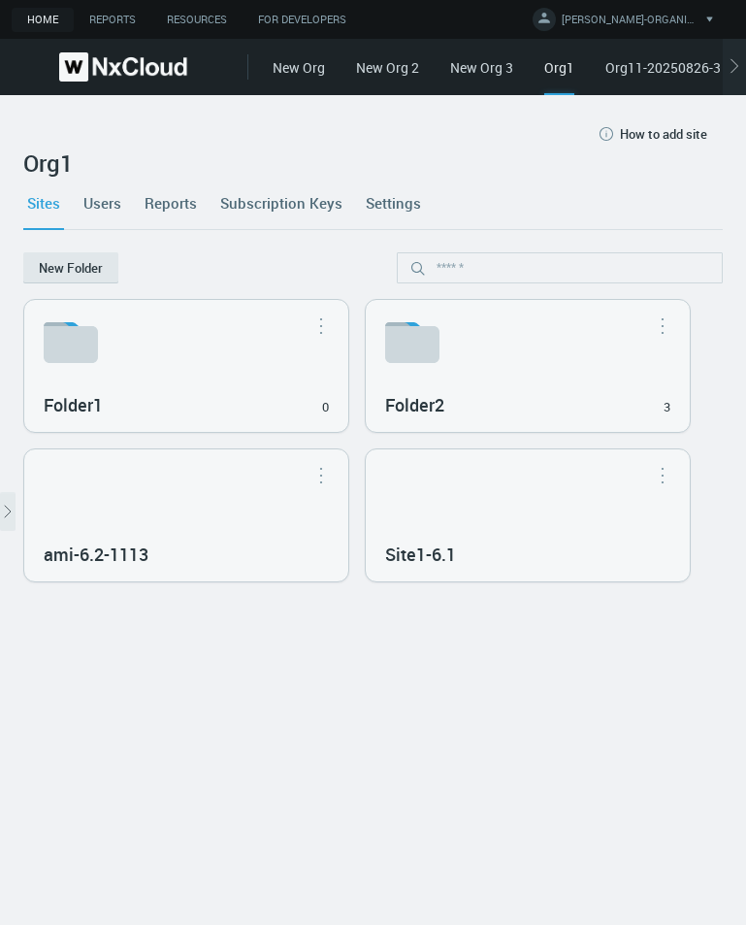
click at [511, 568] on div "Site1-6.1" at bounding box center [527, 553] width 285 height 33
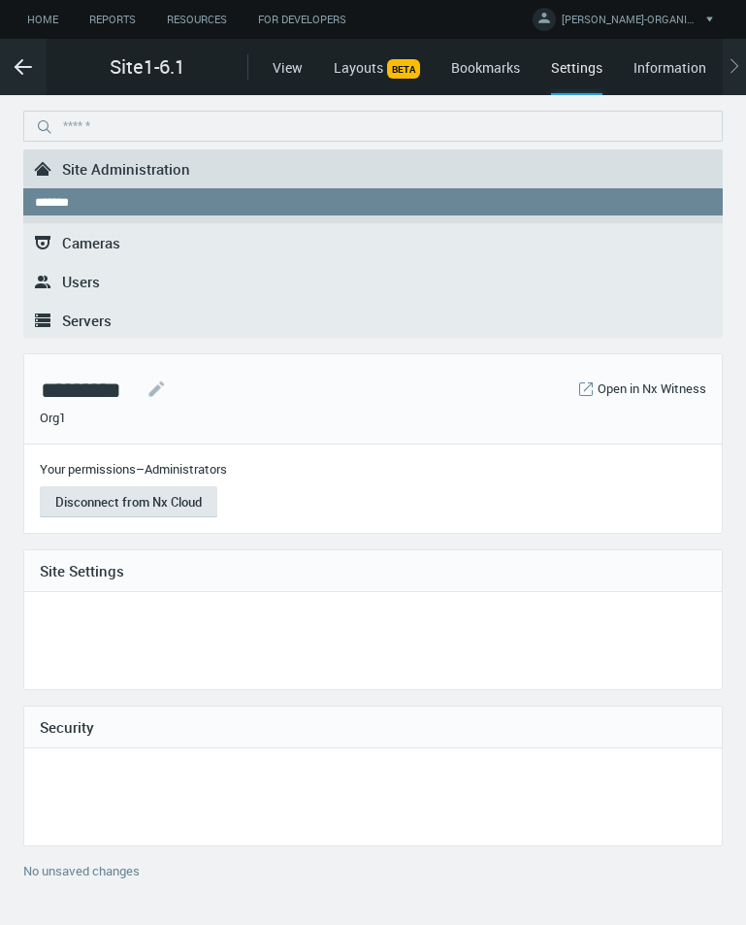
click at [86, 282] on span "Users" at bounding box center [81, 281] width 38 height 19
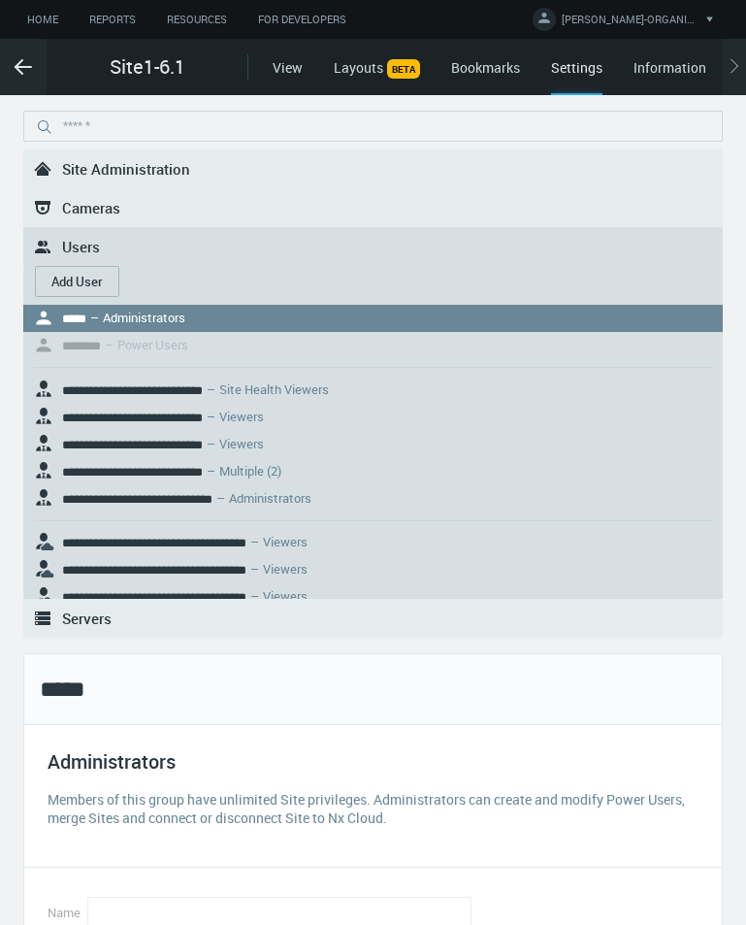
click at [89, 280] on button "Add User" at bounding box center [77, 281] width 84 height 31
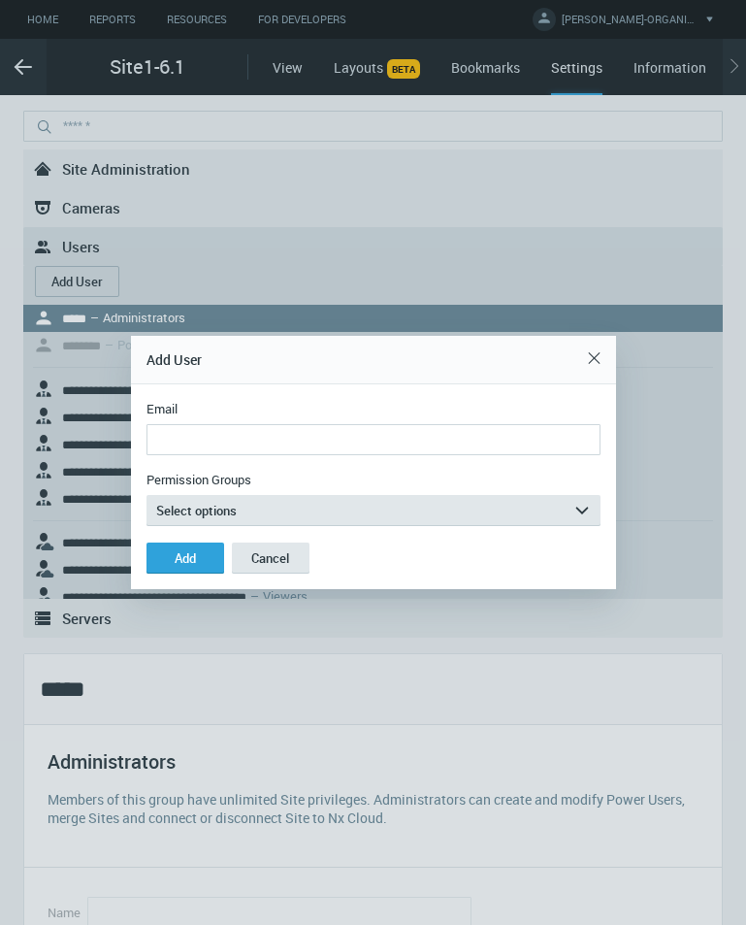
click at [297, 439] on input "Email" at bounding box center [374, 439] width 454 height 31
click at [267, 438] on input "**********" at bounding box center [374, 439] width 454 height 31
click at [267, 439] on input "**********" at bounding box center [374, 439] width 454 height 31
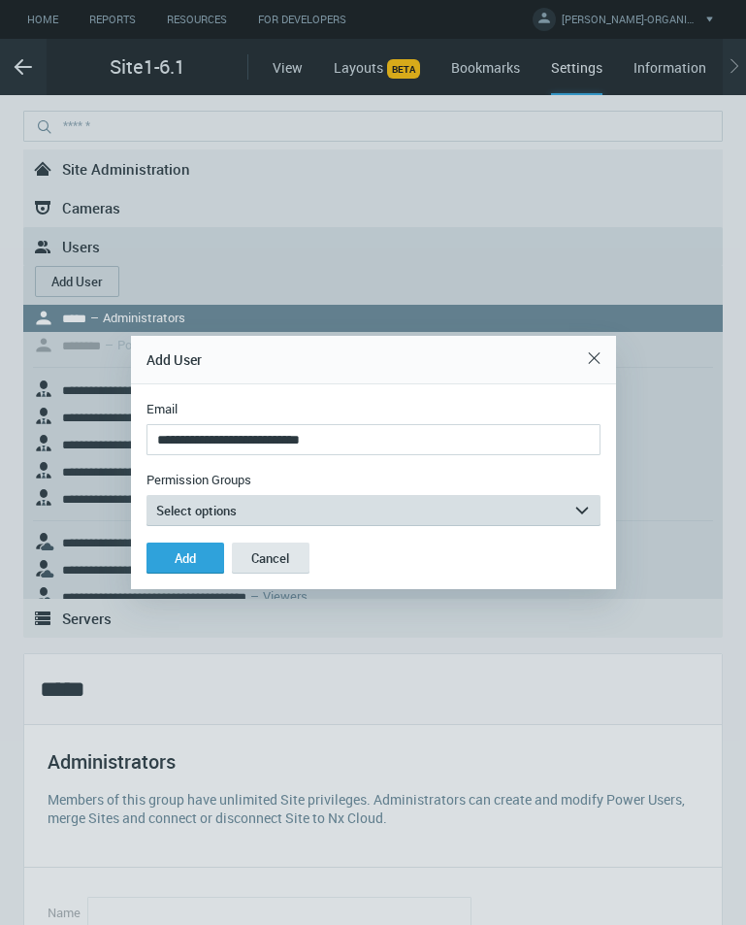
type input "**********"
click at [291, 509] on button "Select options arrow_expand" at bounding box center [374, 510] width 454 height 31
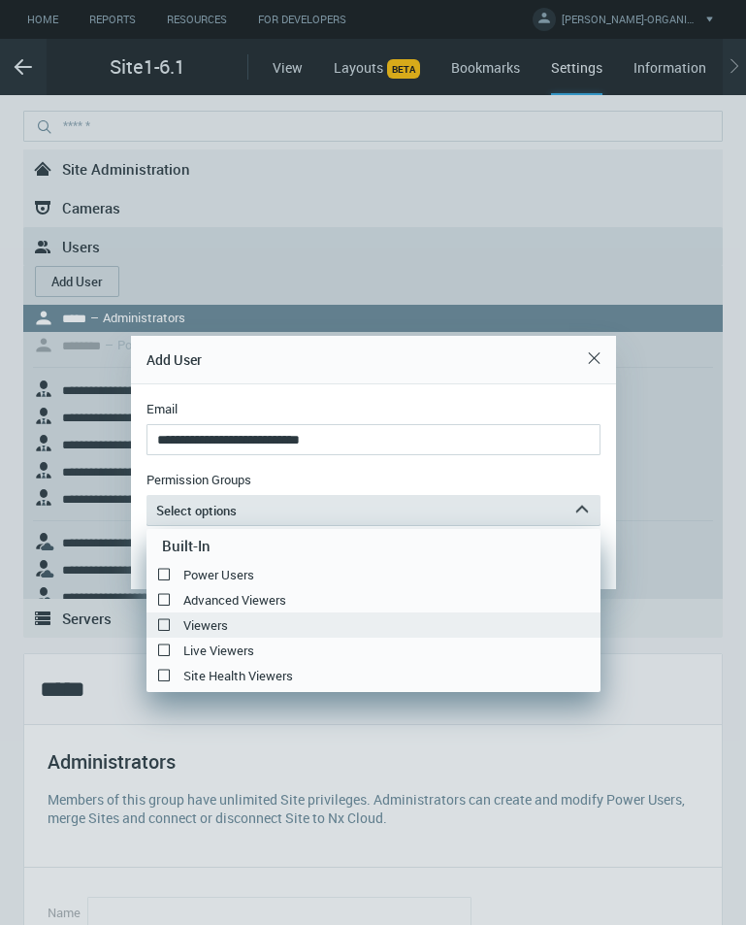
click at [272, 626] on label "Viewers" at bounding box center [374, 624] width 454 height 23
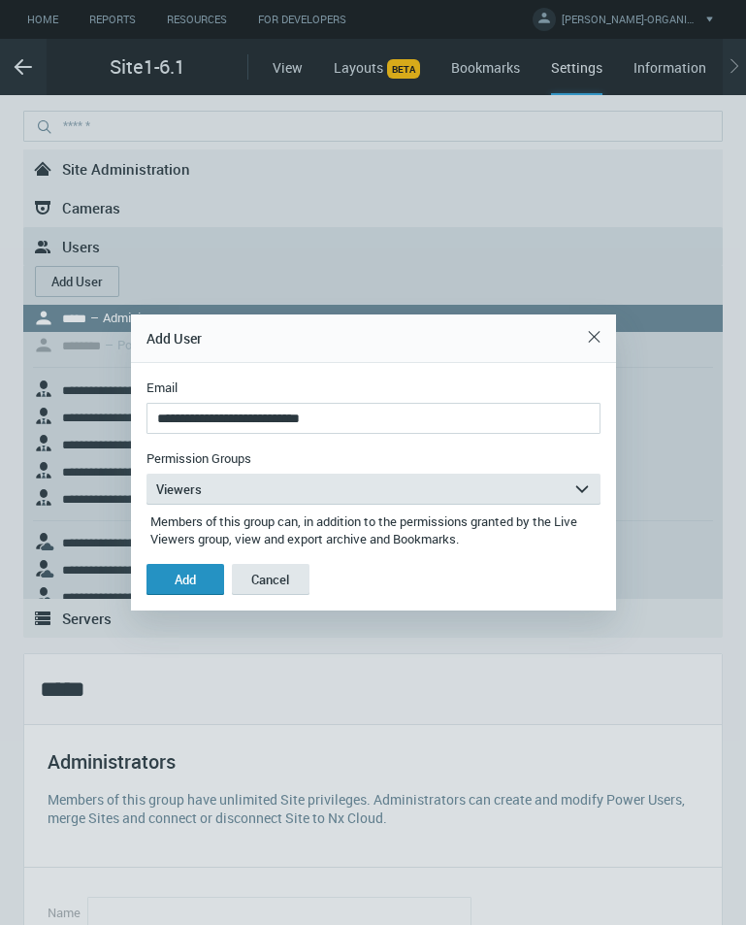
click at [200, 580] on button "Add" at bounding box center [186, 579] width 78 height 31
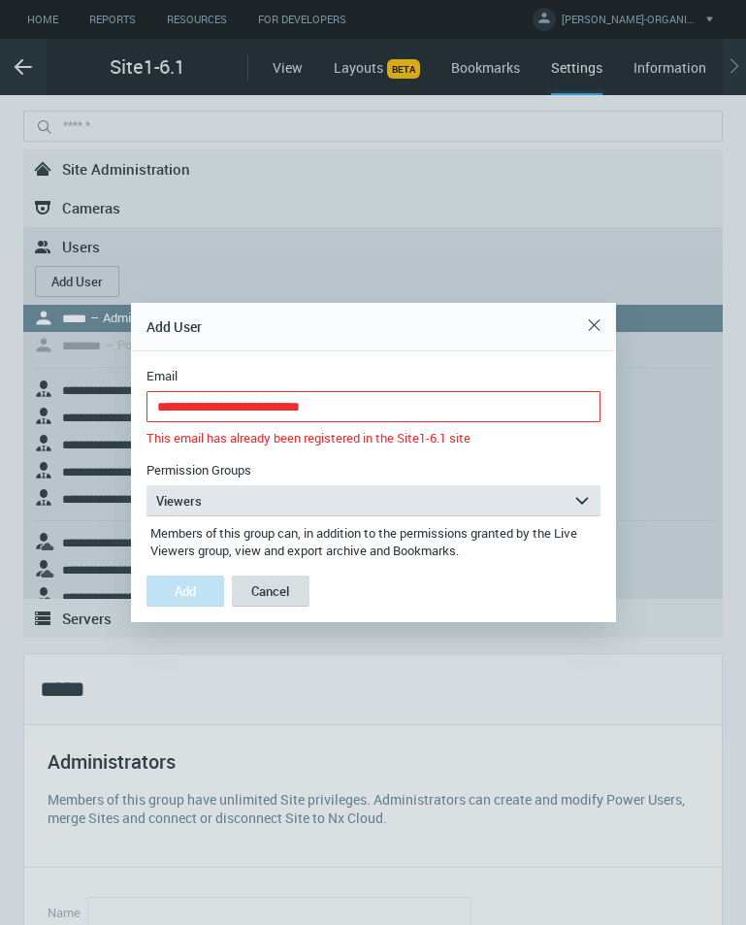
click at [280, 599] on button "Cancel" at bounding box center [271, 591] width 78 height 31
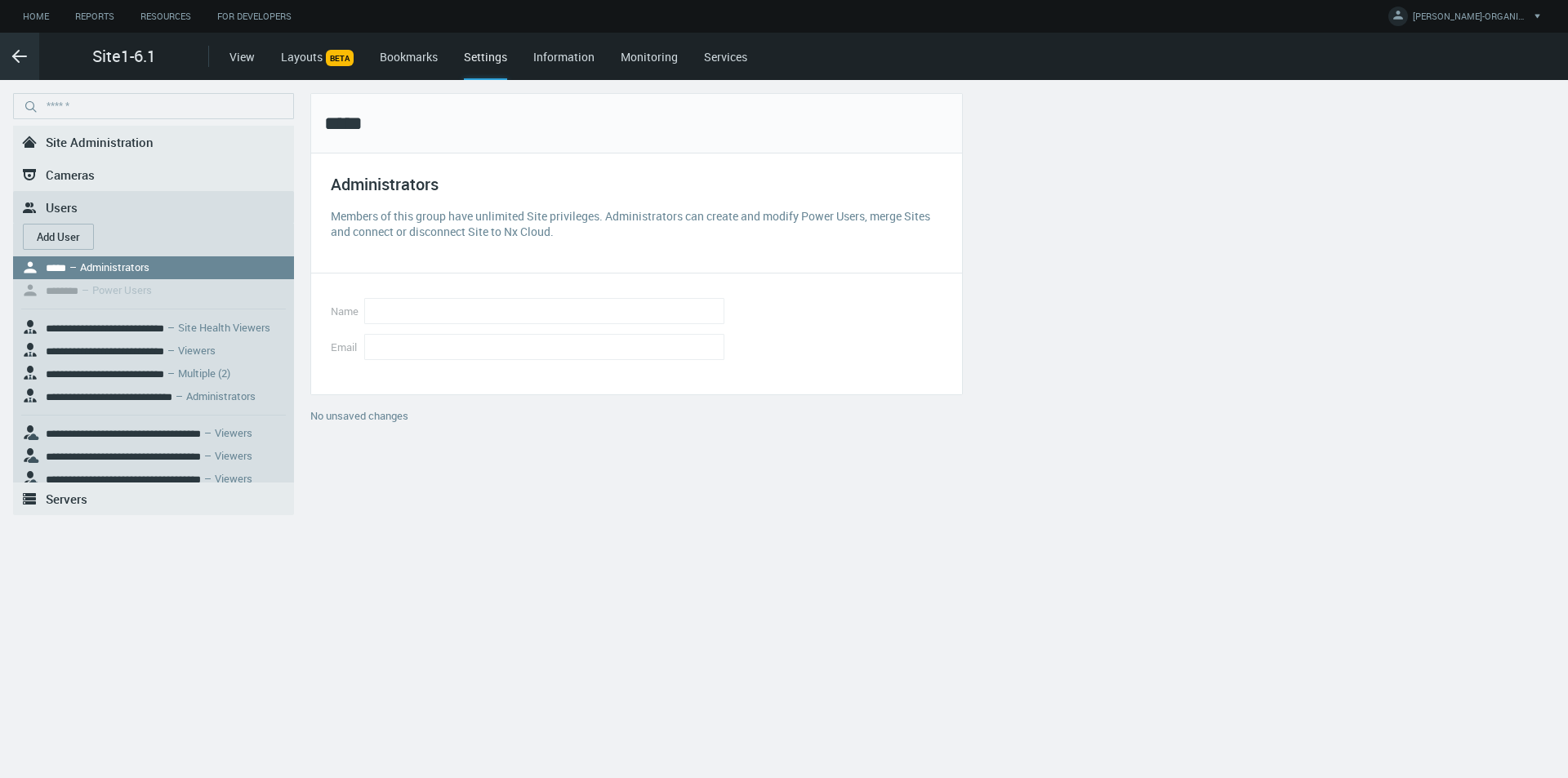
click at [24, 59] on icon ".arrow {fill-rule:evenodd;clip-rule:evenodd;fill:none;stroke:var(--btn-arrow-co…" at bounding box center [19, 56] width 19 height 19
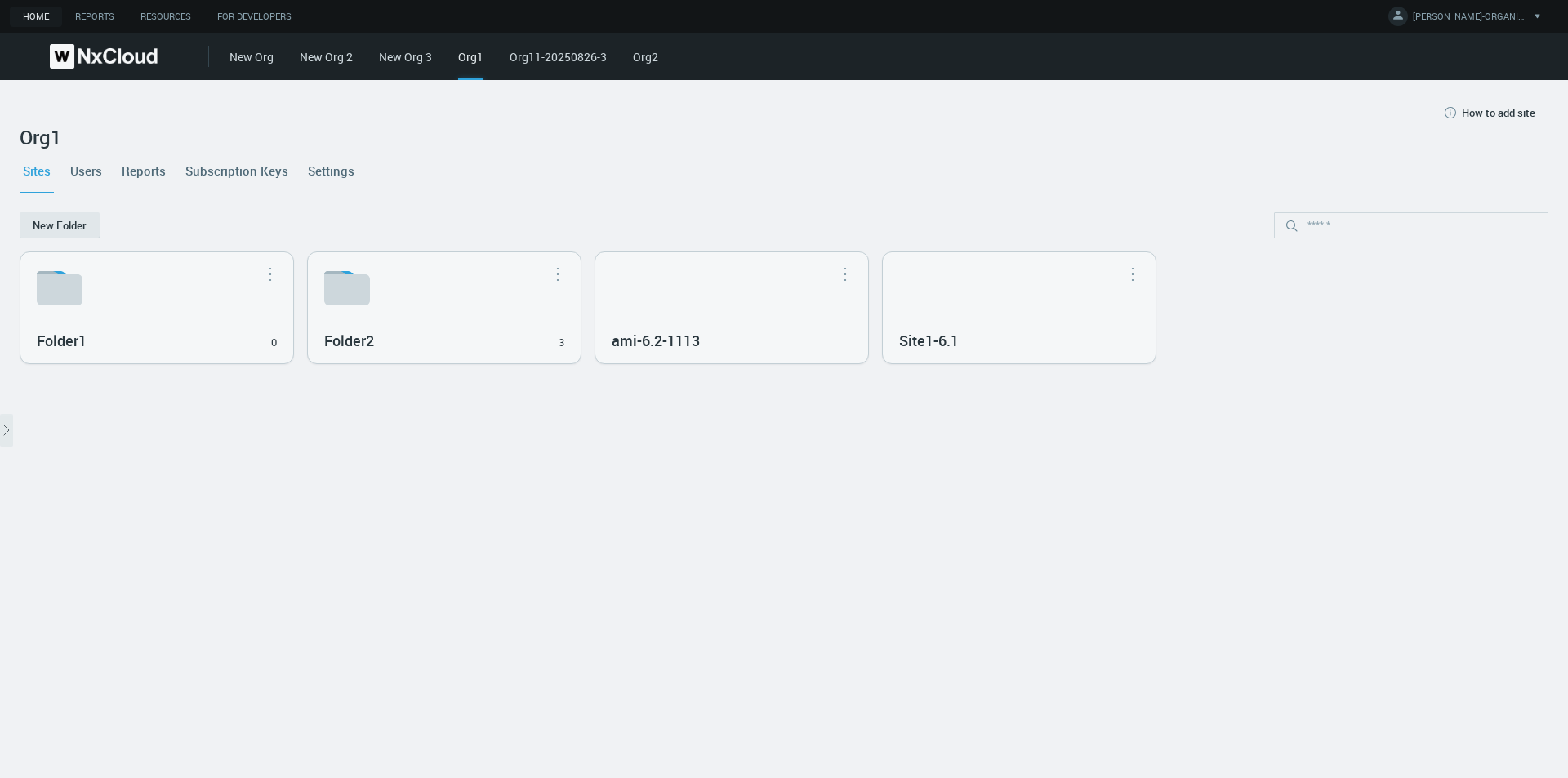
click at [98, 165] on link "Users" at bounding box center [87, 171] width 39 height 44
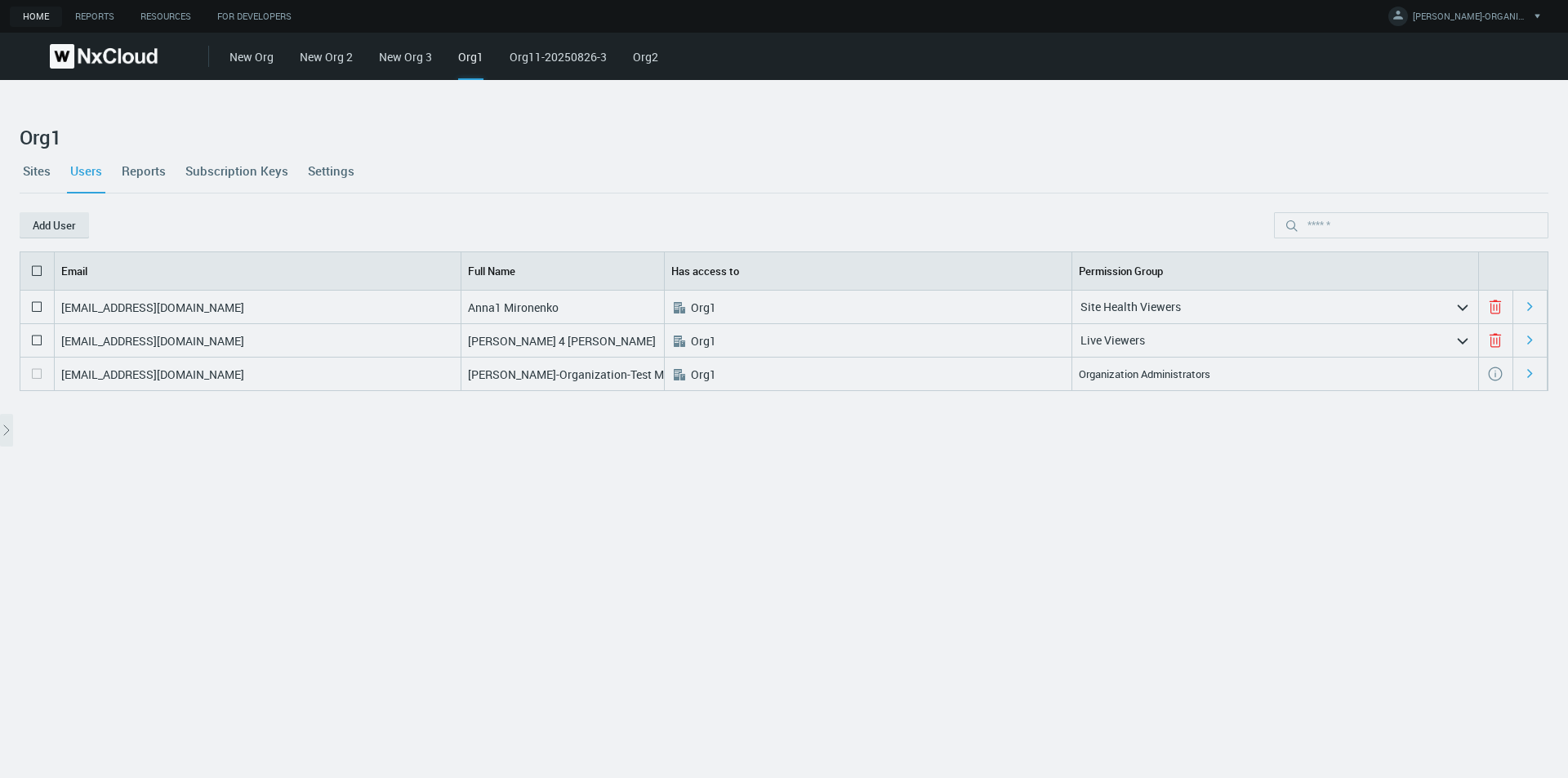
click at [27, 170] on link "Sites" at bounding box center [36, 171] width 34 height 44
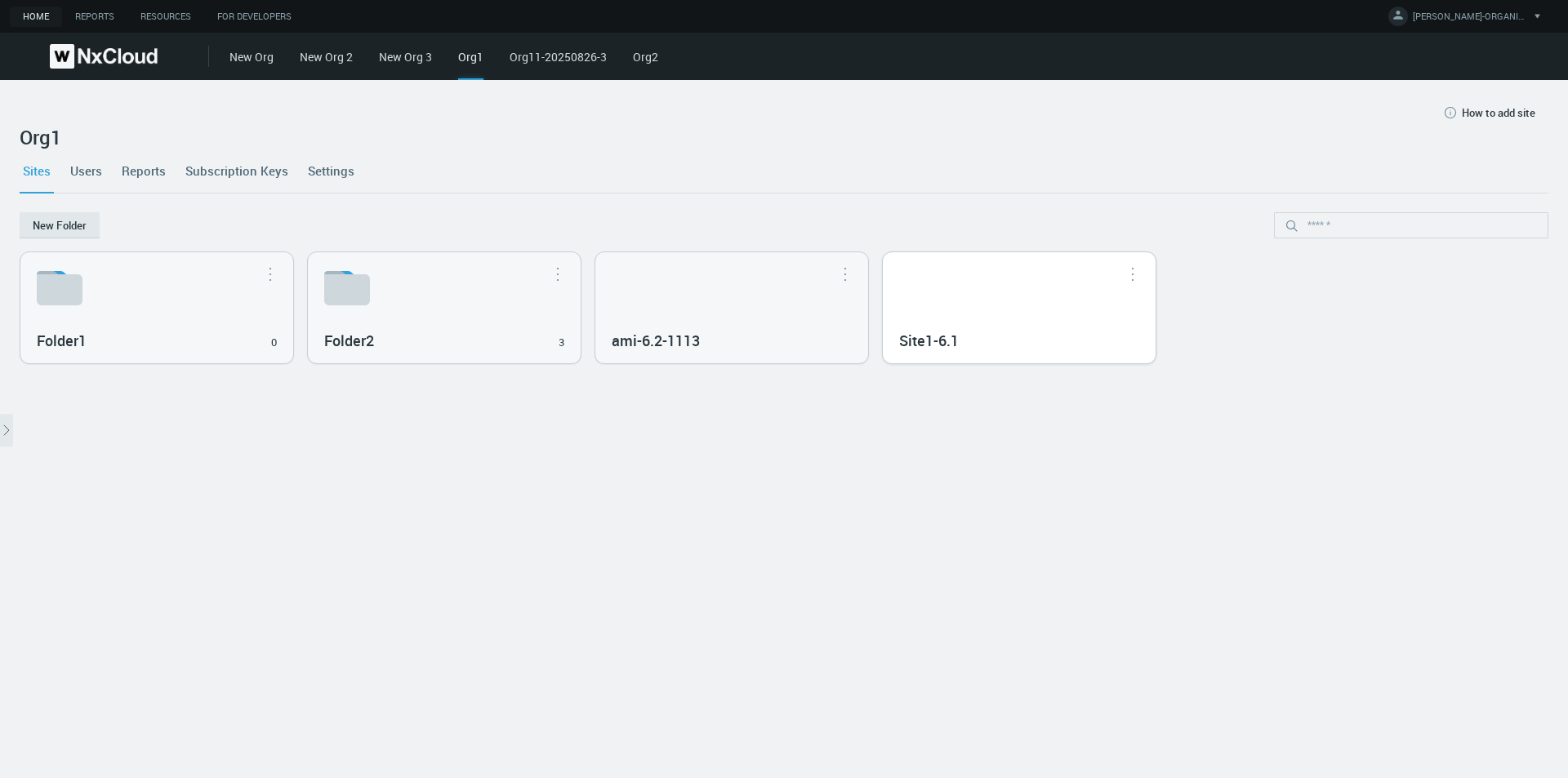
click at [628, 341] on h3 "Site1-6.1" at bounding box center [1007, 341] width 216 height 18
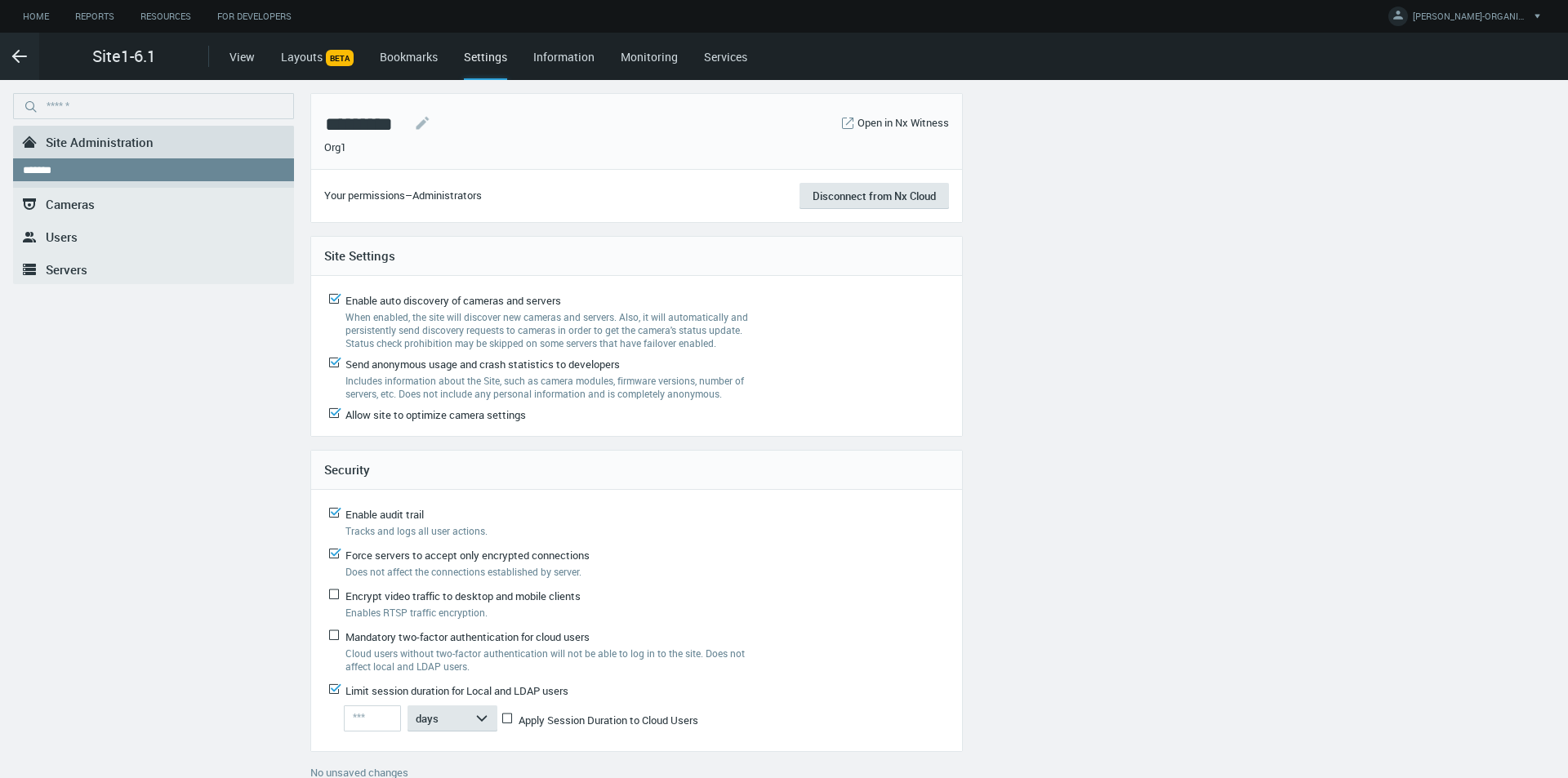
click at [89, 230] on link ".st0{fill-rule:evenodd;clip-rule:evenodd;fill:#2B383F;} Users" at bounding box center [154, 236] width 281 height 33
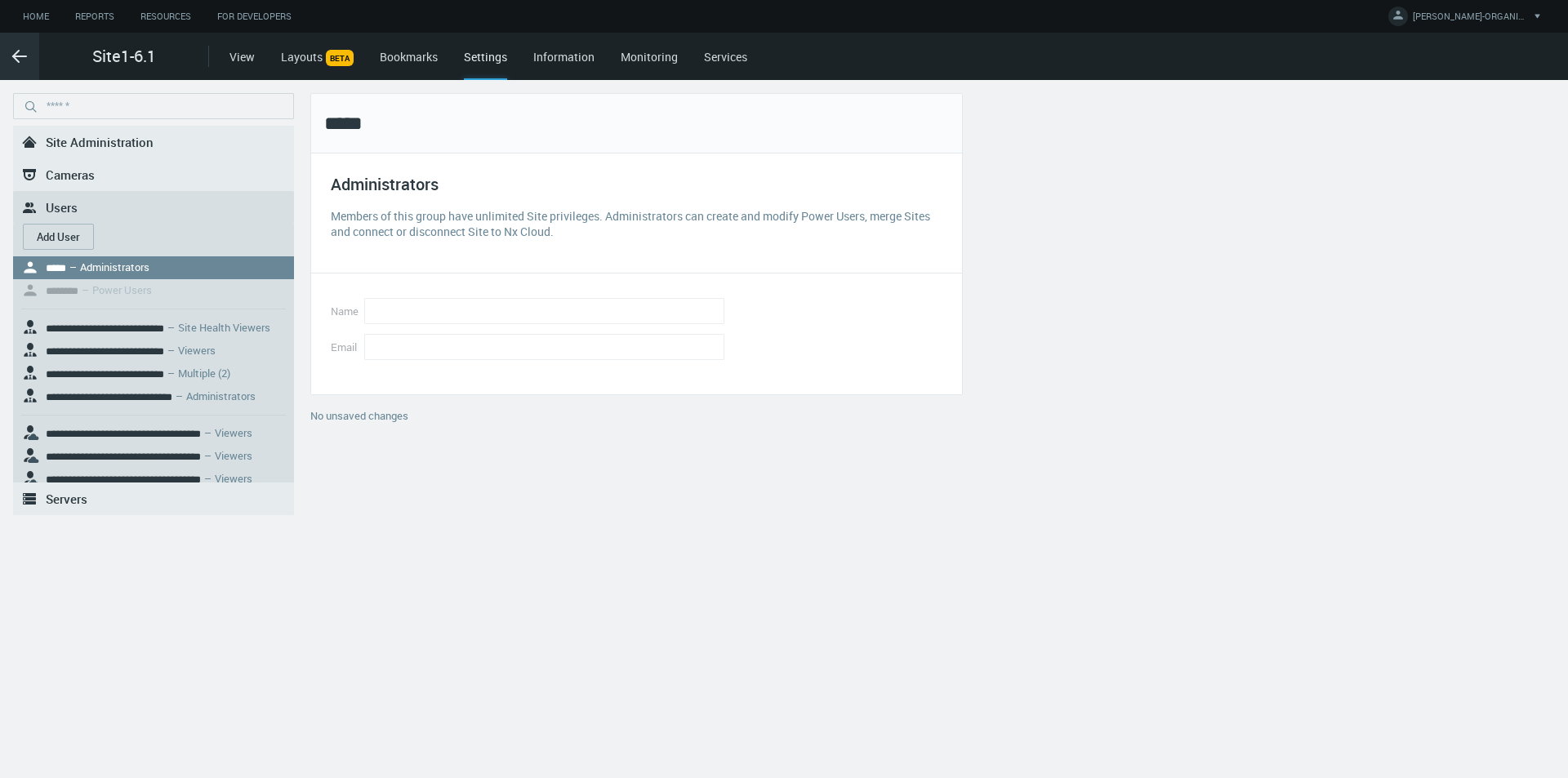
click at [22, 46] on icon ".arrow {fill-rule:evenodd;clip-rule:evenodd;fill:none;stroke:var(--btn-arrow-co…" at bounding box center [19, 56] width 19 height 19
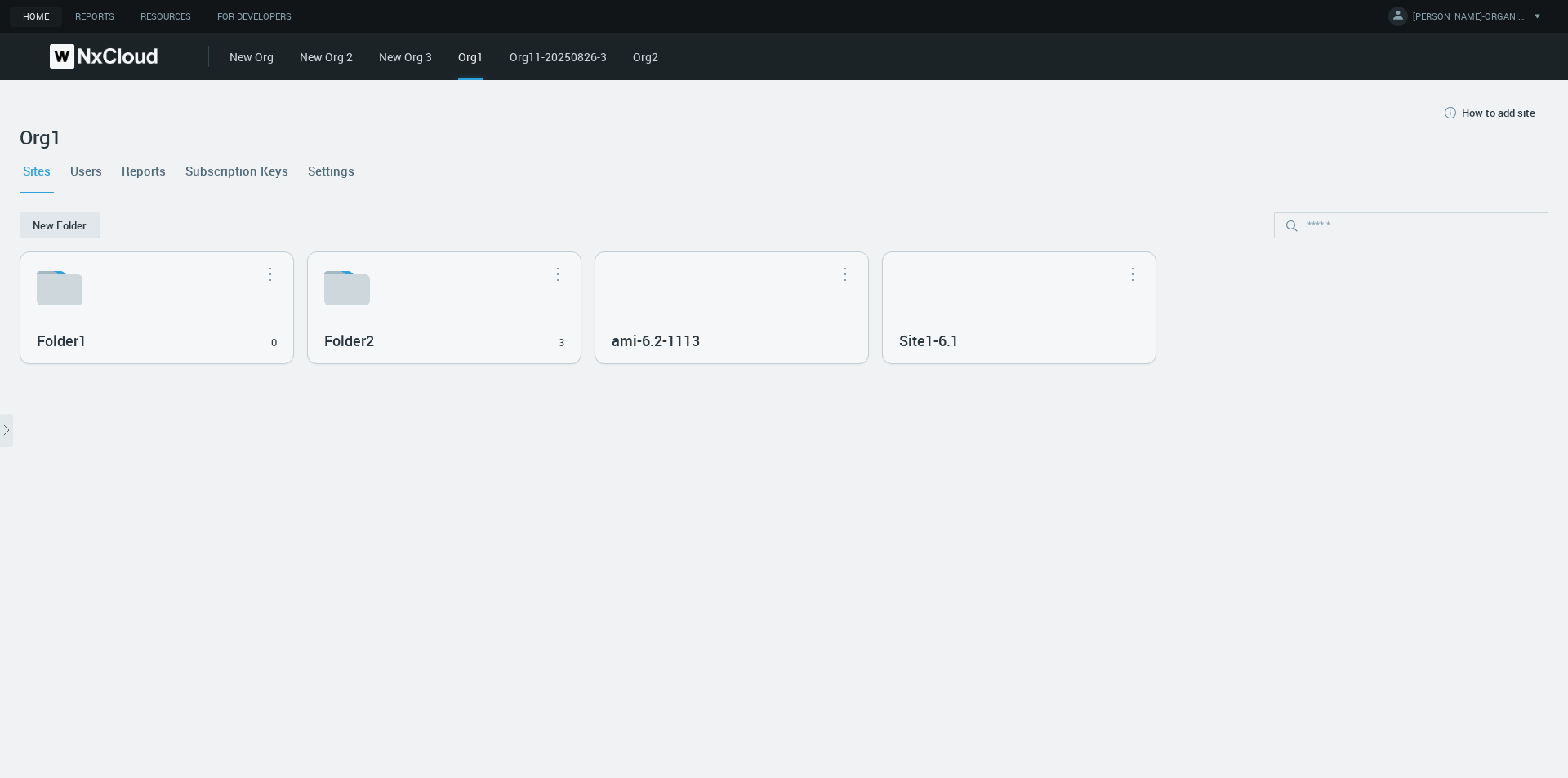
click at [79, 175] on link "Users" at bounding box center [87, 171] width 39 height 44
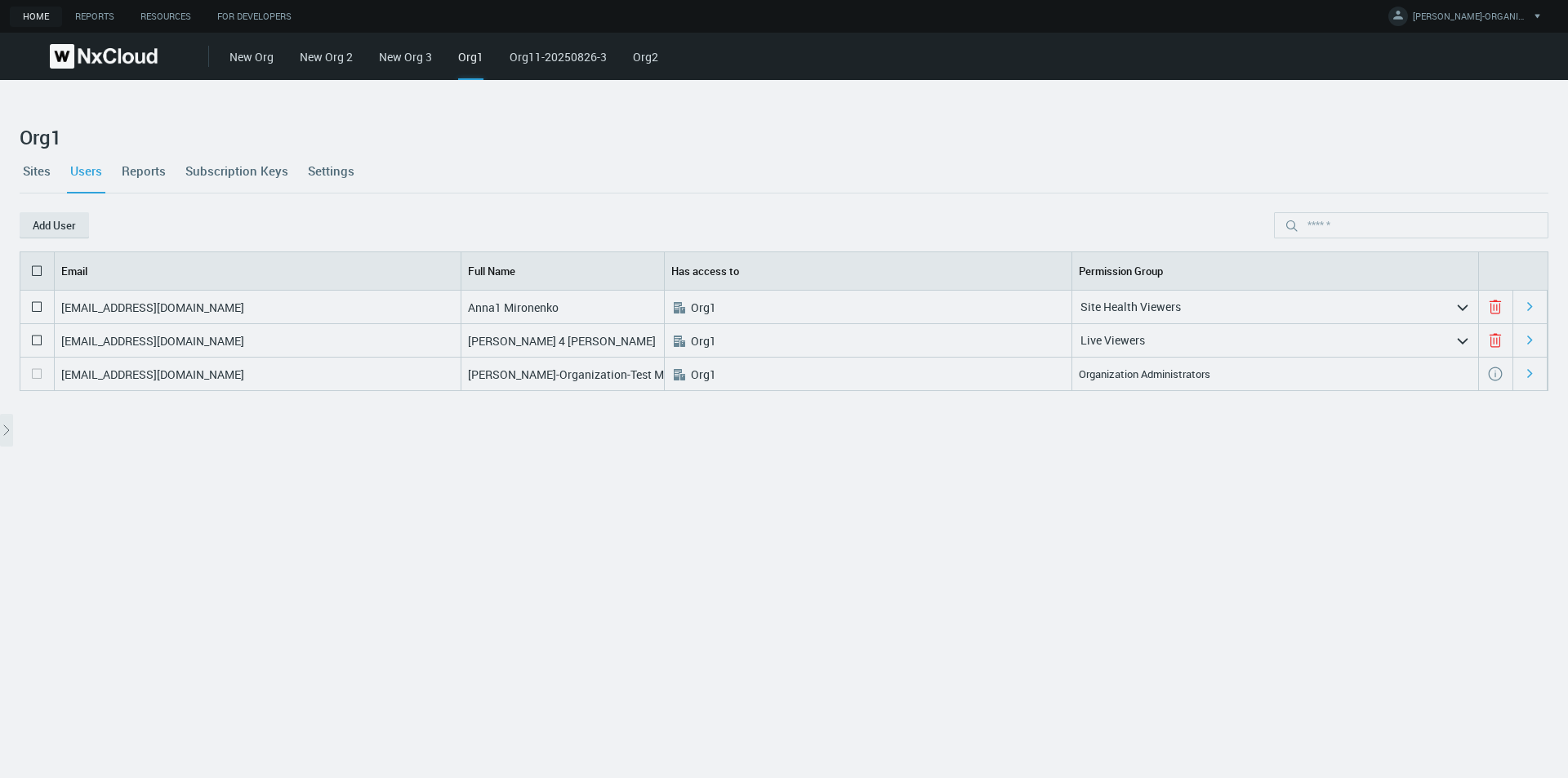
drag, startPoint x: 50, startPoint y: 172, endPoint x: 50, endPoint y: 183, distance: 11.0
click at [50, 171] on link "Sites" at bounding box center [36, 171] width 34 height 44
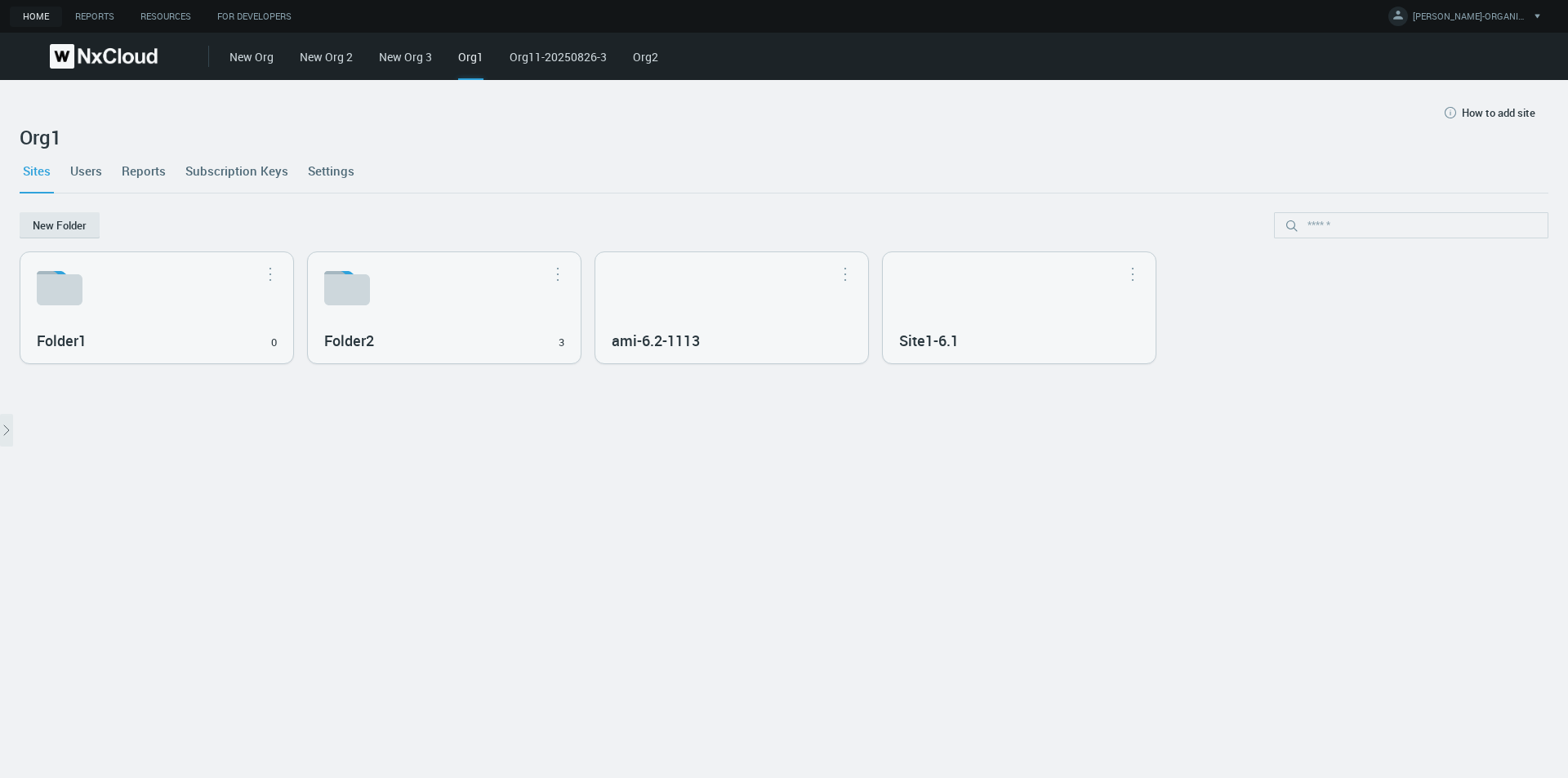
drag, startPoint x: 1013, startPoint y: 343, endPoint x: 857, endPoint y: 606, distance: 305.8
click at [1012, 343] on h3 "Site1-6.1" at bounding box center [1007, 341] width 216 height 18
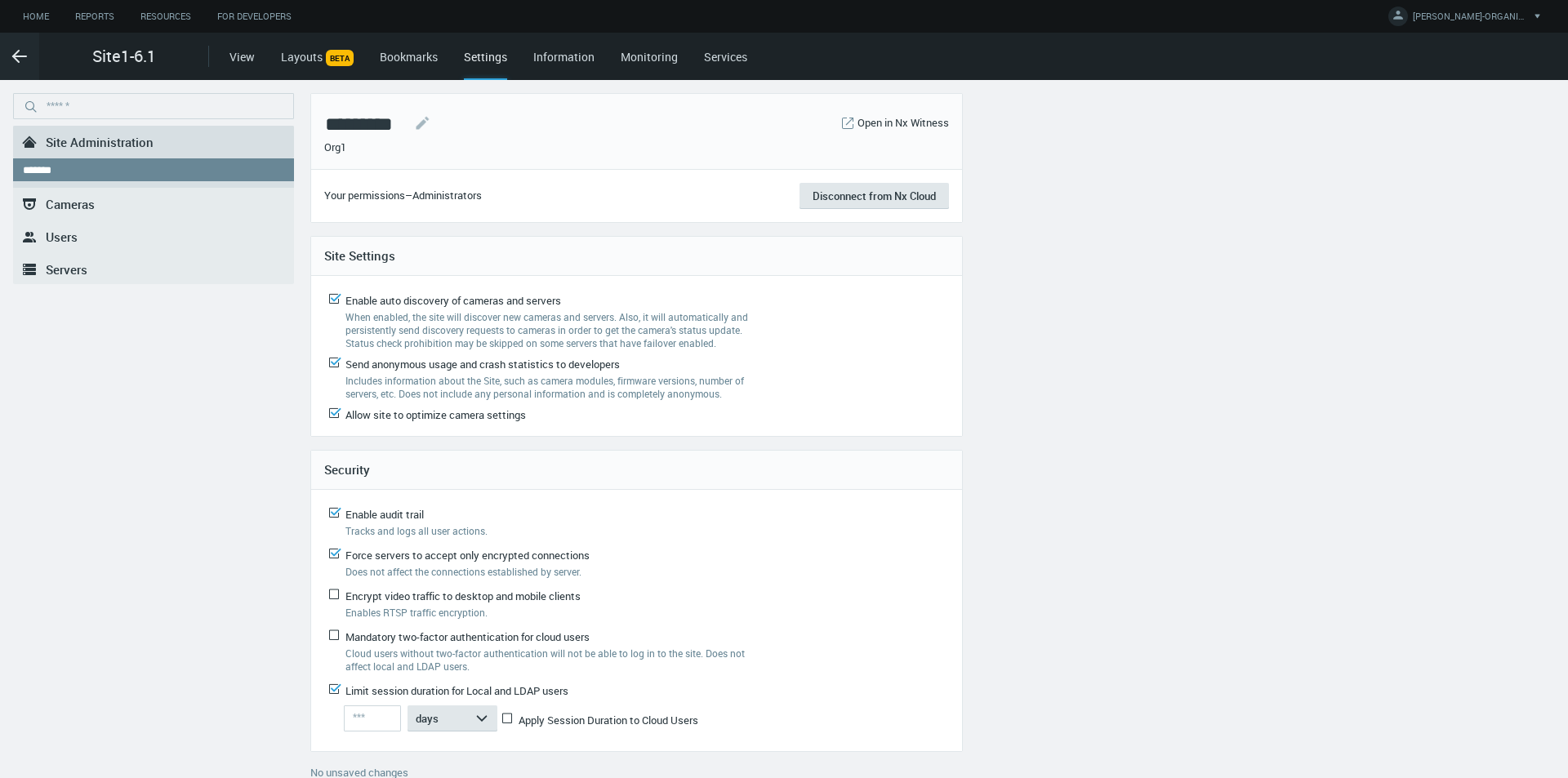
click at [79, 236] on link ".st0{fill-rule:evenodd;clip-rule:evenodd;fill:#2B383F;} Users" at bounding box center [154, 236] width 281 height 33
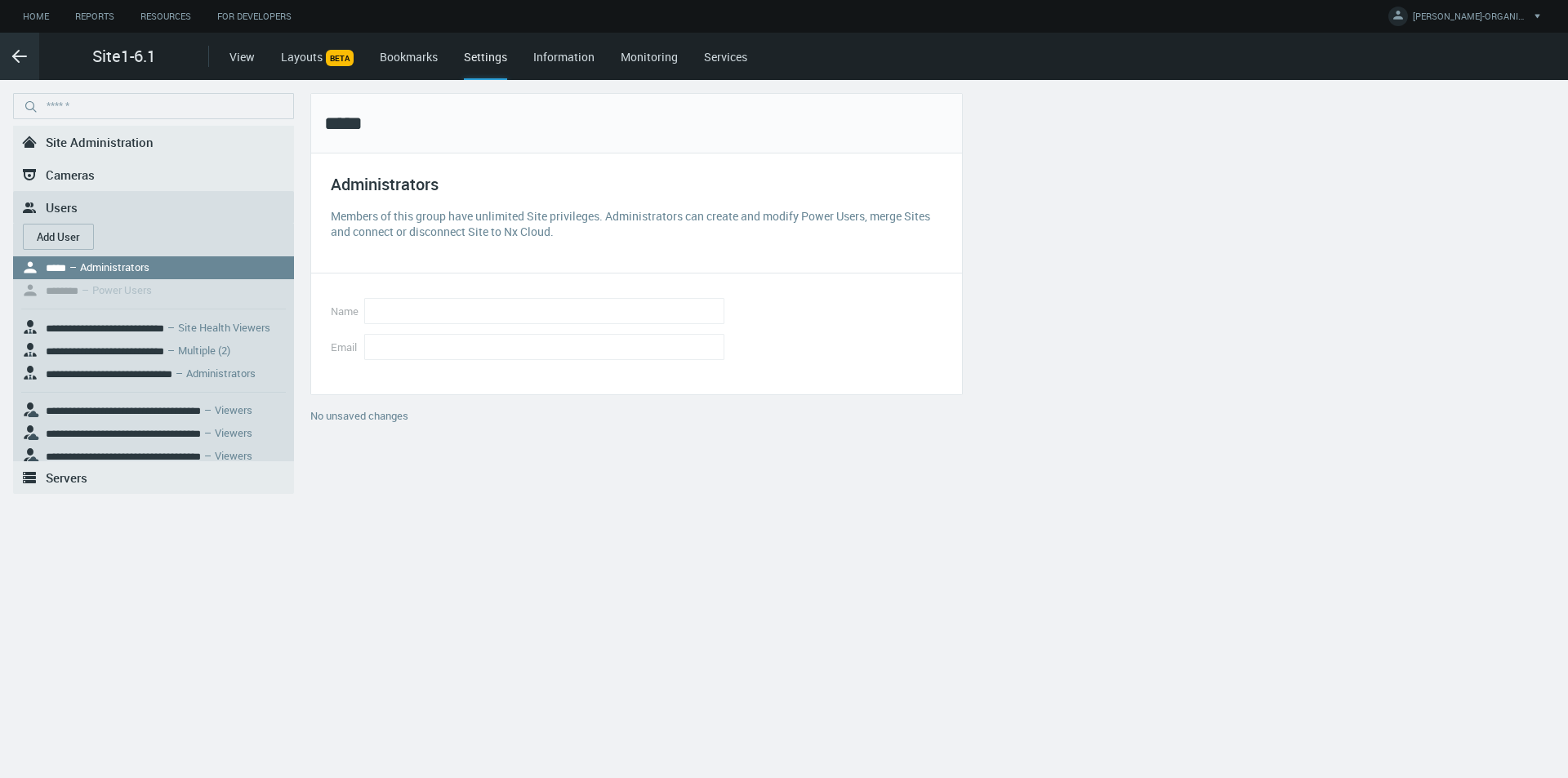
click at [24, 58] on icon ".arrow {fill-rule:evenodd;clip-rule:evenodd;fill:none;stroke:var(--btn-arrow-co…" at bounding box center [19, 56] width 19 height 19
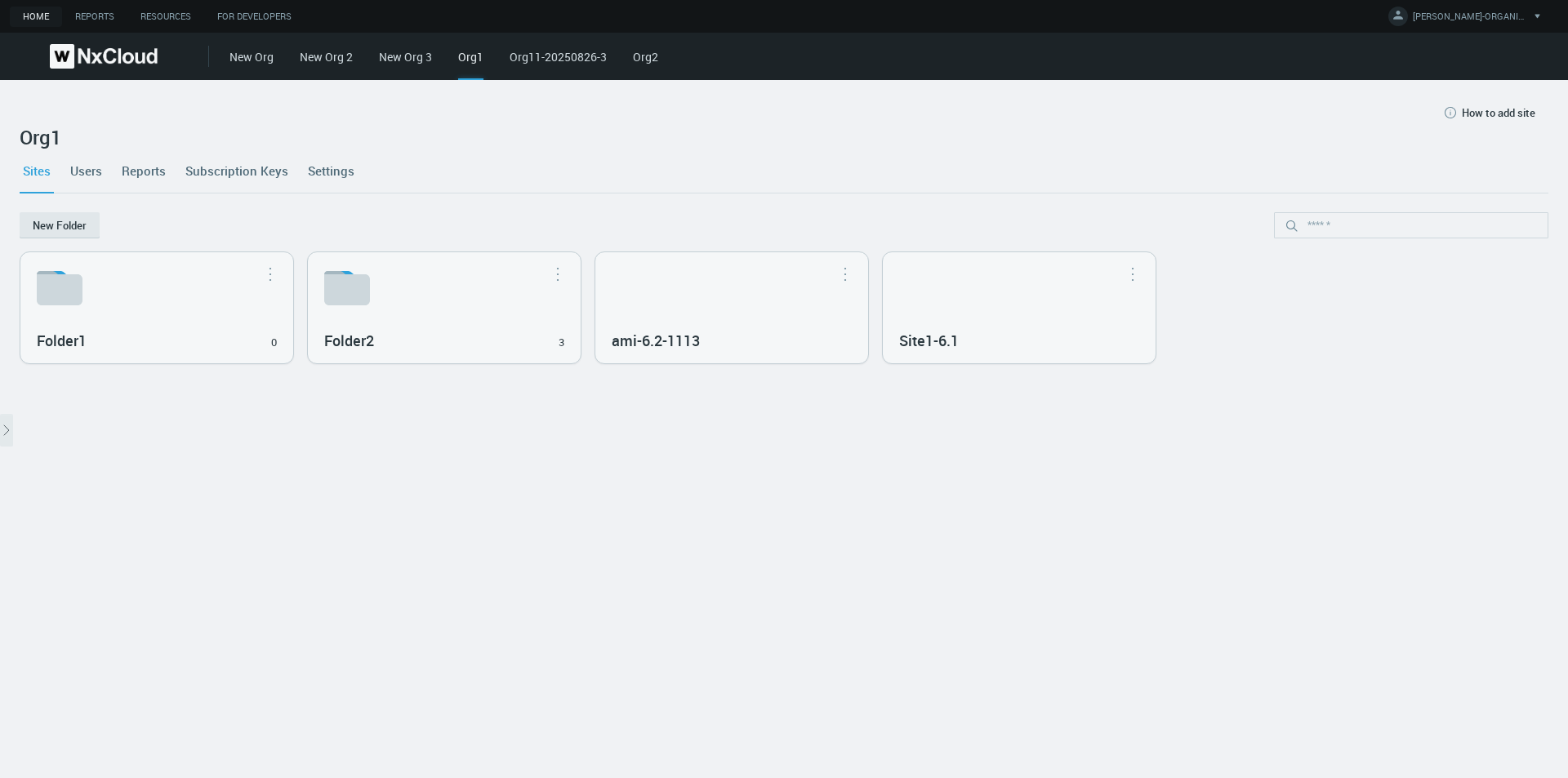
click at [103, 185] on link "Users" at bounding box center [87, 171] width 39 height 44
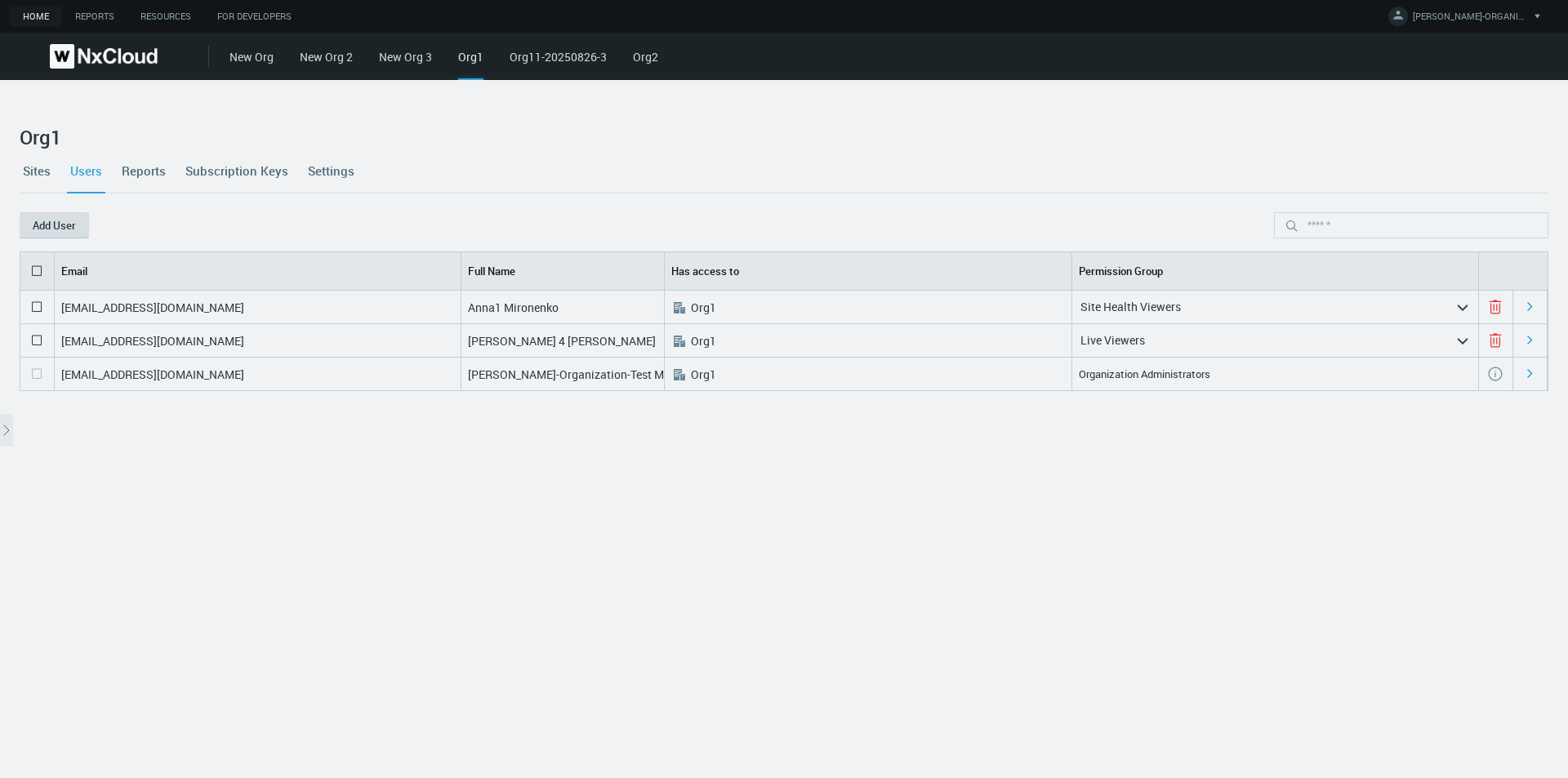
click at [68, 227] on button "Add User" at bounding box center [54, 225] width 70 height 26
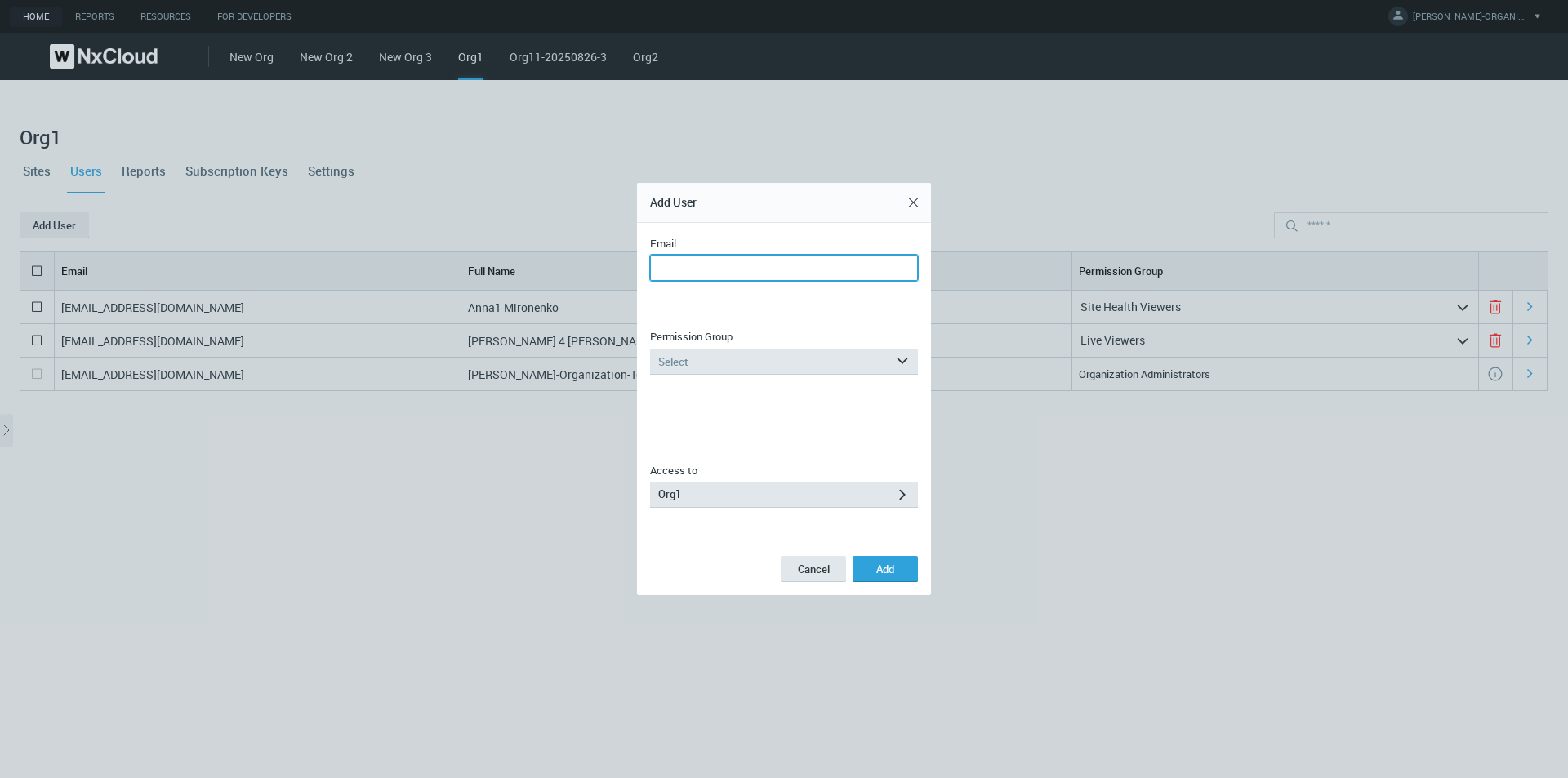
click at [756, 267] on input "Email" at bounding box center [784, 267] width 268 height 26
type input "**********"
click at [703, 372] on div "Select" at bounding box center [772, 361] width 245 height 26
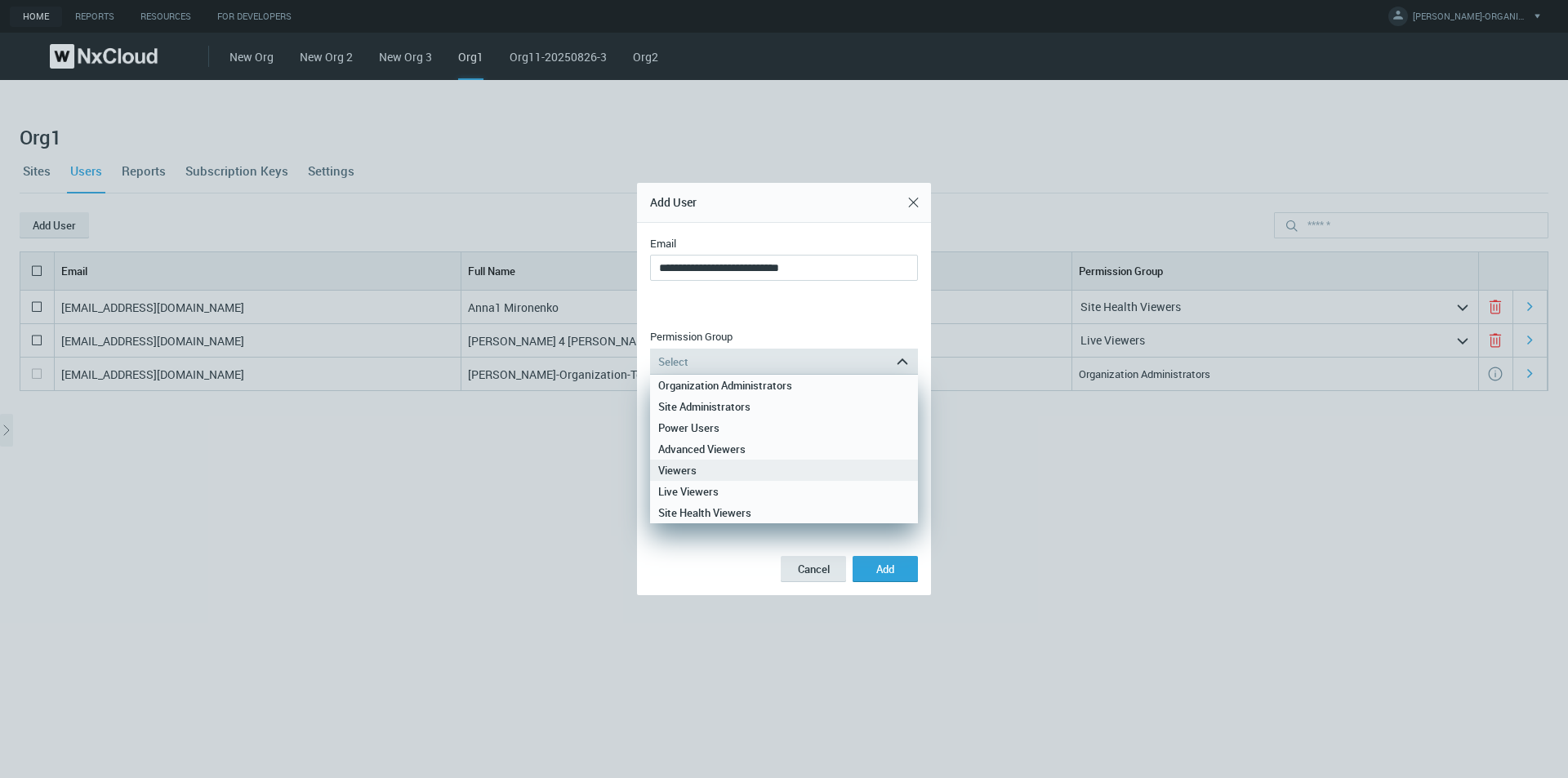
click at [697, 464] on div "Viewers" at bounding box center [783, 470] width 252 height 21
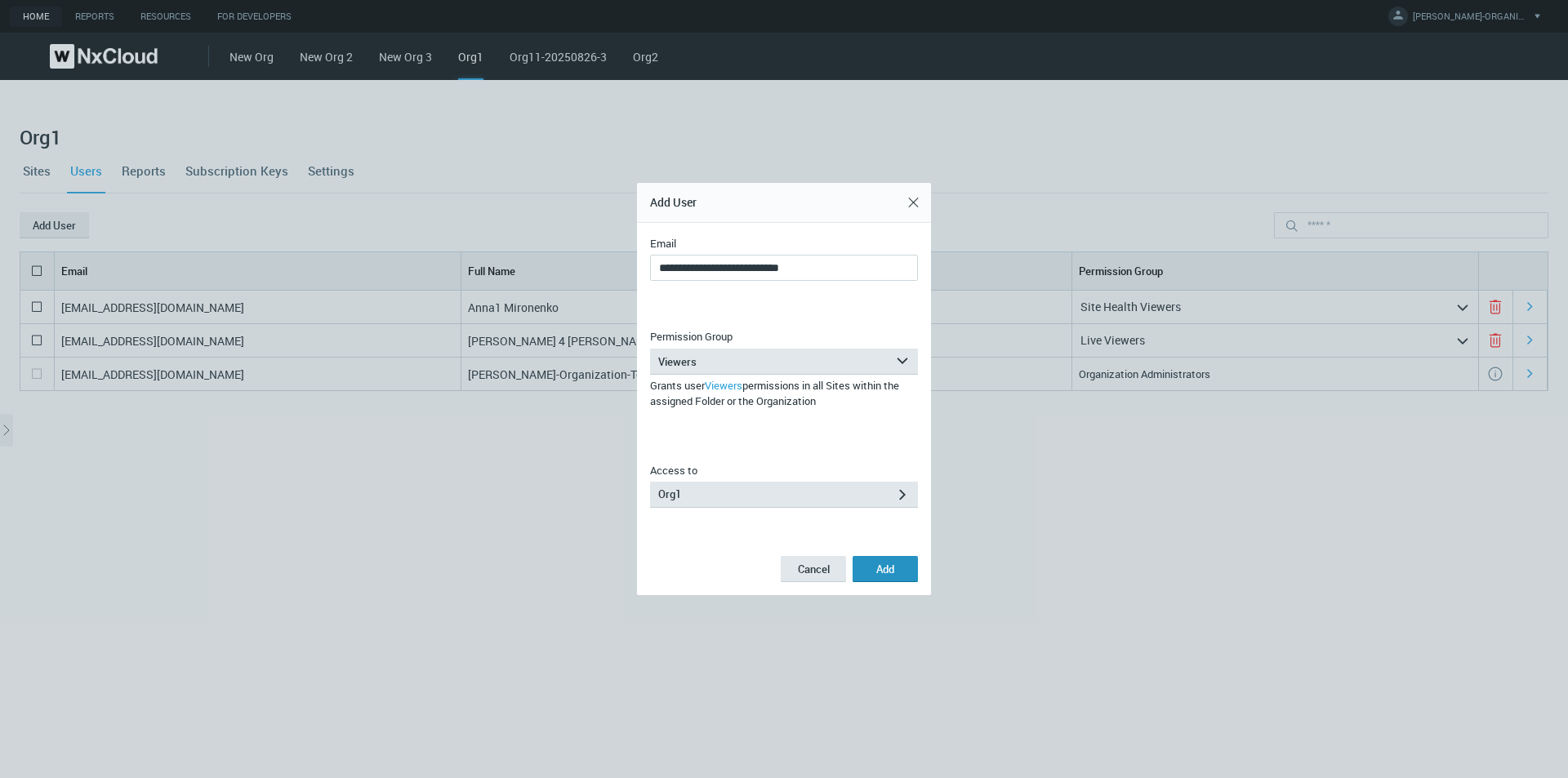
click at [882, 564] on span "Add" at bounding box center [885, 569] width 18 height 14
